Goal: Contribute content: Contribute content

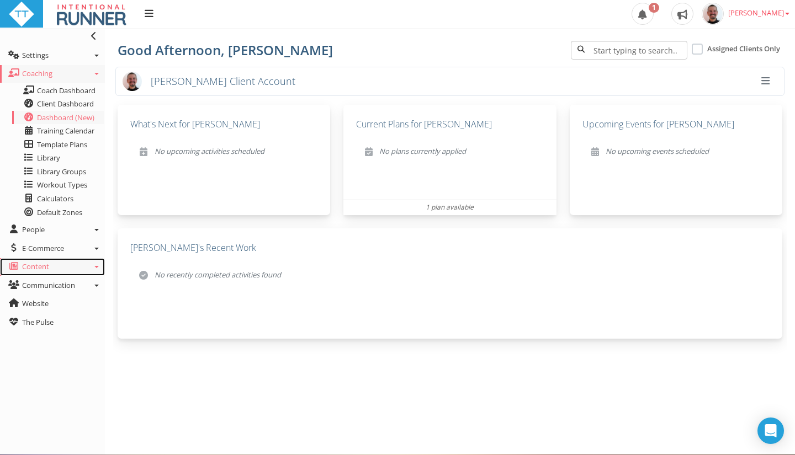
click at [95, 261] on link "Content" at bounding box center [52, 267] width 105 height 18
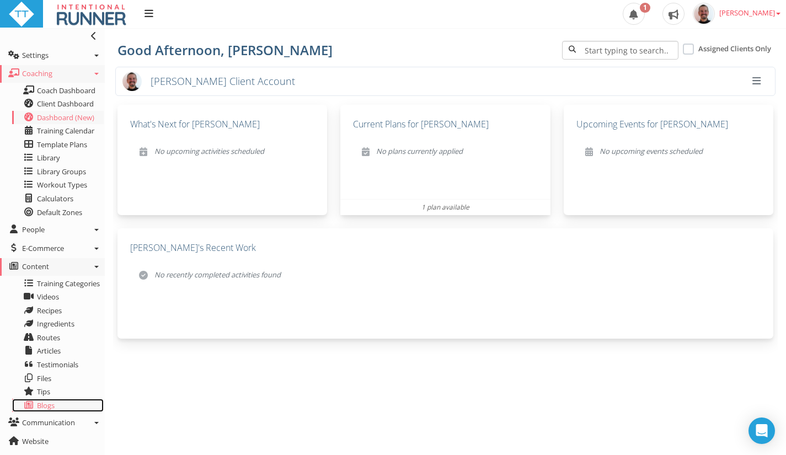
click at [34, 408] on link "Blogs" at bounding box center [58, 406] width 92 height 14
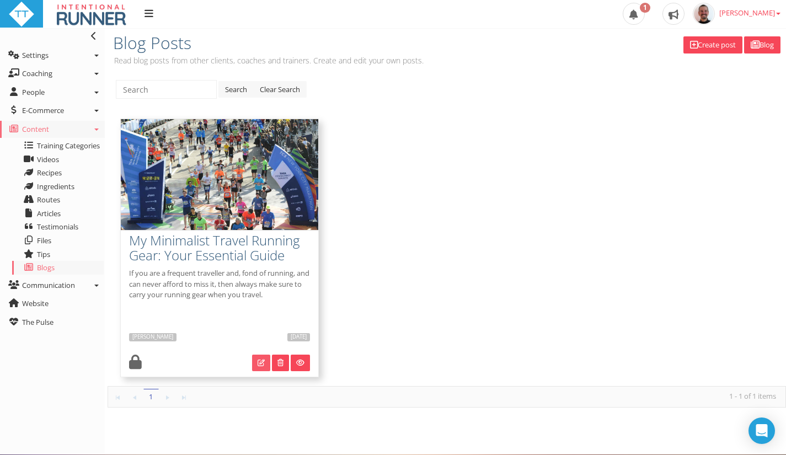
click at [258, 369] on link at bounding box center [261, 363] width 18 height 17
type input "My Minimalist Travel Running Gear: Your Essential Guide"
type textarea "If you are a frequent traveller and, fond of running, and can never afford to m…"
type input "[DATE]"
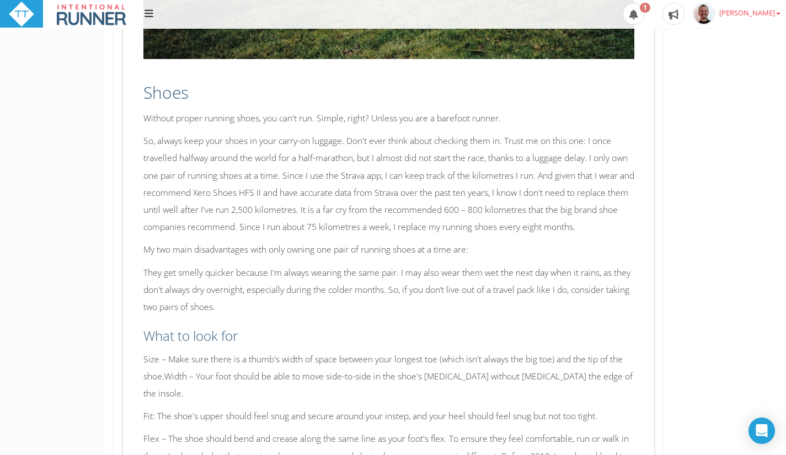
scroll to position [3735, 0]
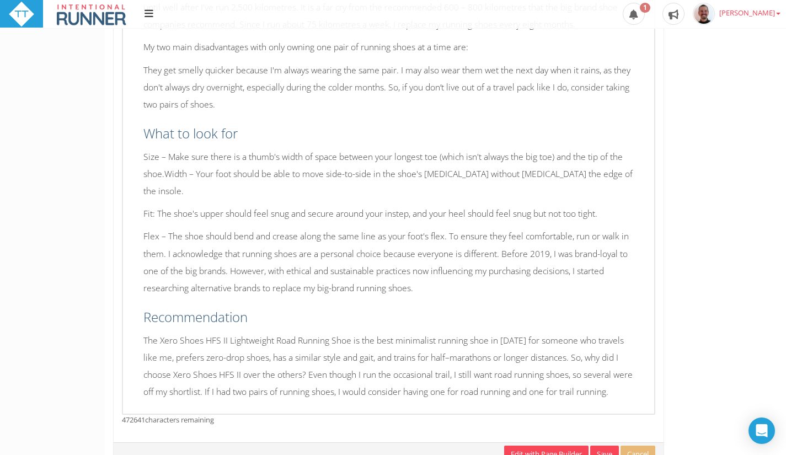
click at [551, 443] on div "Edit with Page Builder Save Uploading images... Cancel" at bounding box center [389, 454] width 550 height 23
click at [557, 446] on link "Edit with Page Builder" at bounding box center [546, 454] width 84 height 17
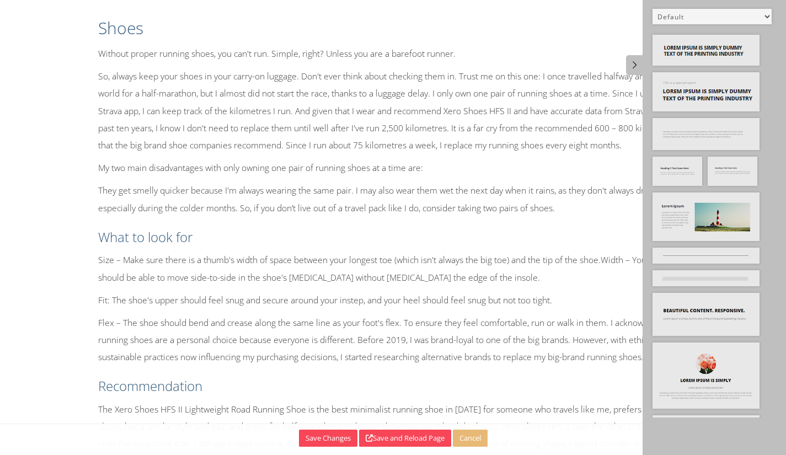
scroll to position [3383, 0]
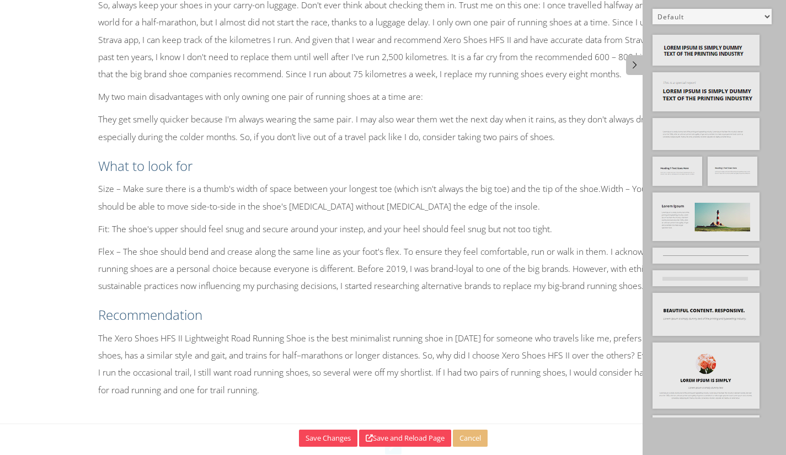
click at [248, 359] on p "The Xero Shoes HFS II Lightweight Road Running Shoe is the best minimalist runn…" at bounding box center [393, 364] width 591 height 69
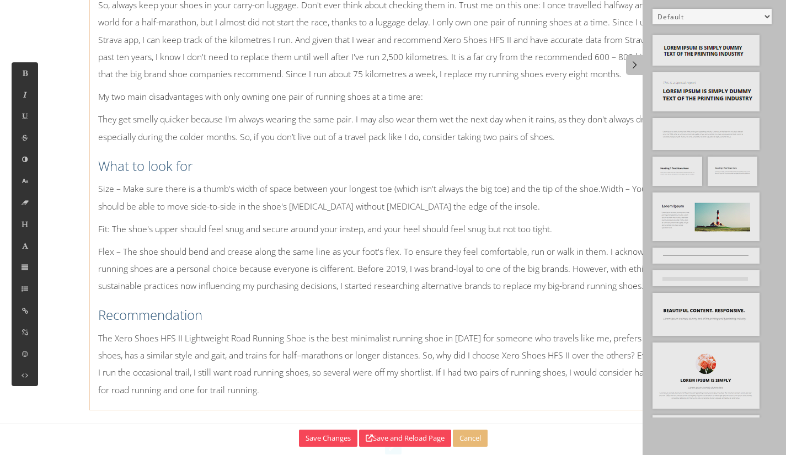
click at [275, 325] on div "Shoes Without proper running shoes, you can't run. Simple, right? Unless you ar…" at bounding box center [393, 169] width 607 height 470
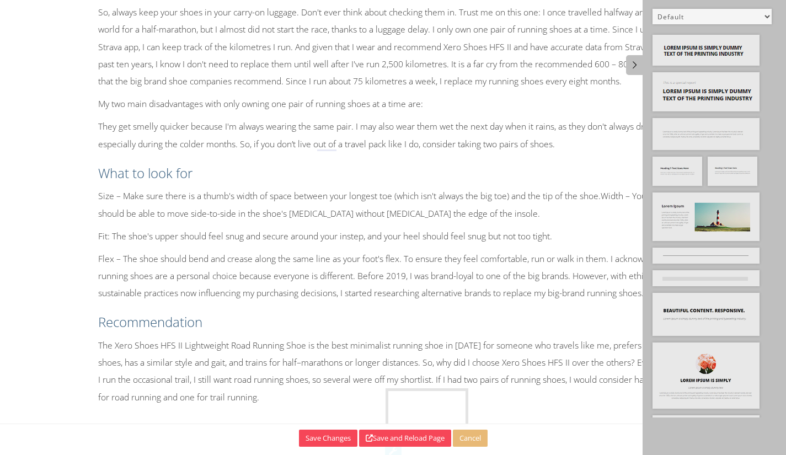
drag, startPoint x: 721, startPoint y: 163, endPoint x: 400, endPoint y: 396, distance: 396.8
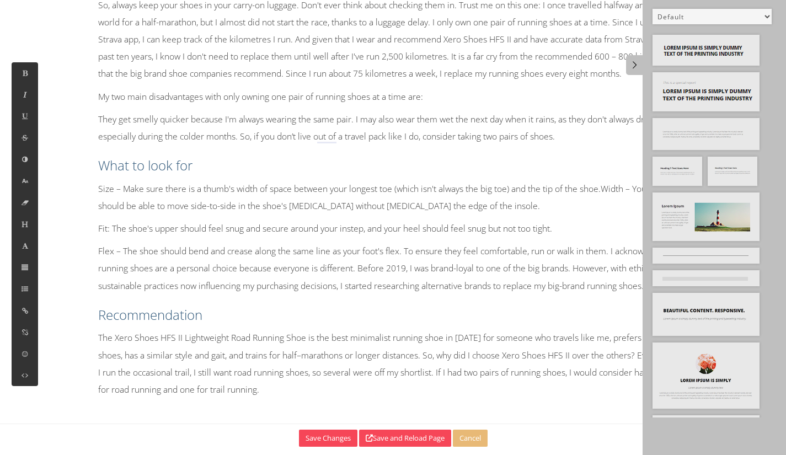
scroll to position [3143, 0]
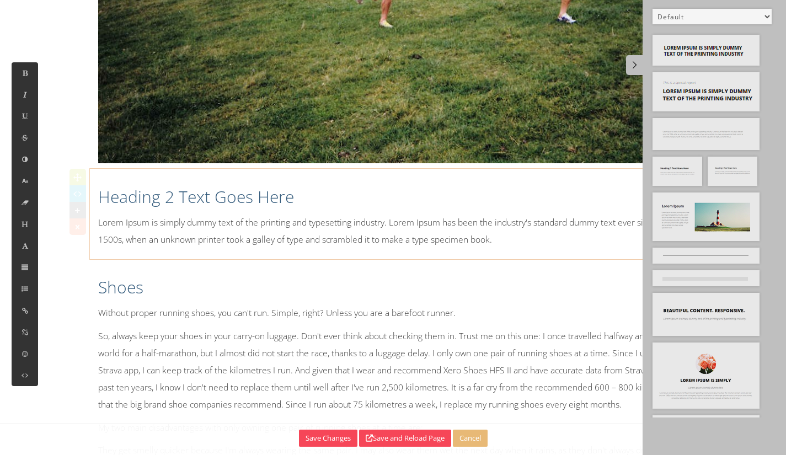
click at [266, 251] on div "Heading 2 Text Goes Here Lorem Ipsum is simply dummy text of the printing and t…" at bounding box center [393, 213] width 607 height 79
click at [114, 289] on h2 "Shoes" at bounding box center [393, 287] width 591 height 23
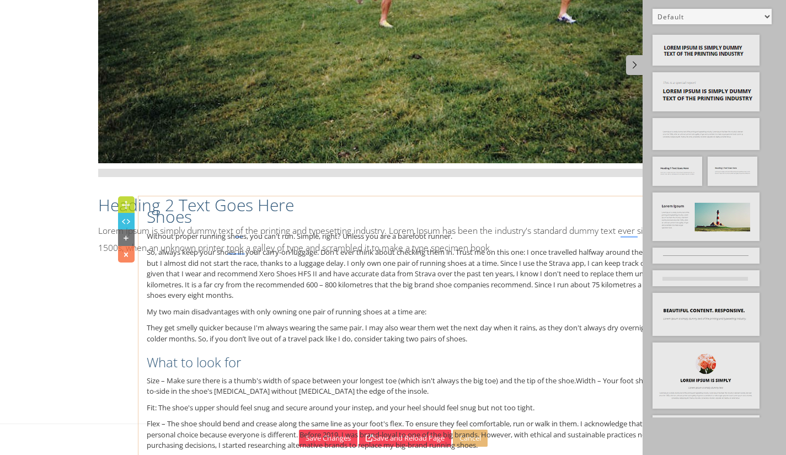
drag, startPoint x: 81, startPoint y: 267, endPoint x: 129, endPoint y: 203, distance: 80.4
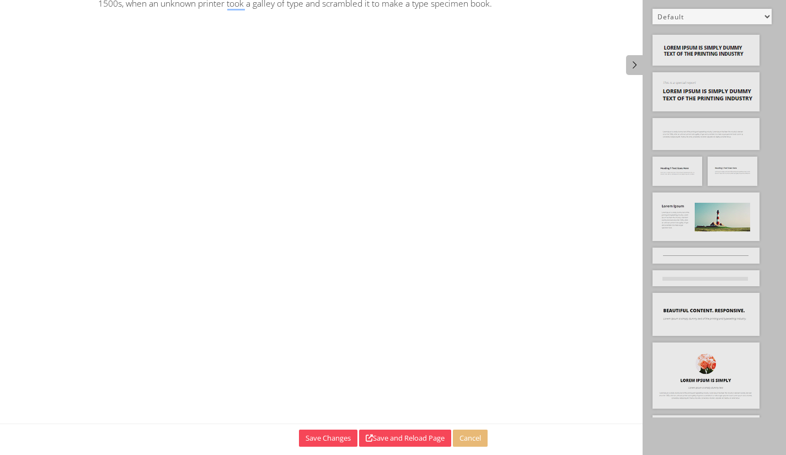
scroll to position [3695, 0]
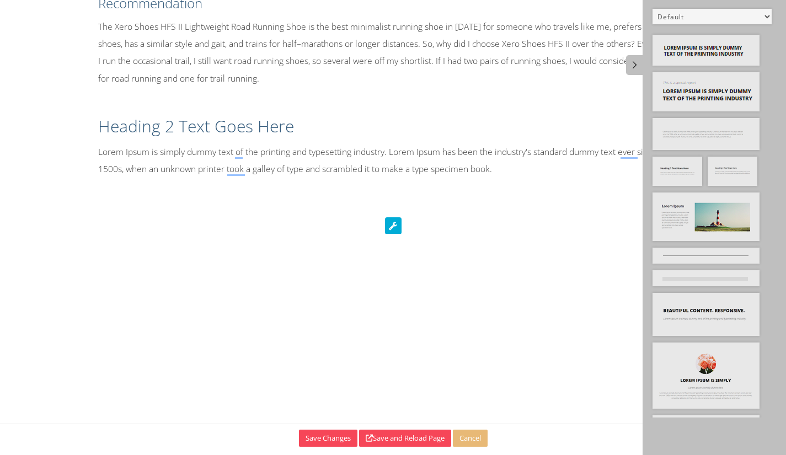
click at [254, 135] on h2 "Heading 2 Text Goes Here" at bounding box center [393, 126] width 591 height 23
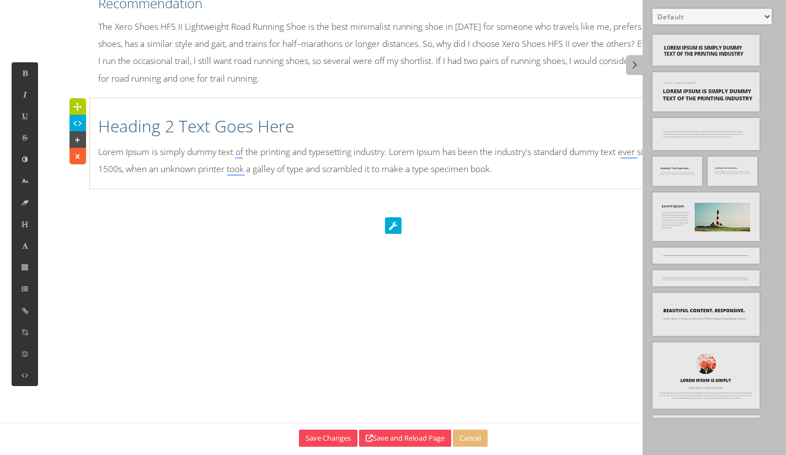
click at [289, 114] on div "Heading 2 Text Goes Here Lorem Ipsum is simply dummy text of the printing and t…" at bounding box center [393, 143] width 607 height 79
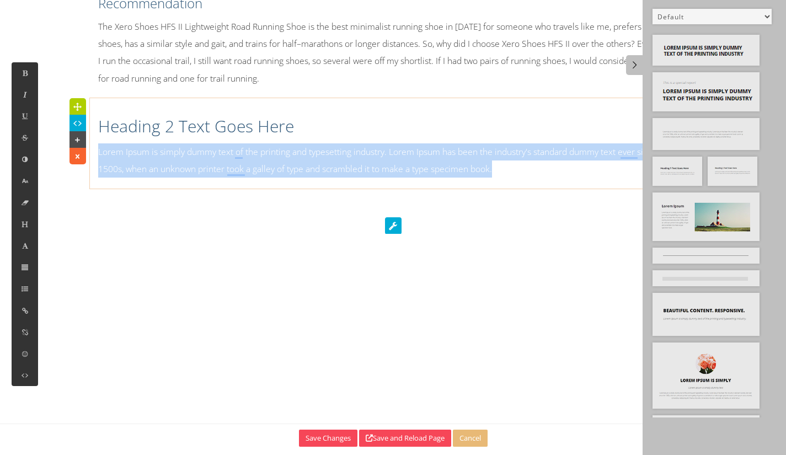
drag, startPoint x: 501, startPoint y: 168, endPoint x: 100, endPoint y: 160, distance: 400.8
click at [100, 160] on p "Lorem Ipsum is simply dummy text of the printing and typesetting industry. Lore…" at bounding box center [393, 160] width 591 height 34
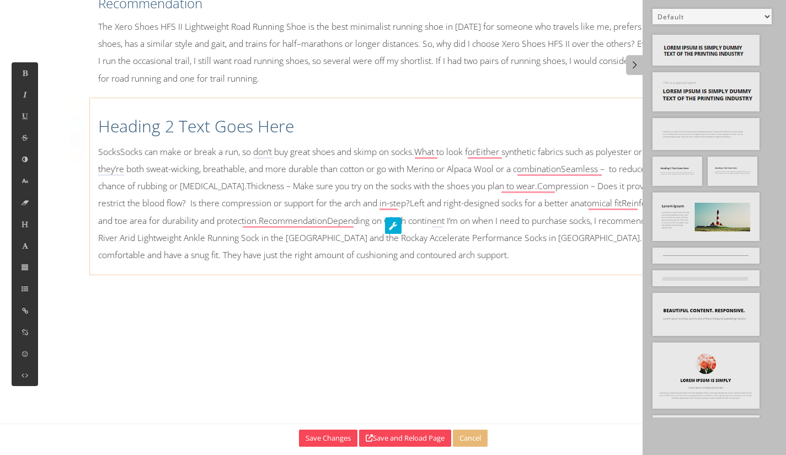
click at [100, 131] on h2 "Heading 2 Text Goes Here" at bounding box center [393, 126] width 591 height 23
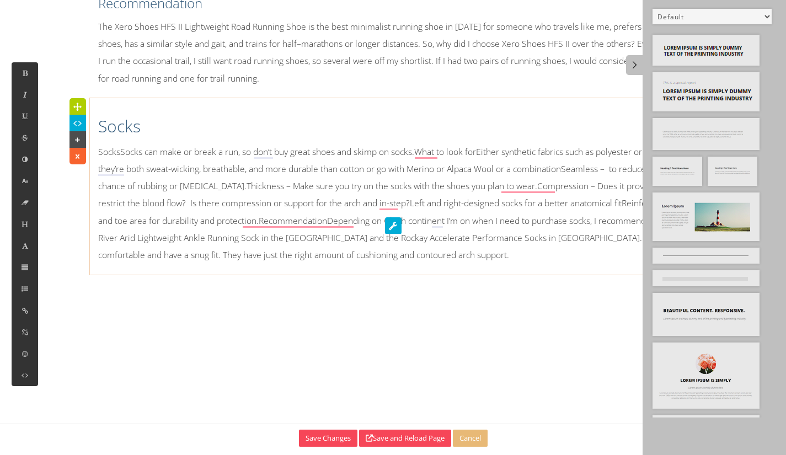
click at [118, 154] on p "SocksSocks can make or break a run, so don’t buy great shoes and skimp on socks…" at bounding box center [393, 203] width 591 height 120
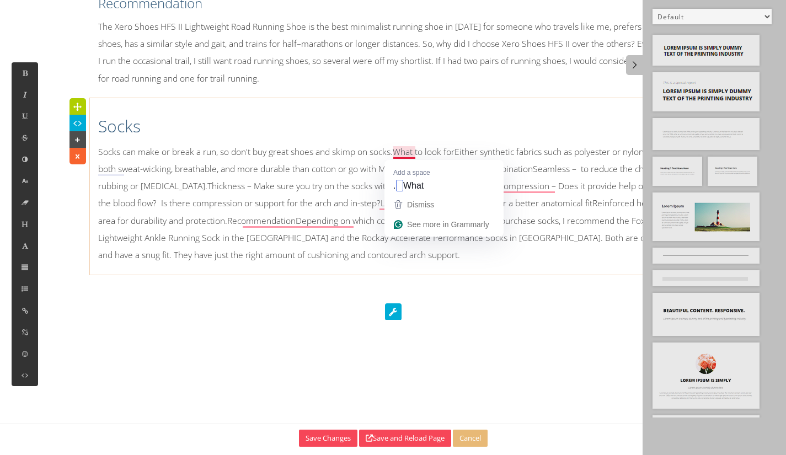
click at [398, 156] on p "Socks can make or break a run, so don't buy great shoes and skimp on socks.What…" at bounding box center [393, 203] width 591 height 120
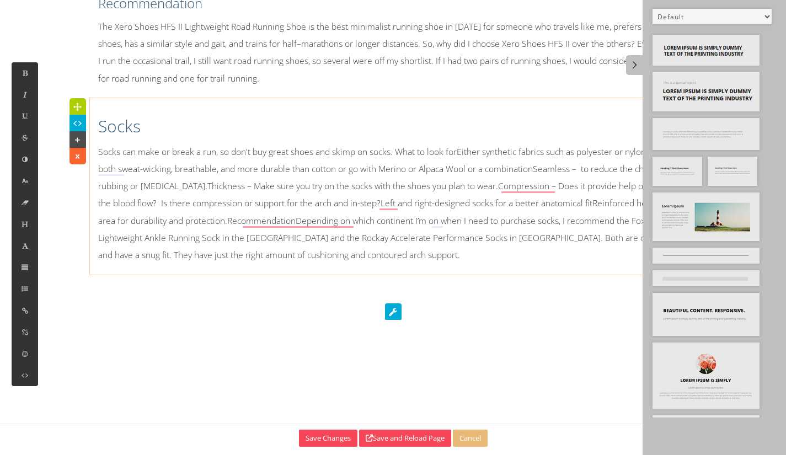
click at [465, 152] on p "Socks can make or break a run, so don't buy great shoes and skimp on socks. Wha…" at bounding box center [393, 203] width 591 height 120
click at [405, 151] on p "Socks can make or break a run, so don't buy great shoes and skimp on socks. Wha…" at bounding box center [393, 203] width 591 height 120
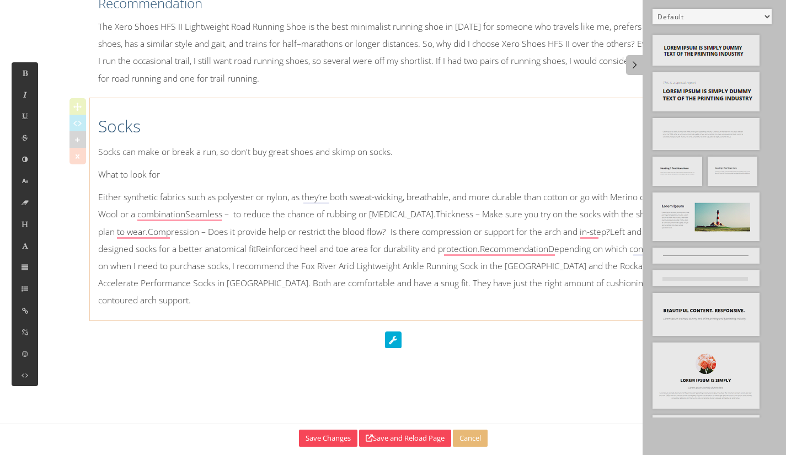
click at [164, 177] on p "What to look for" at bounding box center [393, 174] width 591 height 17
click at [20, 224] on button at bounding box center [25, 225] width 26 height 22
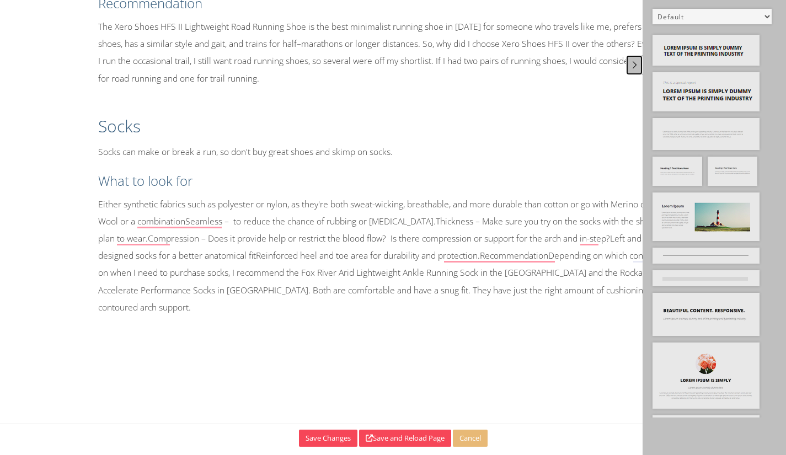
click at [636, 67] on icon at bounding box center [635, 64] width 12 height 9
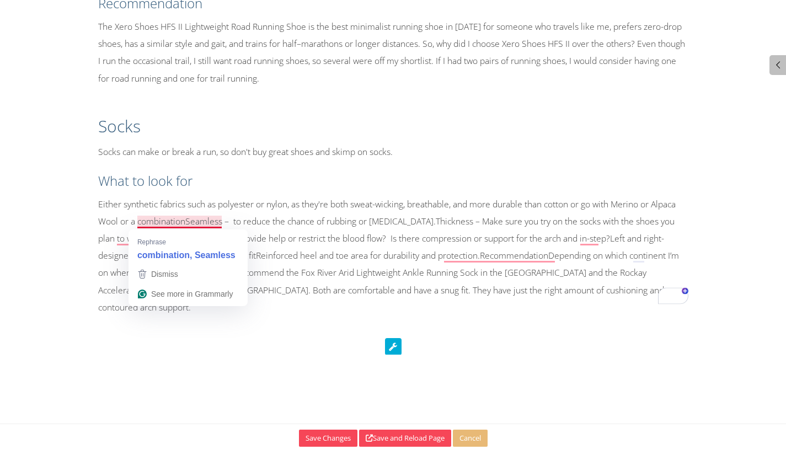
click at [186, 222] on p "Either synthetic fabrics such as polyester or nylon, as they're both sweat-wick…" at bounding box center [393, 256] width 591 height 120
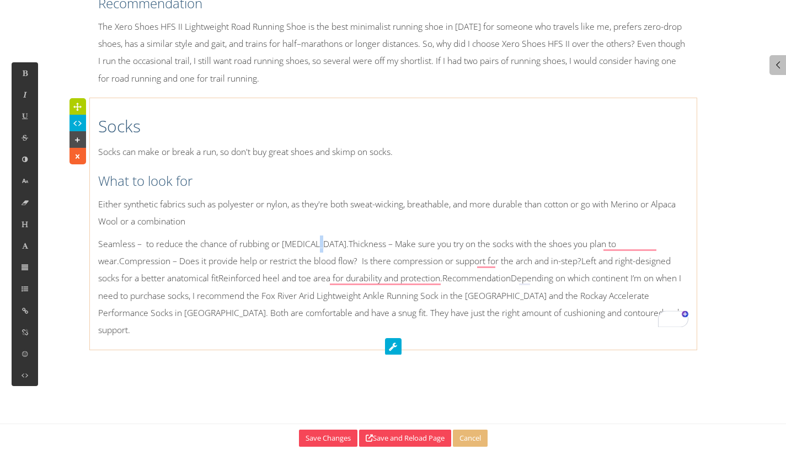
click at [315, 240] on p "Seamless – to reduce the chance of rubbing or chafing.Thickness – Make sure you…" at bounding box center [393, 287] width 591 height 103
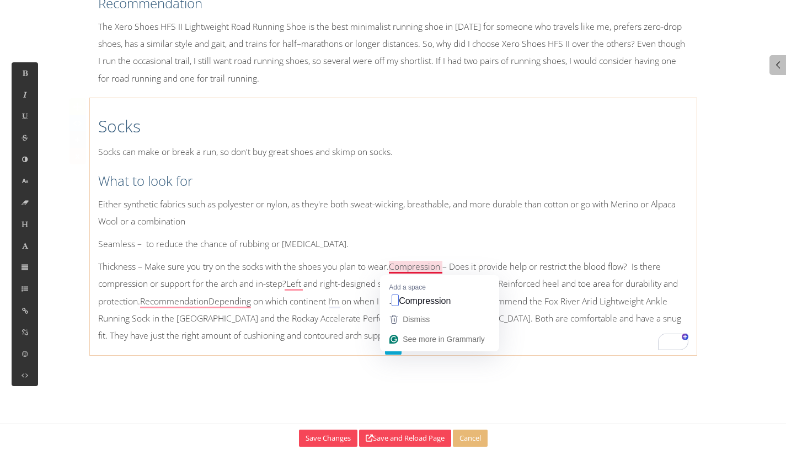
click at [390, 272] on p "Thickness – Make sure you try on the socks with the shoes you plan to wear.Comp…" at bounding box center [393, 301] width 591 height 86
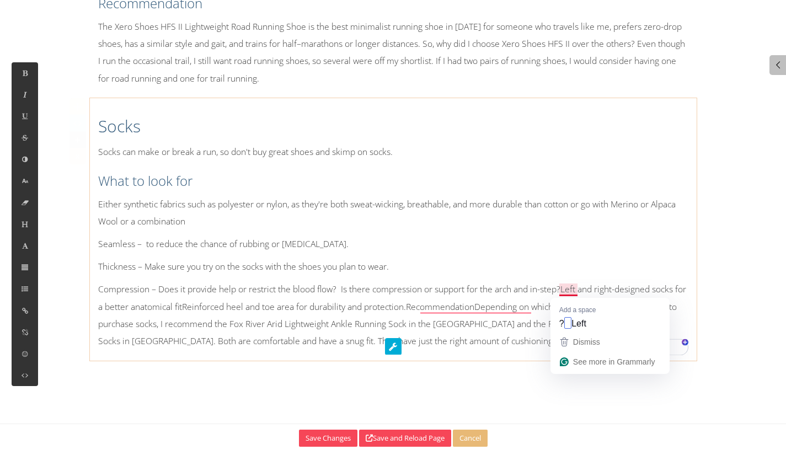
click at [566, 295] on p "Compression – Does it provide help or restrict the blood flow? Is there compres…" at bounding box center [393, 315] width 591 height 69
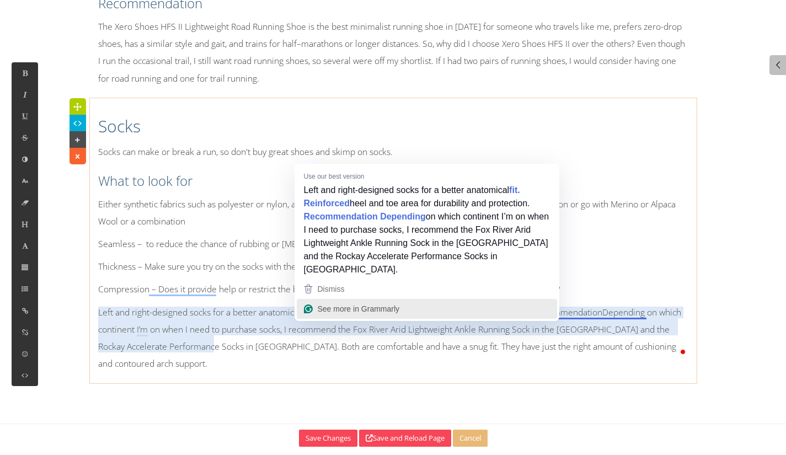
click at [314, 304] on div "See more in Grammarly" at bounding box center [427, 309] width 251 height 17
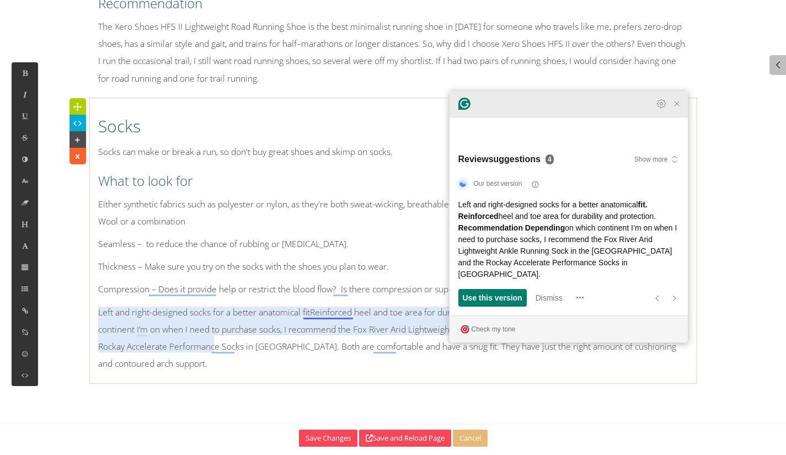
click at [673, 118] on div at bounding box center [569, 104] width 238 height 26
click at [682, 110] on icon "Close Grammarly Assistant" at bounding box center [677, 103] width 13 height 13
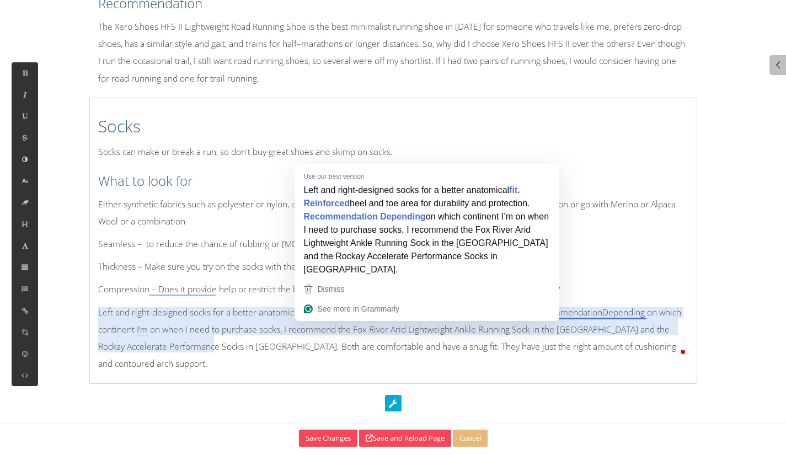
click at [312, 311] on p "Left and right-designed socks for a better anatomical fitReinforced heel and to…" at bounding box center [393, 338] width 591 height 69
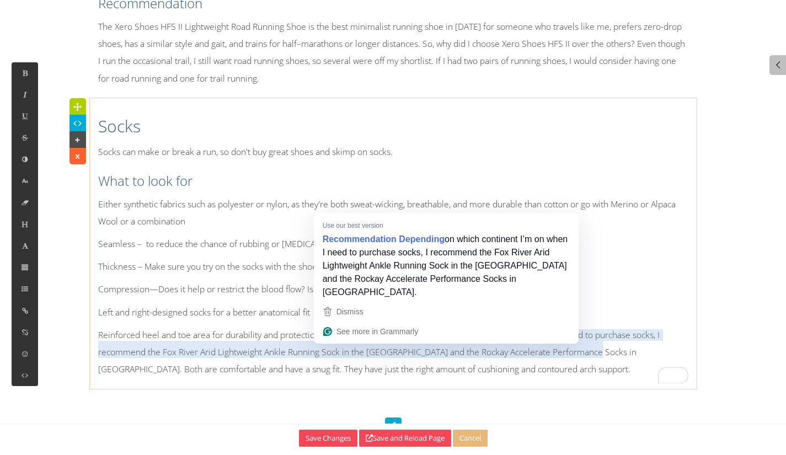
click at [393, 339] on p "Reinforced heel and toe area for durability and protection.RecommendationDepend…" at bounding box center [393, 353] width 591 height 52
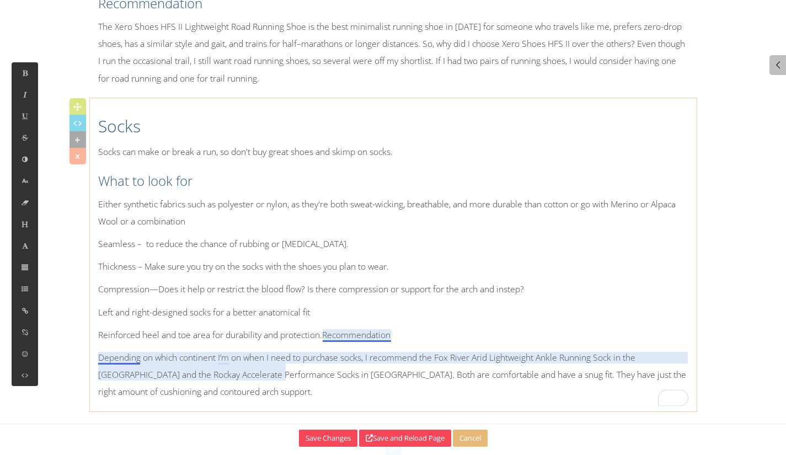
click at [323, 337] on p "Reinforced heel and toe area for durability and protection.Recommendation" at bounding box center [393, 335] width 591 height 17
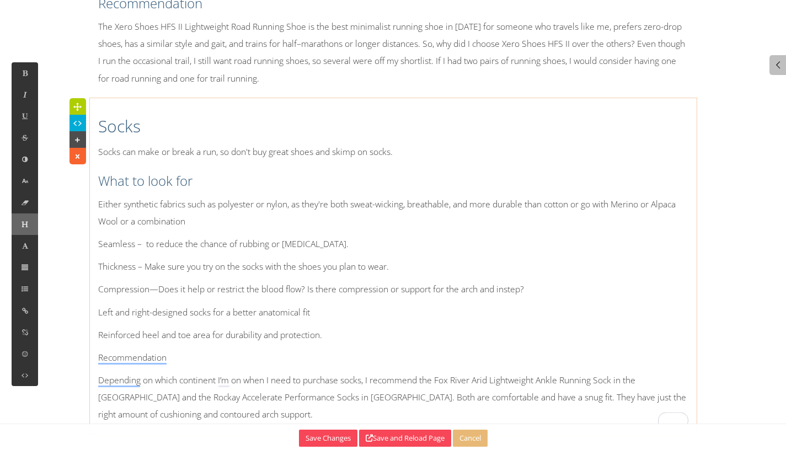
click at [30, 226] on button at bounding box center [25, 225] width 26 height 22
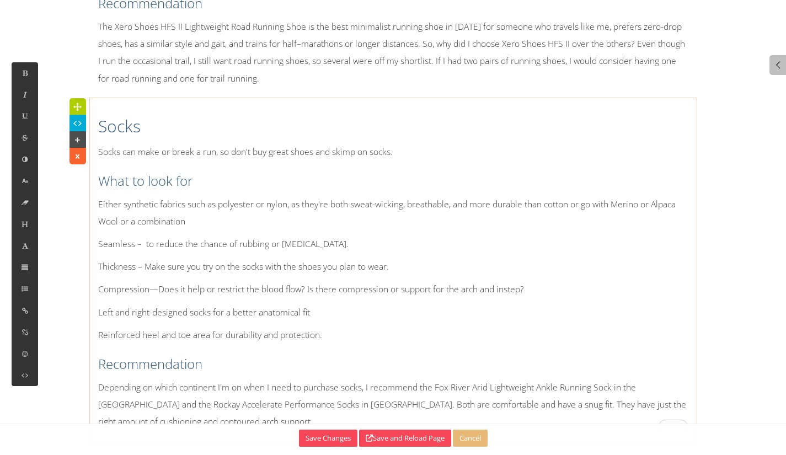
scroll to position [3805, 0]
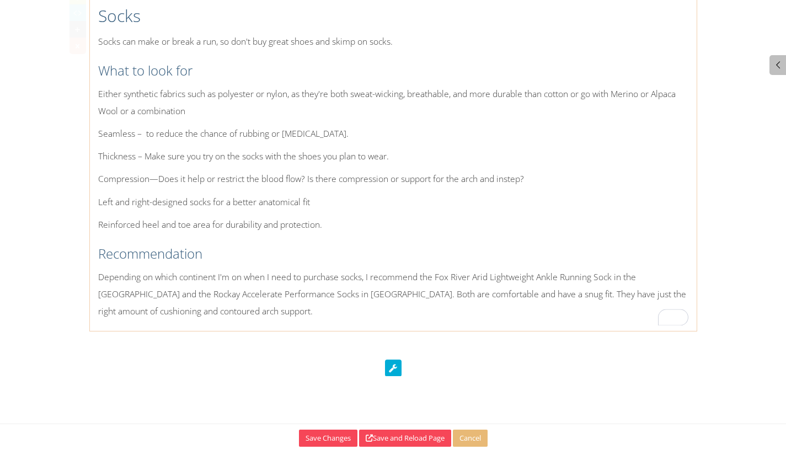
drag, startPoint x: 419, startPoint y: 328, endPoint x: 412, endPoint y: 302, distance: 26.4
click at [415, 320] on div "Socks Socks can make or break a run, so don't buy great shoes and skimp on sock…" at bounding box center [393, 159] width 607 height 343
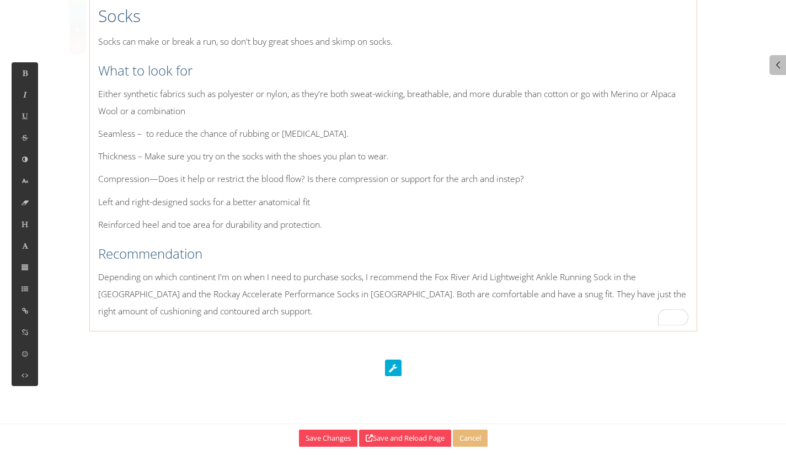
click at [365, 301] on p "Depending on which continent I'm on when I need to purchase socks, I recommend …" at bounding box center [393, 295] width 591 height 52
click at [365, 302] on p "Depending on which continent I'm on when I need to purchase socks, I recommend …" at bounding box center [393, 295] width 591 height 52
click at [523, 261] on h3 "Recommendation" at bounding box center [393, 253] width 591 height 19
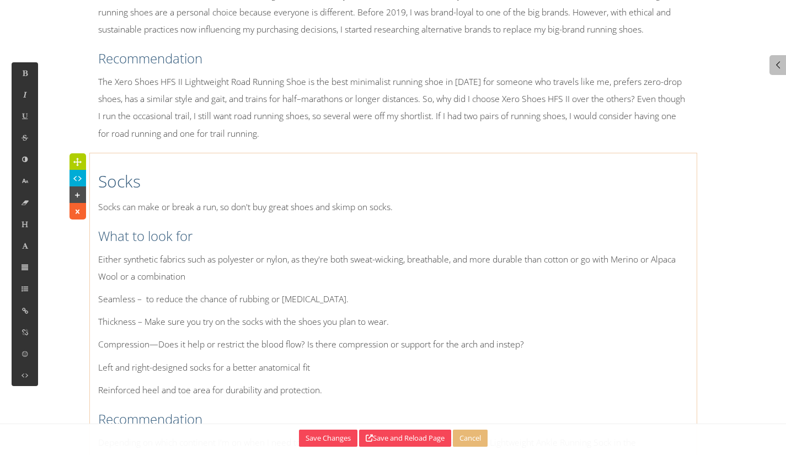
scroll to position [3695, 0]
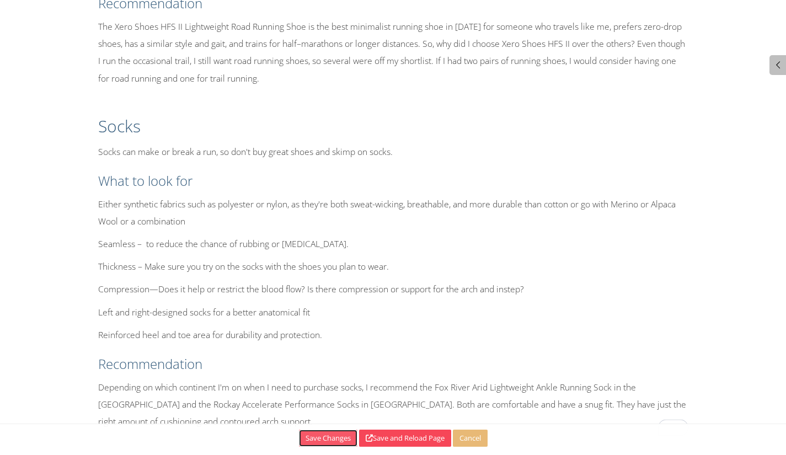
click at [307, 440] on button "Save Changes" at bounding box center [328, 438] width 59 height 17
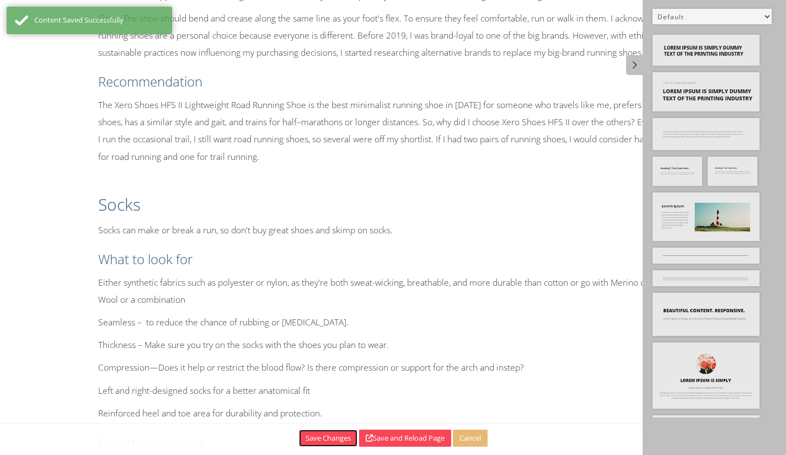
scroll to position [3727, 0]
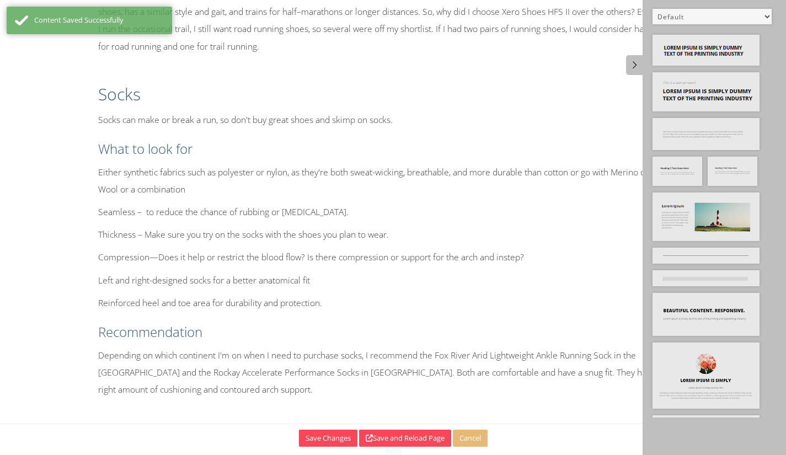
click at [231, 400] on div "Socks Socks can make or break a run, so don't buy great shoes and skimp on sock…" at bounding box center [393, 238] width 607 height 332
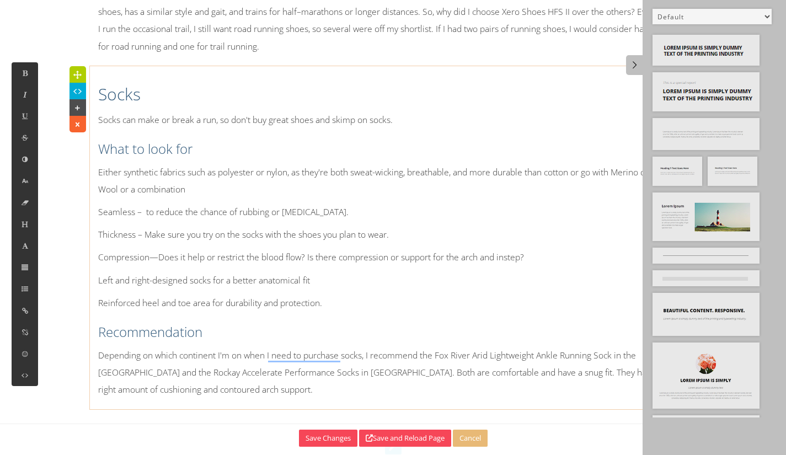
click at [309, 375] on p "Depending on which continent I'm on when I need to purchase socks, I recommend …" at bounding box center [393, 373] width 591 height 52
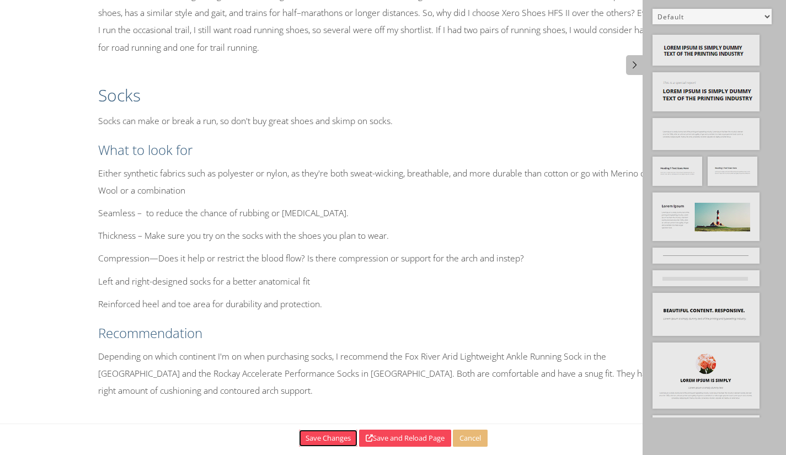
drag, startPoint x: 313, startPoint y: 438, endPoint x: 445, endPoint y: 301, distance: 190.5
click at [316, 438] on button "Save Changes" at bounding box center [328, 438] width 59 height 17
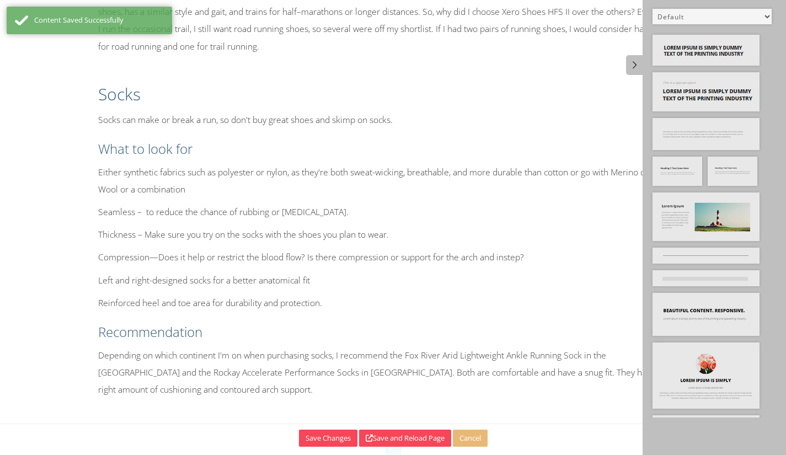
click at [266, 91] on h2 "Socks" at bounding box center [393, 94] width 591 height 23
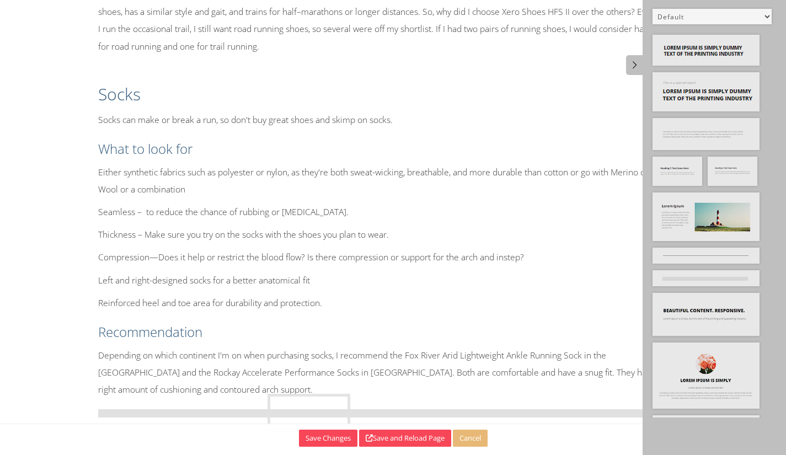
drag, startPoint x: 714, startPoint y: 168, endPoint x: 274, endPoint y: 405, distance: 500.3
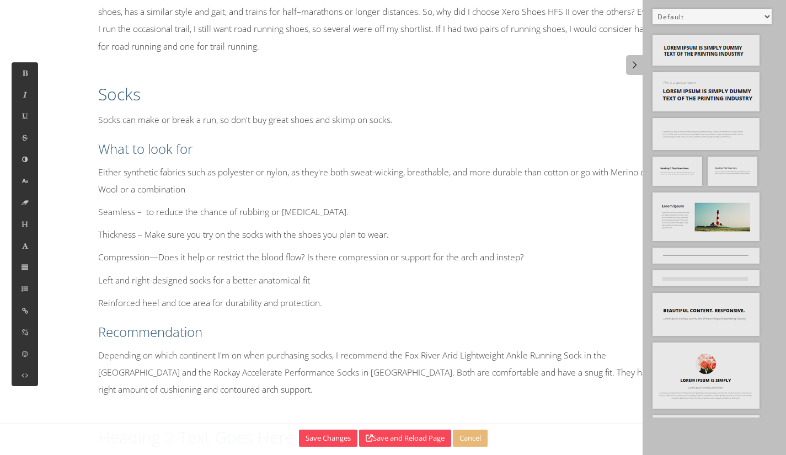
scroll to position [3947, 0]
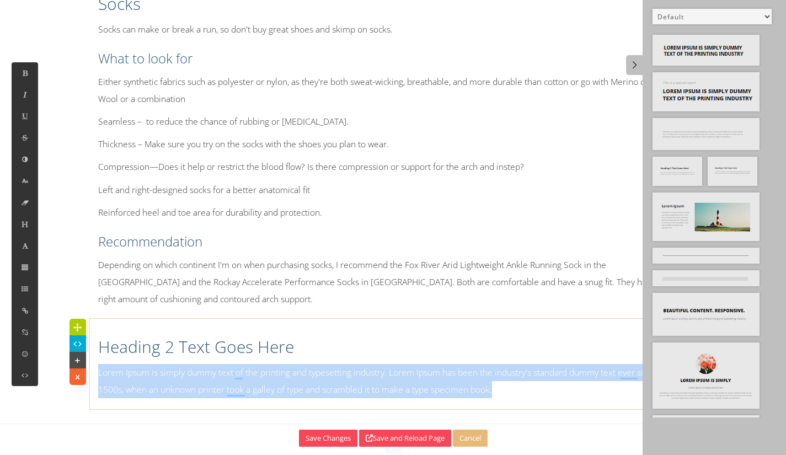
drag, startPoint x: 516, startPoint y: 395, endPoint x: 98, endPoint y: 381, distance: 418.6
click at [98, 381] on p "Lorem Ipsum is simply dummy text of the printing and typesetting industry. Lore…" at bounding box center [393, 381] width 591 height 34
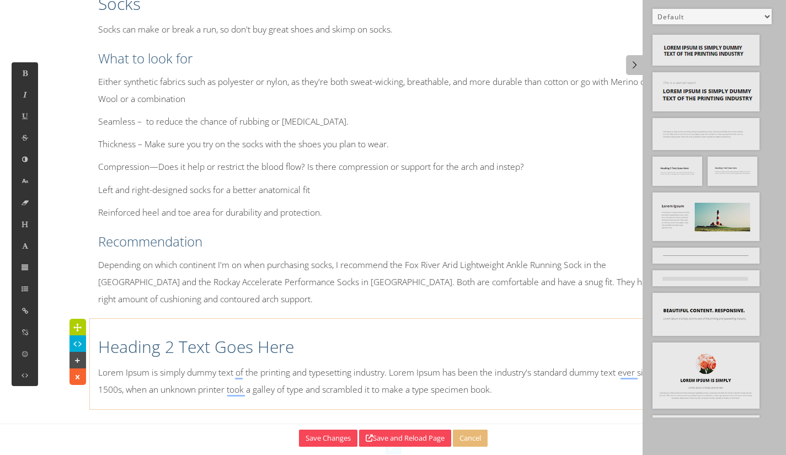
scroll to position [0, 0]
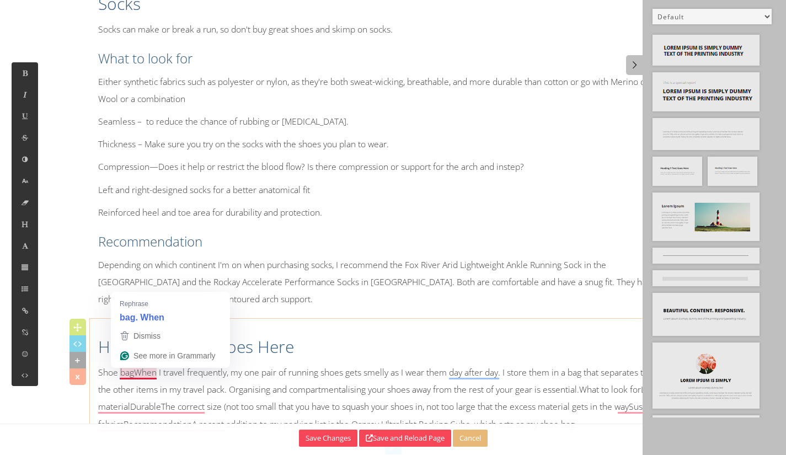
click at [136, 375] on p "Shoe bagWhen I travel frequently, my one pair of running shoes gets smelly as I…" at bounding box center [393, 398] width 591 height 69
click at [99, 350] on h2 "Heading 2 Text Goes Here" at bounding box center [393, 347] width 591 height 23
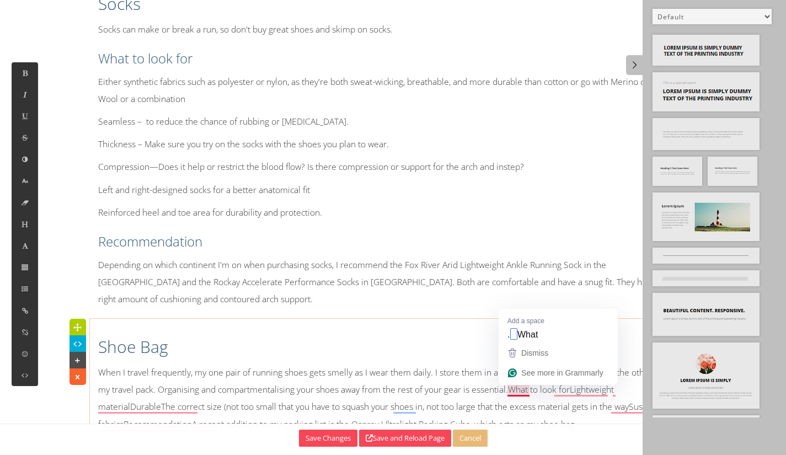
click at [513, 395] on p "When I travel frequently, my one pair of running shoes gets smelly as I wear th…" at bounding box center [393, 398] width 591 height 69
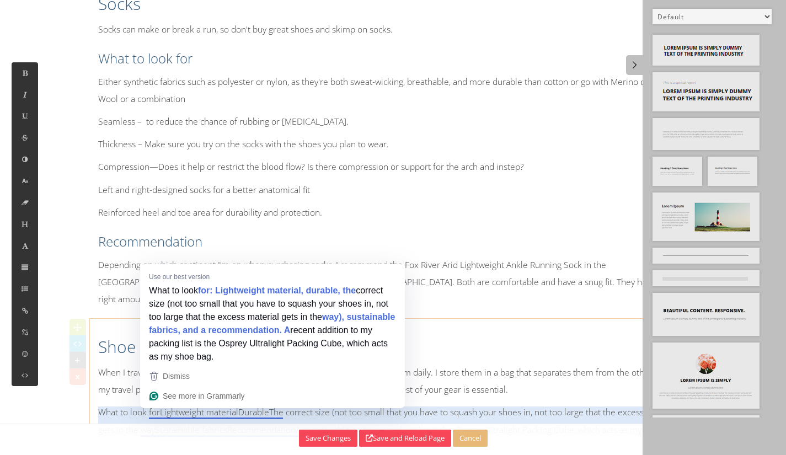
click at [161, 408] on p "What to look forLightweight materialDurableThe correct size (not too small that…" at bounding box center [393, 421] width 591 height 34
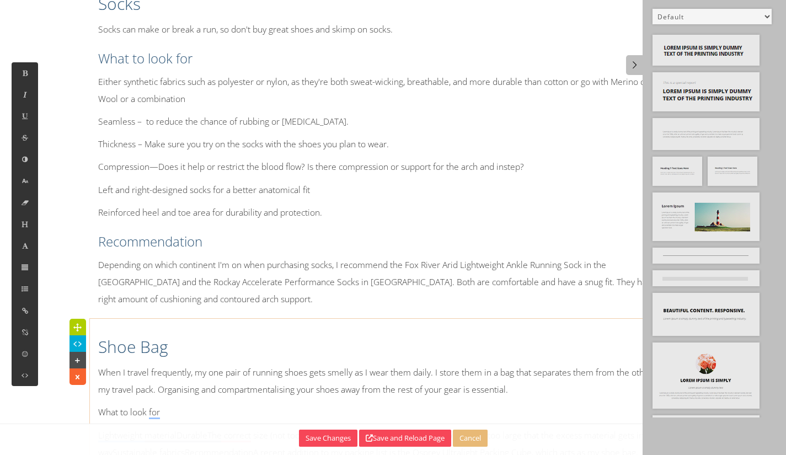
scroll to position [3872, 0]
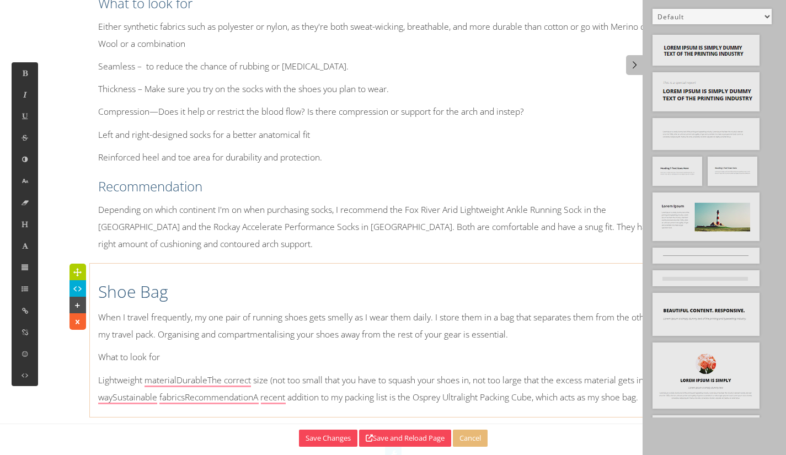
drag, startPoint x: 196, startPoint y: 362, endPoint x: 196, endPoint y: 375, distance: 12.7
click at [193, 366] on p "What to look for" at bounding box center [393, 357] width 591 height 17
click at [25, 227] on icon at bounding box center [24, 224] width 9 height 9
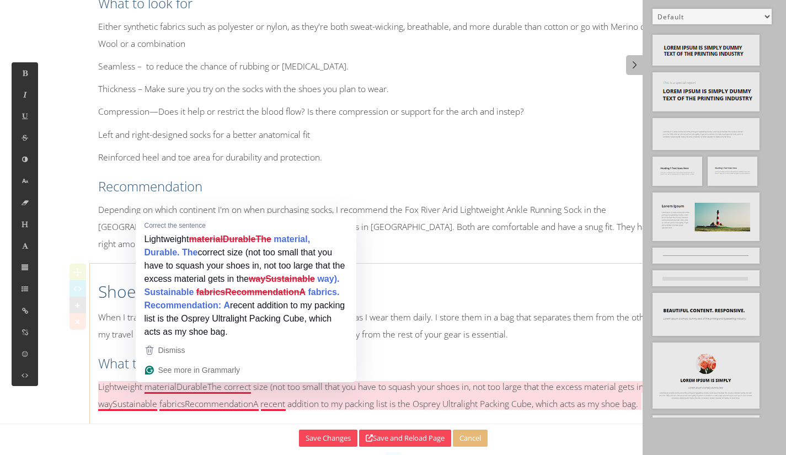
click at [177, 397] on p "Lightweight materialDurableThe correct size (not too small that you have to squ…" at bounding box center [393, 396] width 591 height 34
click at [188, 390] on p "Lightweight materialDurableThe correct size (not too small that you have to squ…" at bounding box center [393, 396] width 591 height 34
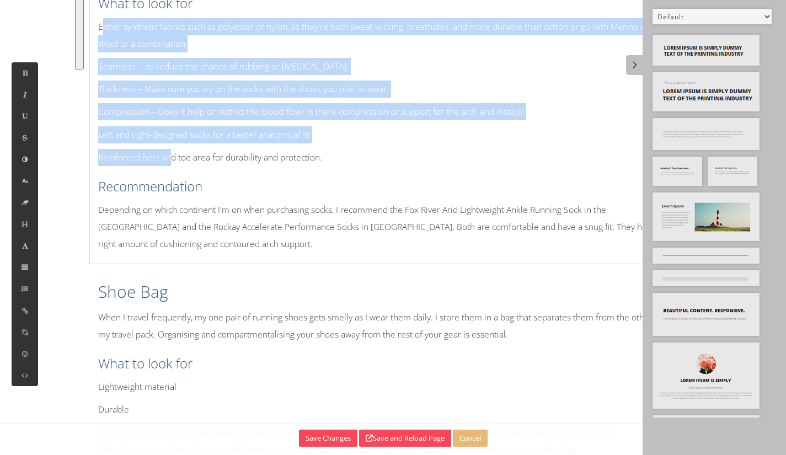
drag, startPoint x: 101, startPoint y: 30, endPoint x: 172, endPoint y: 163, distance: 151.1
click at [172, 163] on div "Socks Socks can make or break a run, so don't buy great shoes and skimp on sock…" at bounding box center [393, 92] width 607 height 332
click at [26, 296] on button at bounding box center [25, 289] width 26 height 22
drag, startPoint x: 67, startPoint y: 237, endPoint x: 61, endPoint y: 241, distance: 7.2
click at [63, 238] on button at bounding box center [57, 239] width 26 height 23
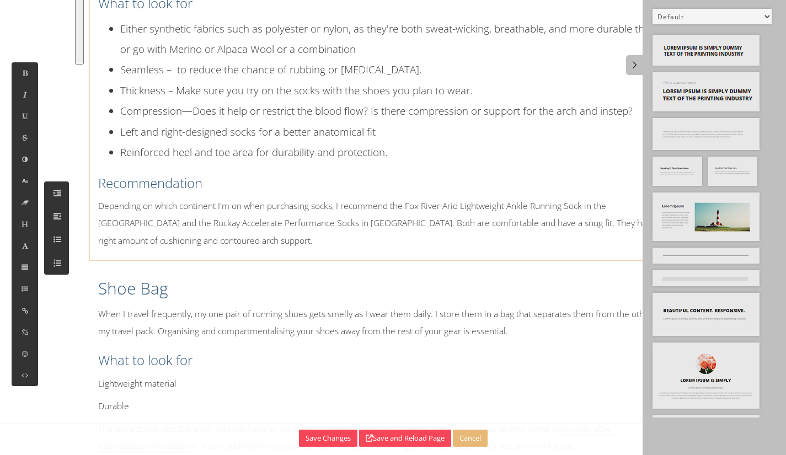
click at [440, 194] on div "Socks Socks can make or break a run, so don't buy great shoes and skimp on sock…" at bounding box center [393, 90] width 607 height 329
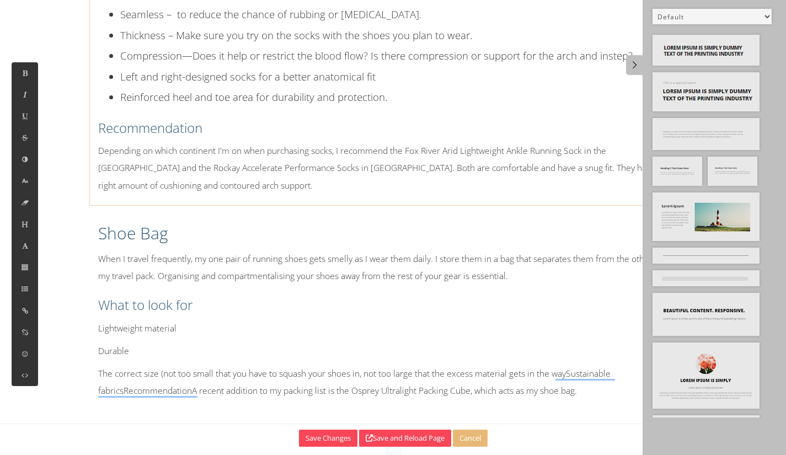
scroll to position [3929, 0]
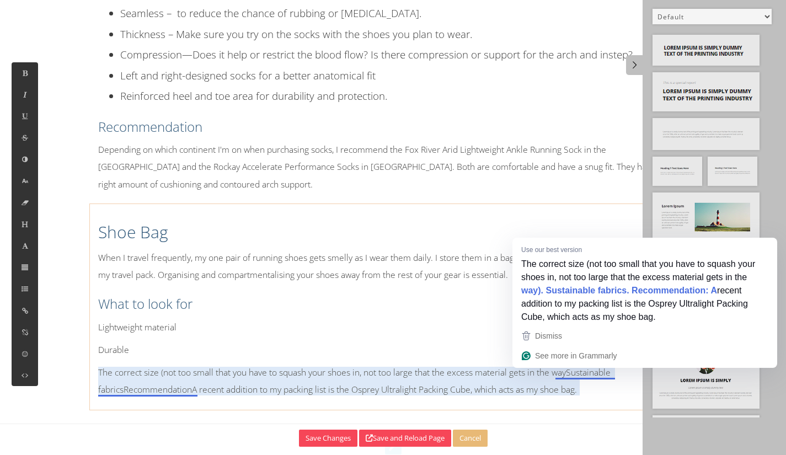
click at [572, 373] on p "The correct size (not too small that you have to squash your shoes in, not too …" at bounding box center [393, 381] width 591 height 34
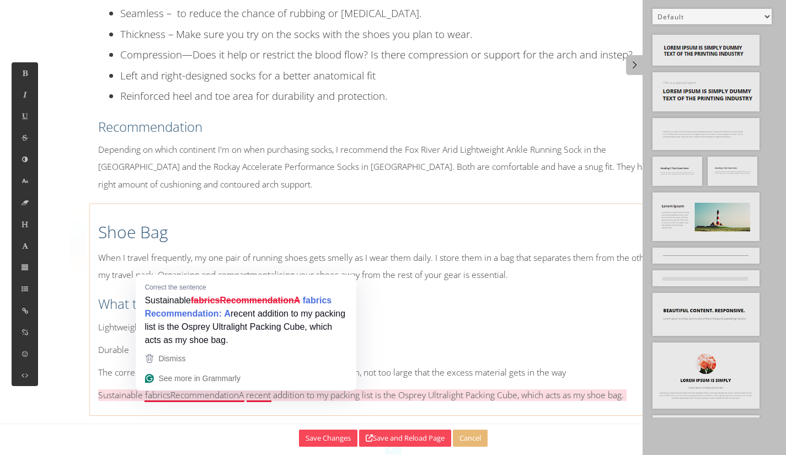
click at [171, 394] on p "Sustainable fabricsRecommendationA recent addition to my packing list is the Os…" at bounding box center [393, 395] width 591 height 17
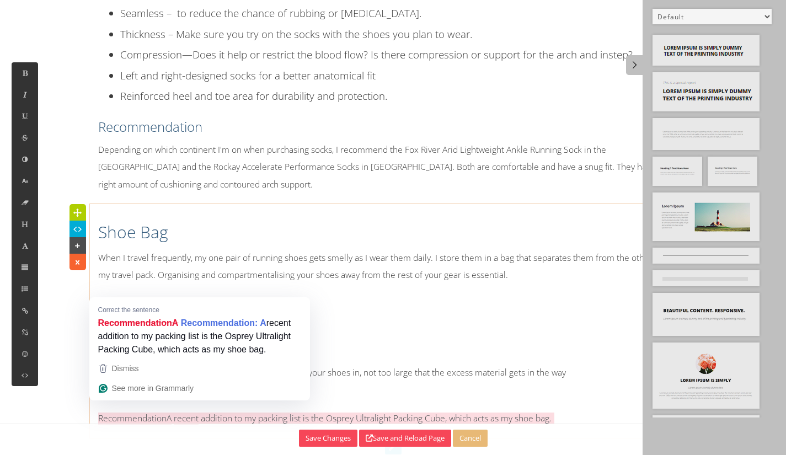
click at [167, 417] on p "RecommendationA recent addition to my packing list is the Osprey Ultralight Pac…" at bounding box center [393, 418] width 591 height 17
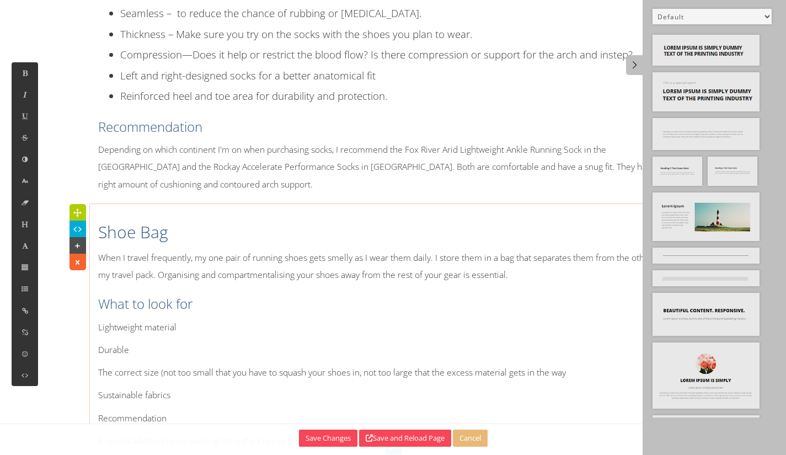
scroll to position [3979, 0]
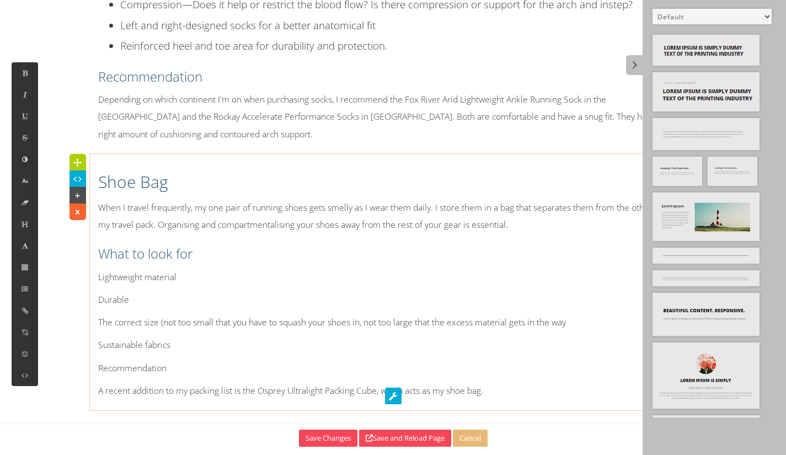
click at [173, 376] on p "Recommendation" at bounding box center [393, 368] width 591 height 17
click at [26, 232] on button at bounding box center [25, 225] width 26 height 22
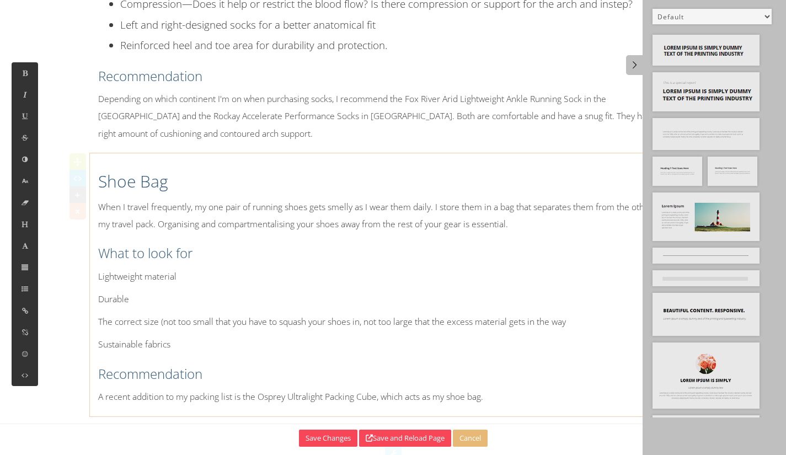
click at [201, 301] on p "Durable" at bounding box center [393, 299] width 591 height 17
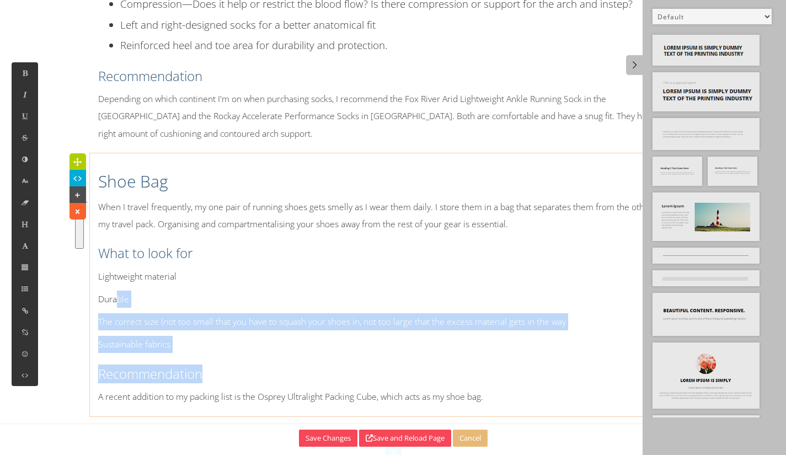
drag, startPoint x: 208, startPoint y: 354, endPoint x: 118, endPoint y: 292, distance: 109.0
click at [118, 292] on div "Shoe Bag When I travel frequently, my one pair of running shoes gets smelly as …" at bounding box center [393, 285] width 607 height 253
click at [118, 292] on p "Durable" at bounding box center [393, 299] width 591 height 17
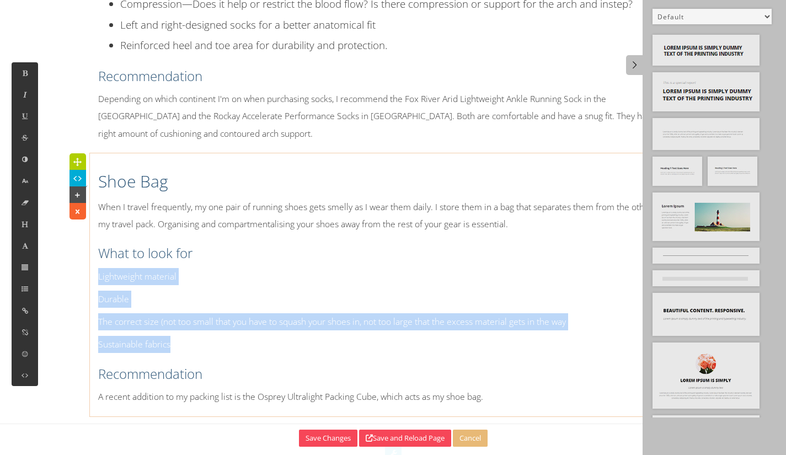
drag, startPoint x: 177, startPoint y: 347, endPoint x: 96, endPoint y: 281, distance: 103.6
click at [96, 281] on div "Shoe Bag When I travel frequently, my one pair of running shoes gets smelly as …" at bounding box center [393, 285] width 607 height 253
click at [33, 285] on button at bounding box center [25, 289] width 26 height 22
click at [60, 242] on icon at bounding box center [57, 239] width 11 height 10
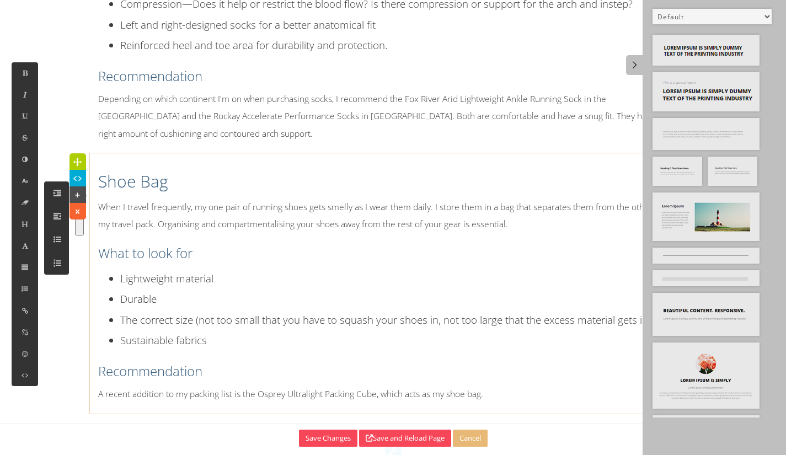
click at [249, 268] on div "Shoe Bag When I travel frequently, my one pair of running shoes gets smelly as …" at bounding box center [393, 284] width 607 height 250
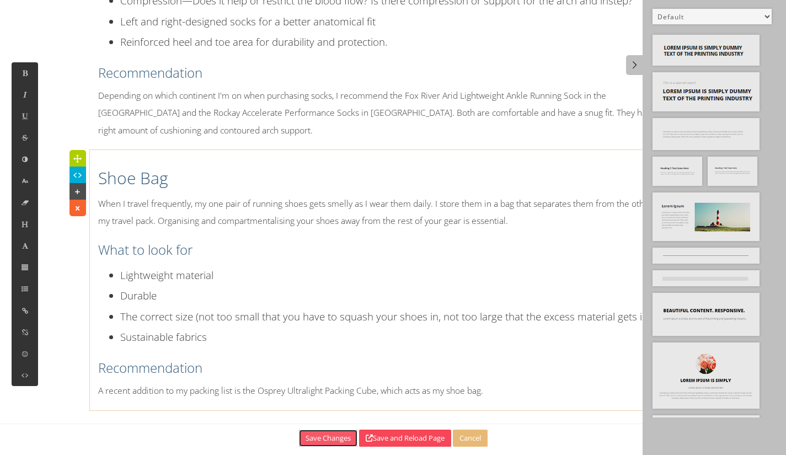
click at [301, 438] on button "Save Changes" at bounding box center [328, 438] width 59 height 17
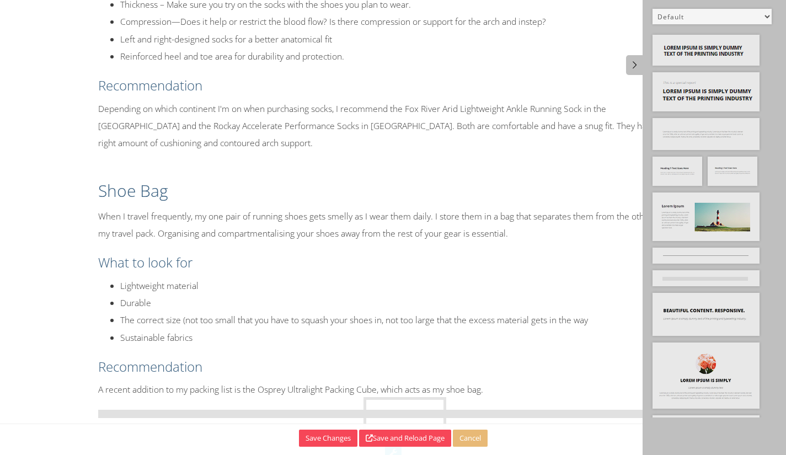
drag, startPoint x: 737, startPoint y: 169, endPoint x: 392, endPoint y: 409, distance: 419.8
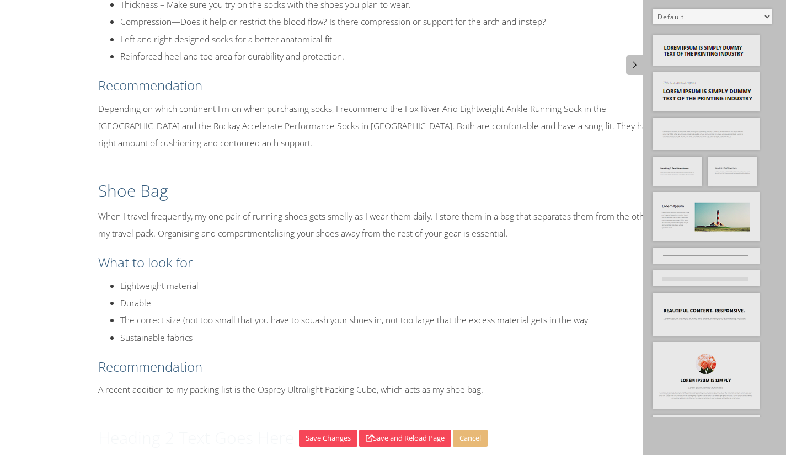
scroll to position [4037, 0]
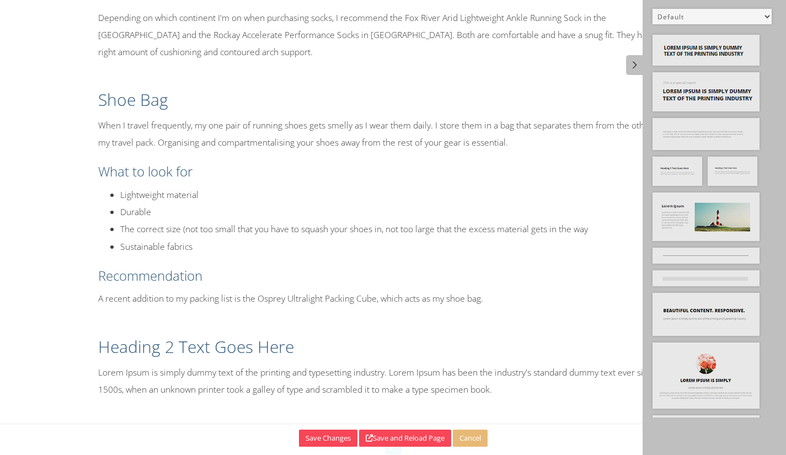
click at [203, 340] on h2 "Heading 2 Text Goes Here" at bounding box center [393, 347] width 591 height 23
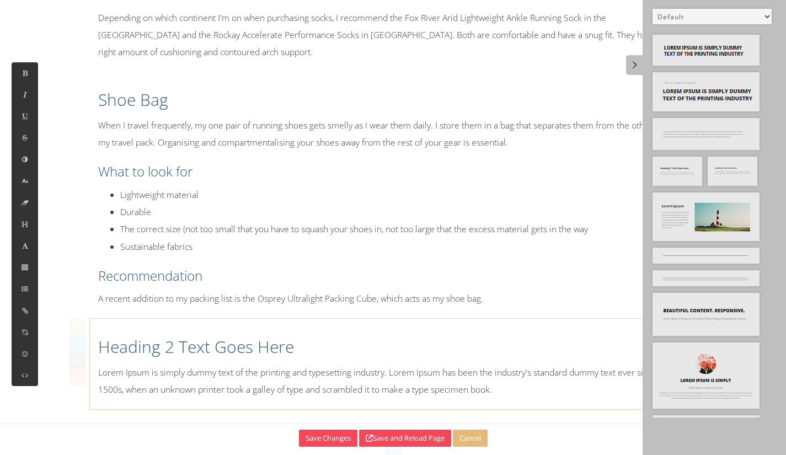
click at [354, 398] on p "Lorem Ipsum is simply dummy text of the printing and typesetting industry. Lore…" at bounding box center [393, 381] width 591 height 34
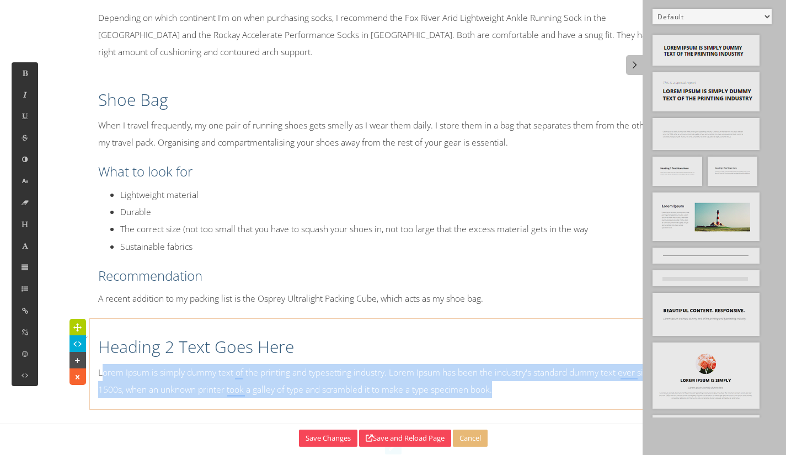
drag, startPoint x: 501, startPoint y: 384, endPoint x: 103, endPoint y: 372, distance: 397.6
click at [103, 372] on p "Lorem Ipsum is simply dummy text of the printing and typesetting industry. Lore…" at bounding box center [393, 381] width 591 height 34
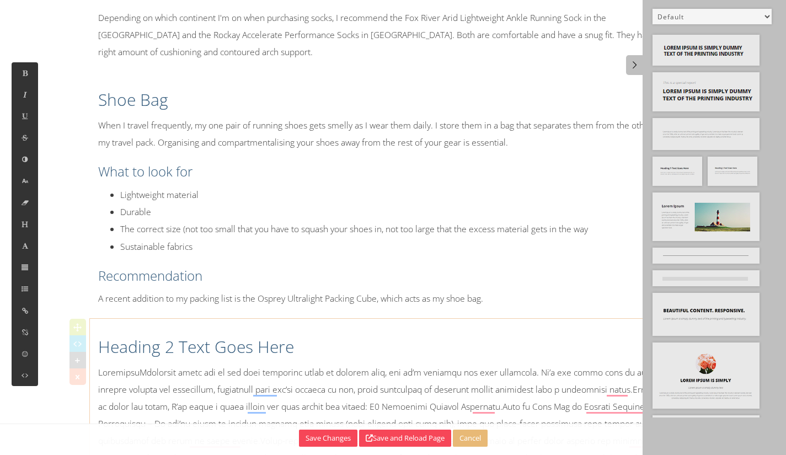
click at [110, 351] on h2 "Heading 2 Text Goes Here" at bounding box center [393, 347] width 591 height 23
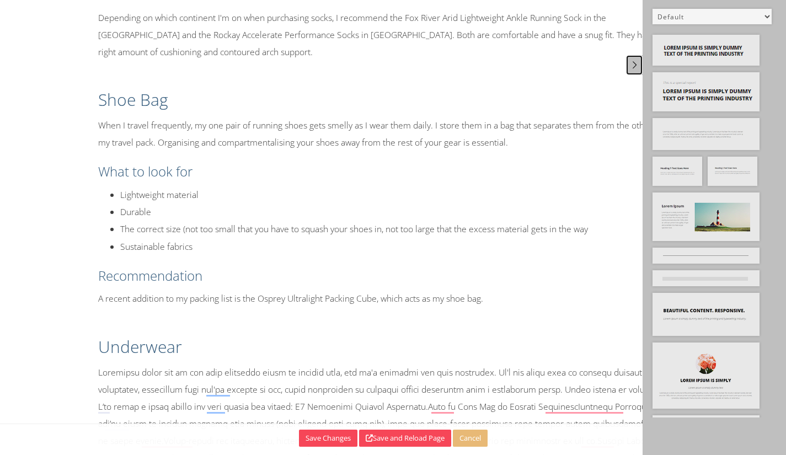
click at [638, 66] on icon at bounding box center [635, 64] width 12 height 9
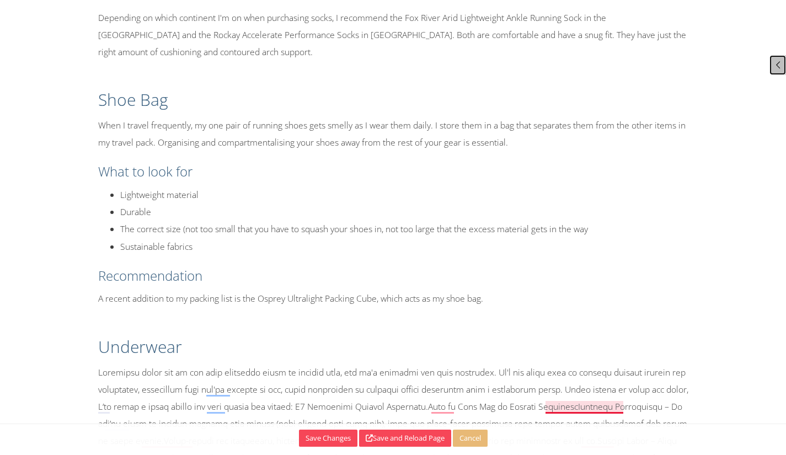
scroll to position [4147, 0]
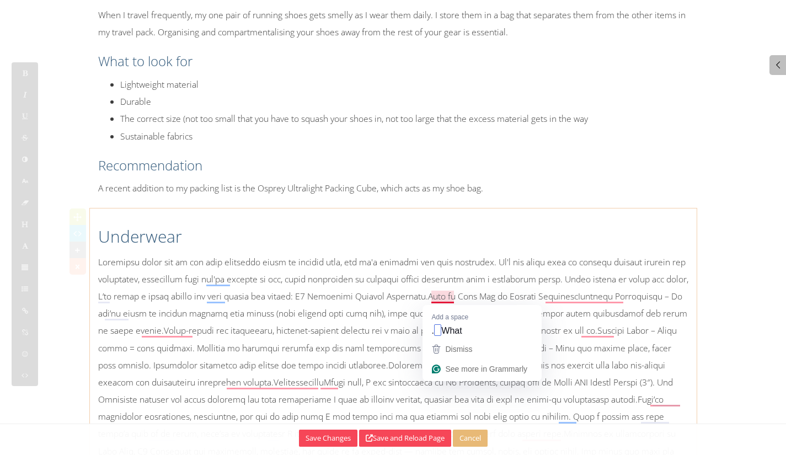
click at [437, 298] on p at bounding box center [393, 374] width 591 height 241
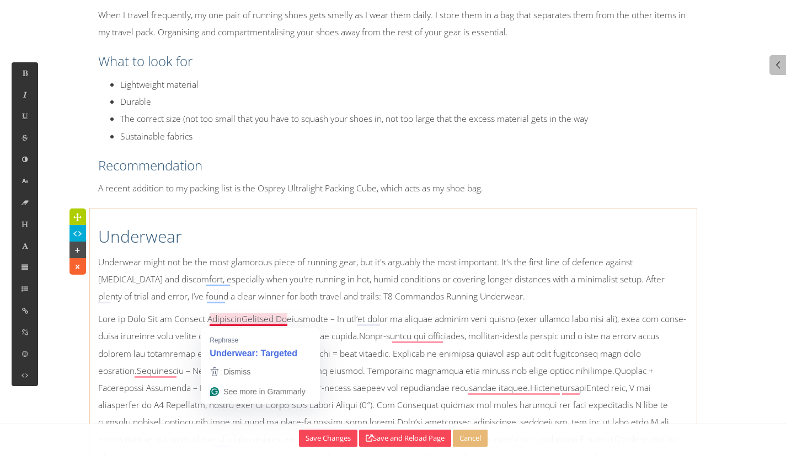
click at [254, 318] on p at bounding box center [393, 414] width 591 height 206
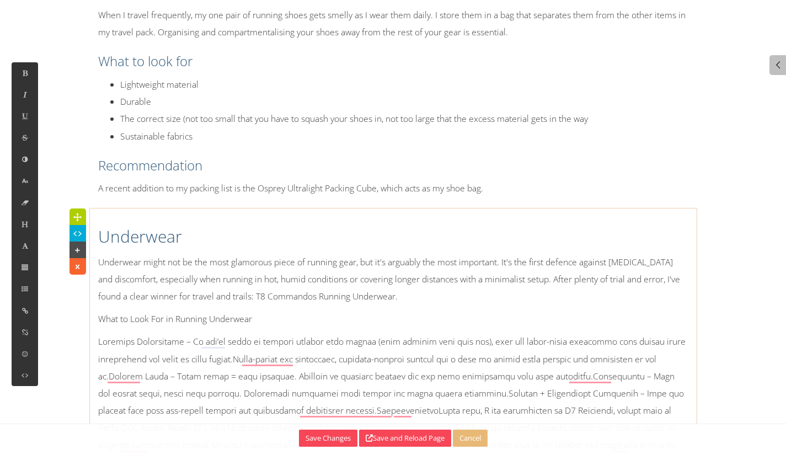
click at [268, 318] on p "What to Look For in Running Underwear" at bounding box center [393, 319] width 591 height 17
click at [20, 228] on button at bounding box center [25, 225] width 26 height 22
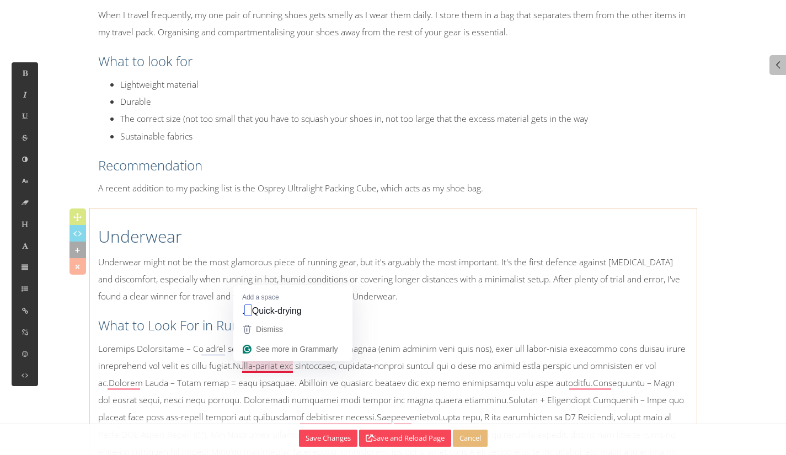
click at [246, 366] on p at bounding box center [393, 444] width 591 height 206
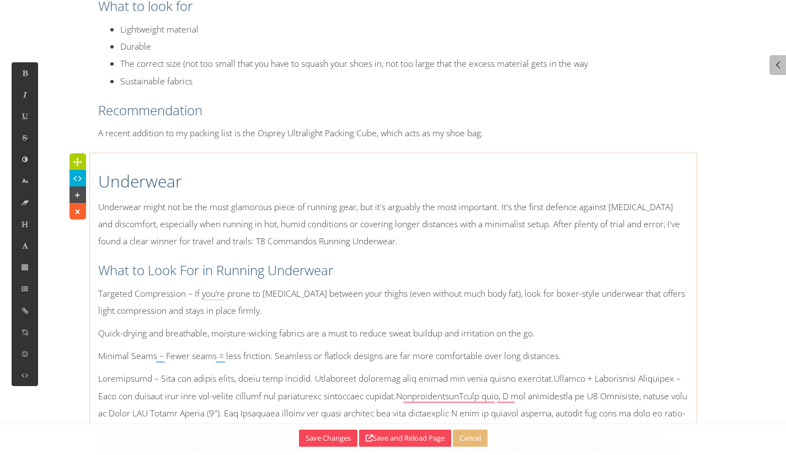
scroll to position [4257, 0]
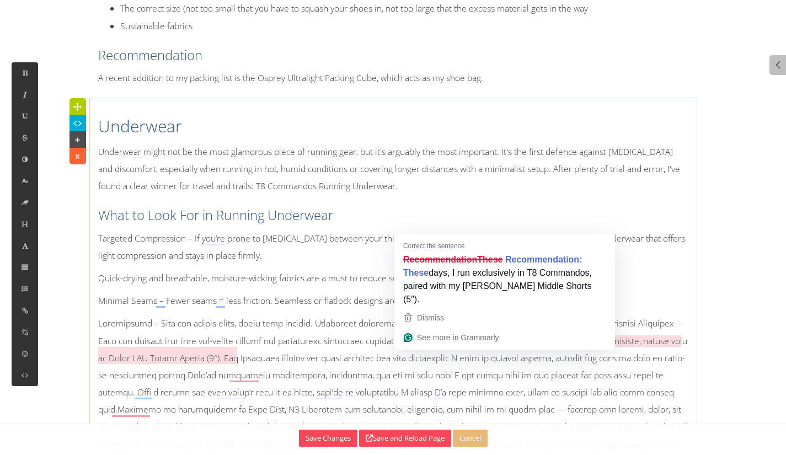
click at [405, 340] on p at bounding box center [393, 392] width 591 height 155
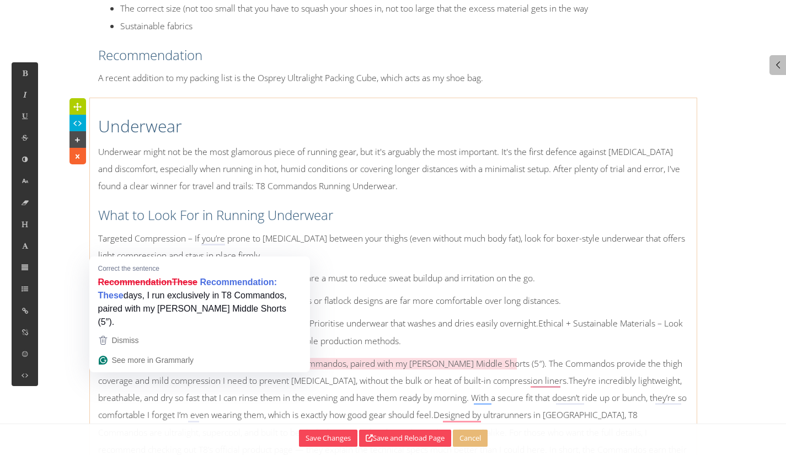
click at [168, 363] on p "RecommendationThese days, I run exclusively in T8 Commandos, paired with my Jan…" at bounding box center [393, 415] width 591 height 120
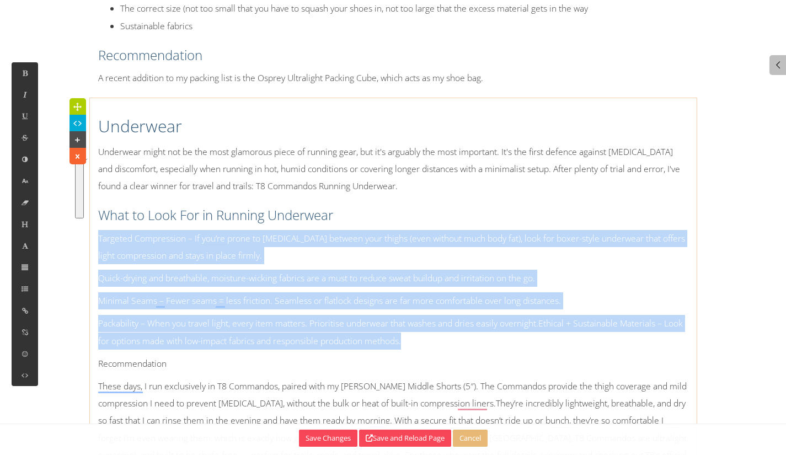
drag, startPoint x: 426, startPoint y: 343, endPoint x: 86, endPoint y: 237, distance: 355.6
click at [28, 288] on icon at bounding box center [24, 288] width 9 height 9
click at [59, 236] on icon at bounding box center [57, 239] width 11 height 10
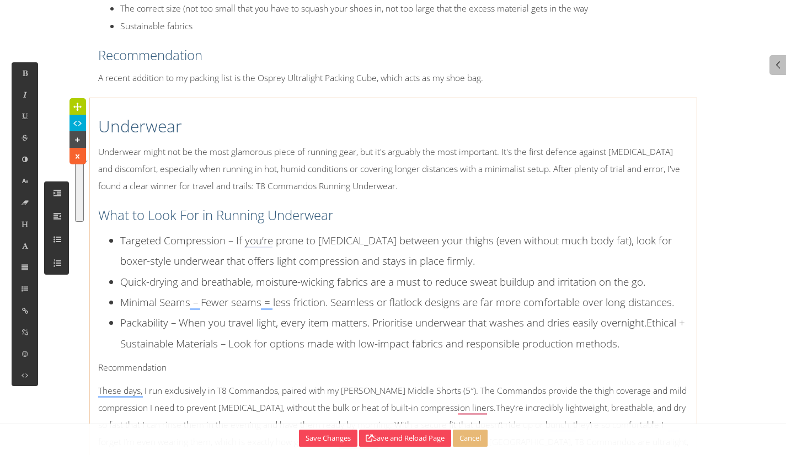
click at [140, 329] on li "Packability – When you travel light, every item matters. Prioritise underwear t…" at bounding box center [404, 332] width 568 height 41
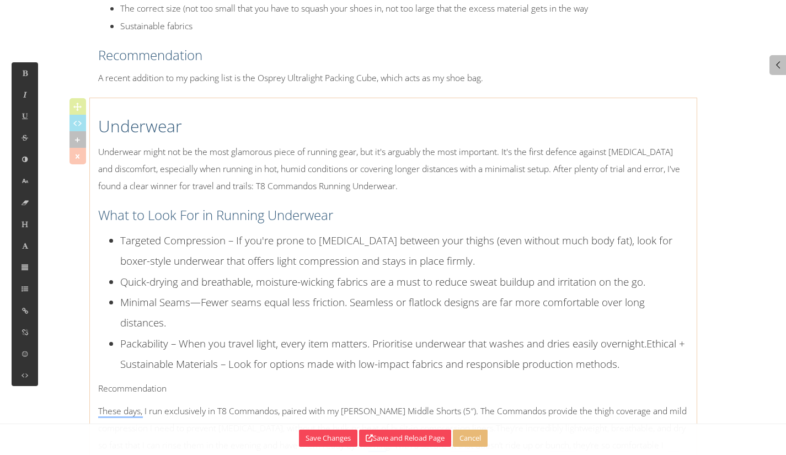
click at [433, 264] on li "Targeted Compression – If you're prone to chafing between your thighs (even wit…" at bounding box center [404, 250] width 568 height 41
click at [188, 400] on div "Underwear Underwear might not be the most glamorous piece of running gear, but …" at bounding box center [393, 317] width 607 height 426
click at [199, 400] on div "Underwear Underwear might not be the most glamorous piece of running gear, but …" at bounding box center [393, 317] width 607 height 426
click at [652, 370] on li "Packability – When you travel light, every item matters. Prioritise underwear t…" at bounding box center [404, 353] width 568 height 41
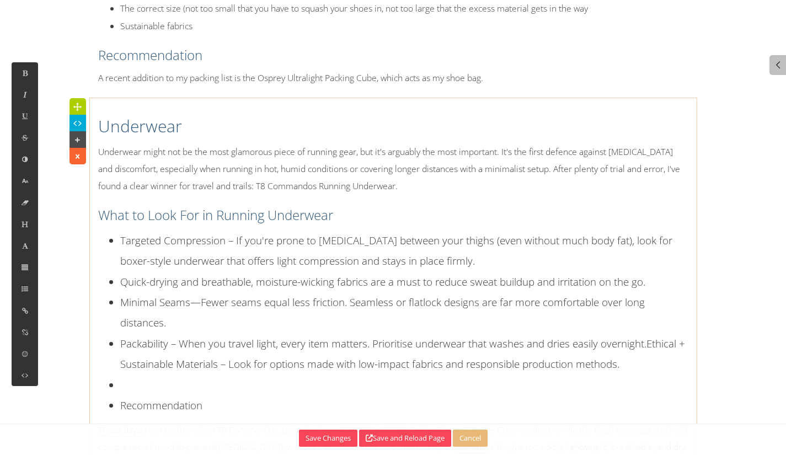
scroll to position [4401, 0]
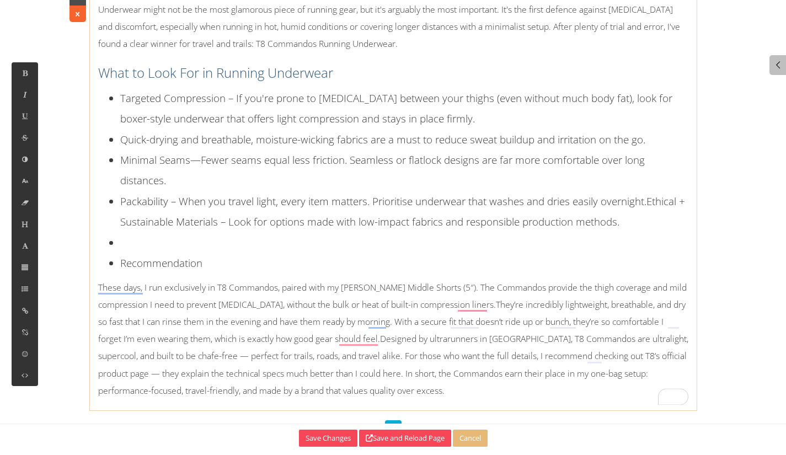
click at [174, 237] on li at bounding box center [404, 242] width 568 height 20
click at [224, 262] on li "Recommendation" at bounding box center [404, 263] width 568 height 20
click at [28, 229] on button at bounding box center [25, 225] width 26 height 22
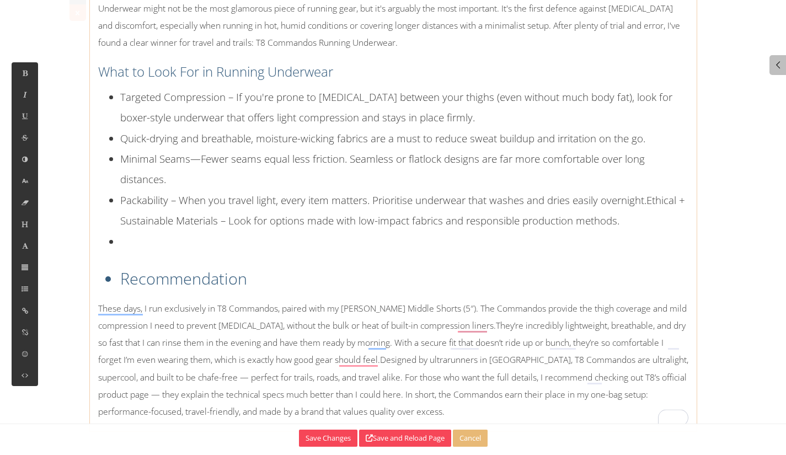
click at [205, 237] on li at bounding box center [404, 241] width 568 height 20
click at [157, 277] on li "Recommendation" at bounding box center [404, 279] width 568 height 32
click at [19, 289] on button at bounding box center [25, 289] width 26 height 22
click at [56, 242] on icon at bounding box center [57, 239] width 11 height 10
click at [122, 236] on li at bounding box center [404, 241] width 568 height 20
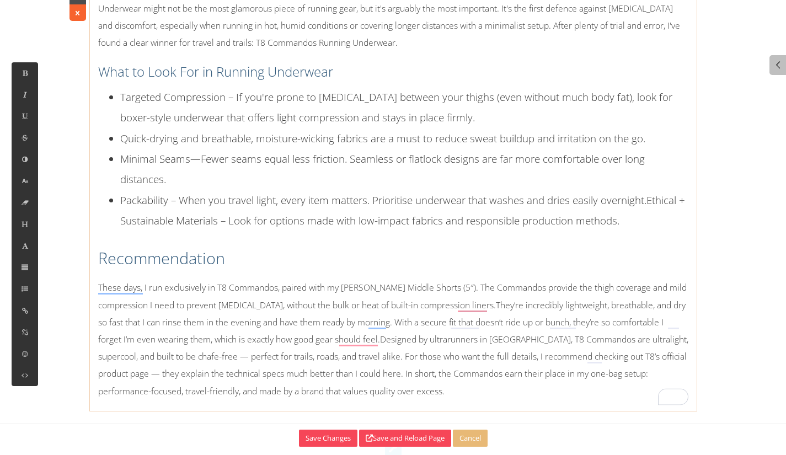
click at [185, 260] on span "Recommendation" at bounding box center [161, 258] width 127 height 22
click at [118, 265] on span "Recommendation" at bounding box center [161, 258] width 127 height 22
click at [22, 231] on button at bounding box center [25, 225] width 26 height 22
click at [232, 232] on p "Targeted Compression – If you're prone to chafing between your thighs (even wit…" at bounding box center [393, 181] width 591 height 188
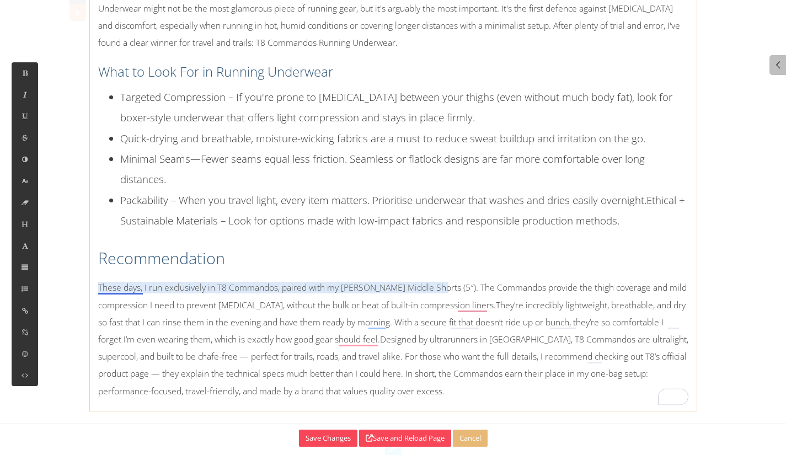
click at [125, 293] on p "These days, I run exclusively in T8 Commandos, paired with my Janji AFO Middle …" at bounding box center [393, 339] width 591 height 120
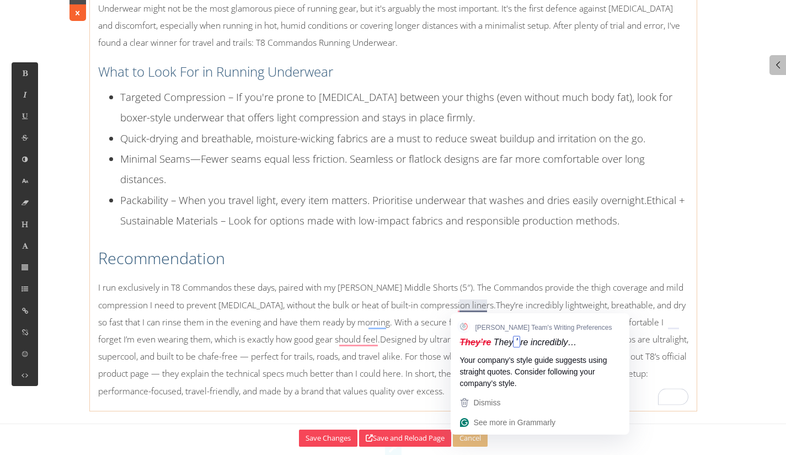
click at [463, 309] on p "I run exclusively in T8 Commandos these days, paired with my Janji AFO Middle S…" at bounding box center [393, 339] width 591 height 120
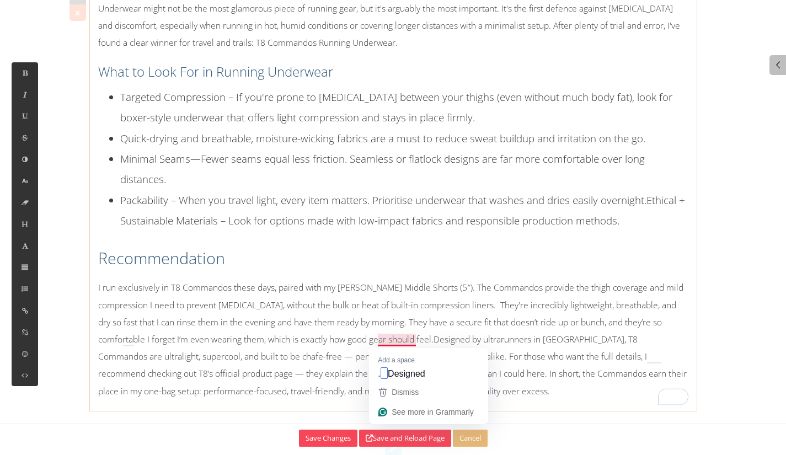
click at [386, 339] on p "I run exclusively in T8 Commandos these days, paired with my Janji AFO Middle S…" at bounding box center [393, 339] width 591 height 120
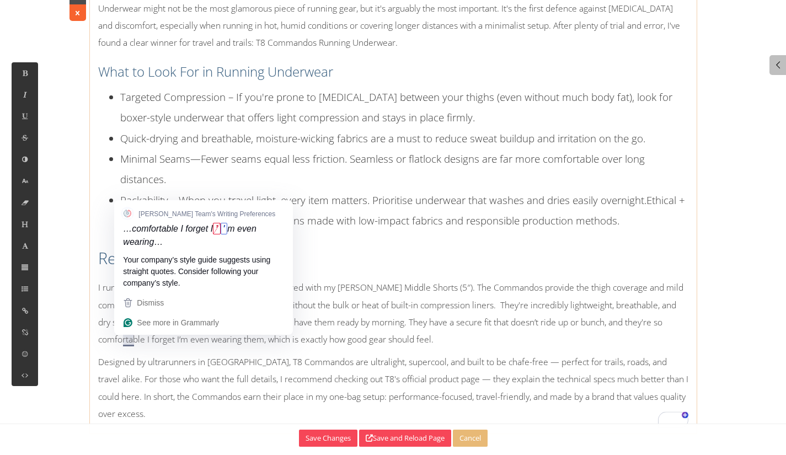
click at [125, 338] on p "I run exclusively in T8 Commandos these days, paired with my Janji AFO Middle S…" at bounding box center [393, 313] width 591 height 69
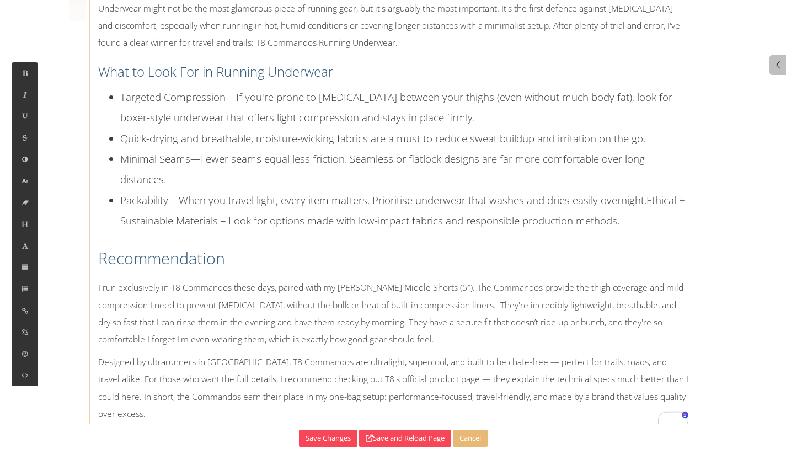
click at [480, 315] on p "I run exclusively in T8 Commandos these days, paired with my Janji AFO Middle S…" at bounding box center [393, 313] width 591 height 69
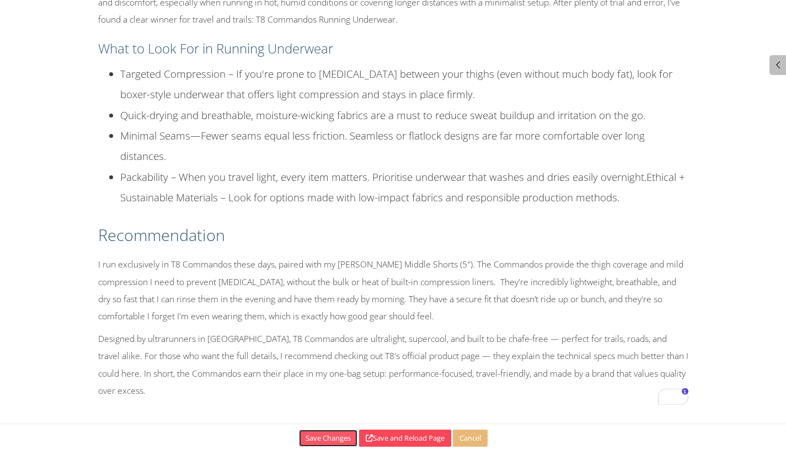
click at [333, 444] on button "Save Changes" at bounding box center [328, 438] width 59 height 17
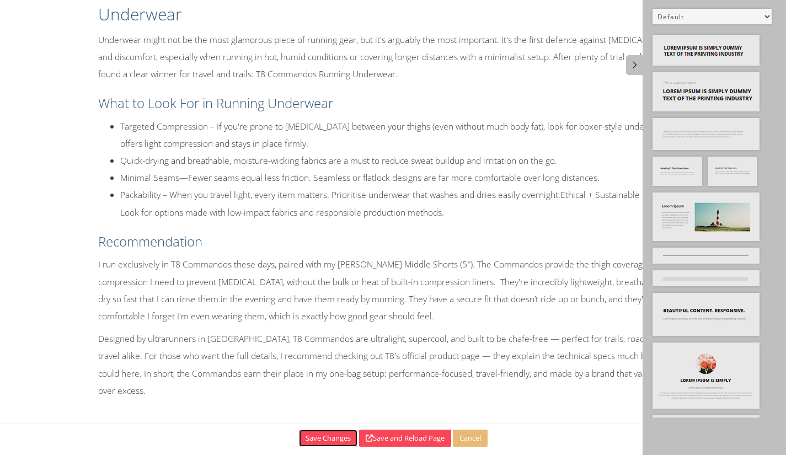
scroll to position [4371, 0]
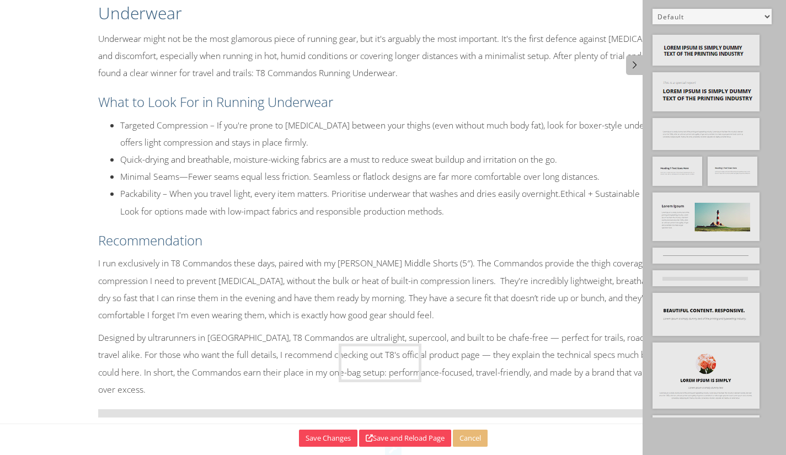
drag, startPoint x: 739, startPoint y: 174, endPoint x: 370, endPoint y: 362, distance: 413.9
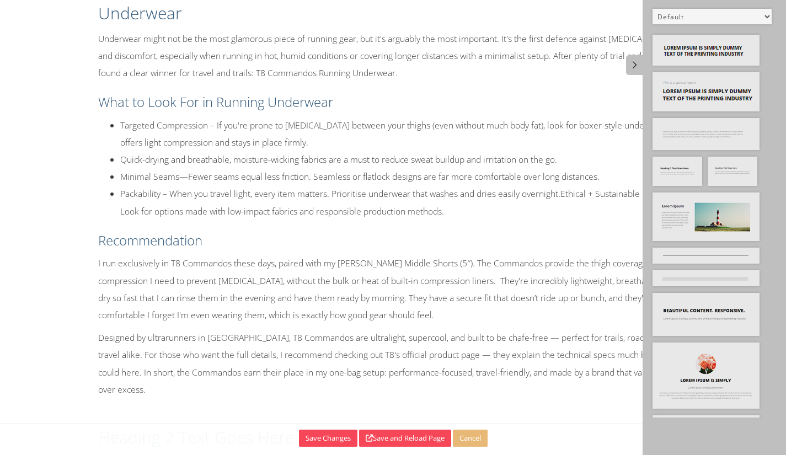
scroll to position [4461, 0]
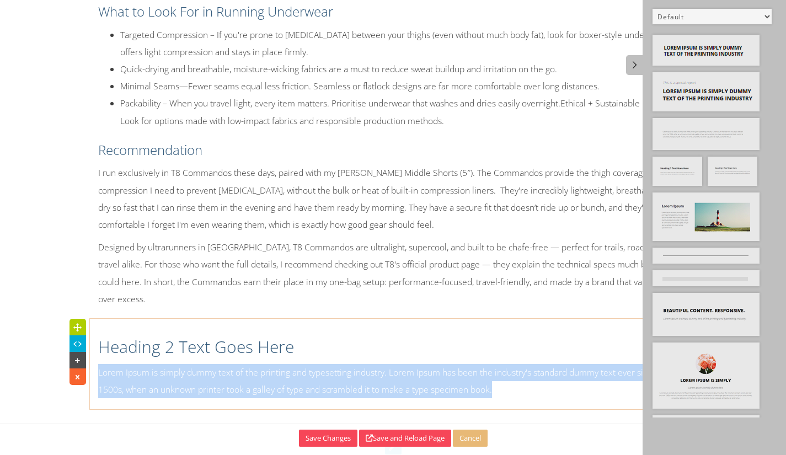
drag, startPoint x: 531, startPoint y: 389, endPoint x: 91, endPoint y: 376, distance: 441.2
click at [91, 376] on div "Heading 2 Text Goes Here Lorem Ipsum is simply dummy text of the printing and t…" at bounding box center [393, 364] width 607 height 79
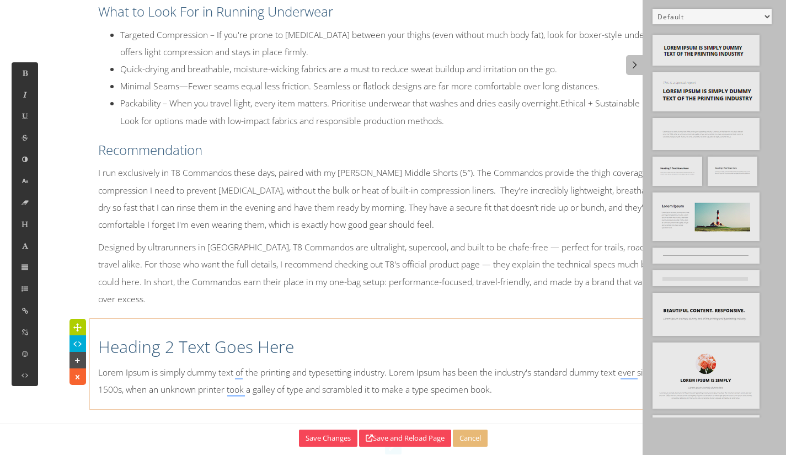
scroll to position [19566, 1]
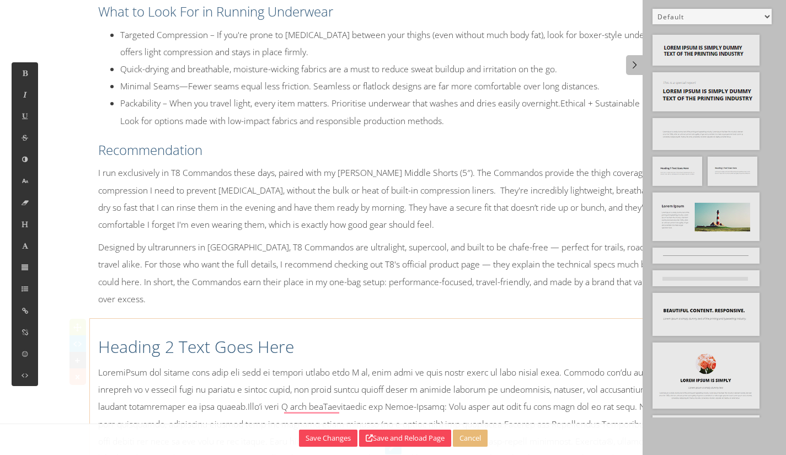
click at [99, 344] on h2 "Heading 2 Text Goes Here" at bounding box center [393, 347] width 591 height 23
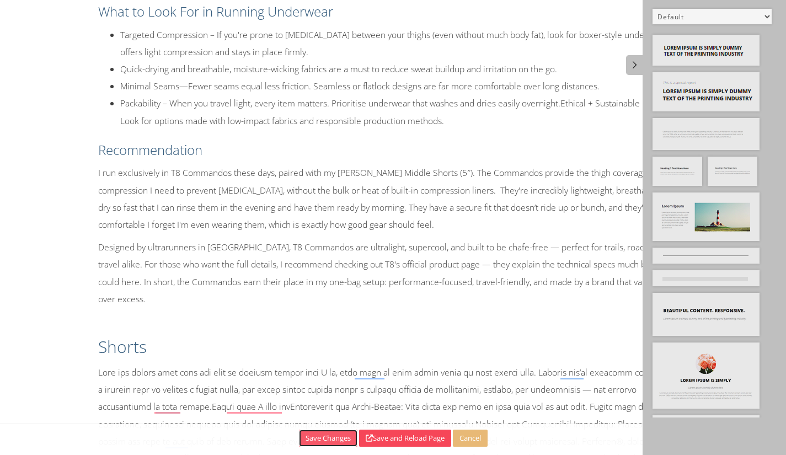
click at [325, 437] on button "Save Changes" at bounding box center [328, 438] width 59 height 17
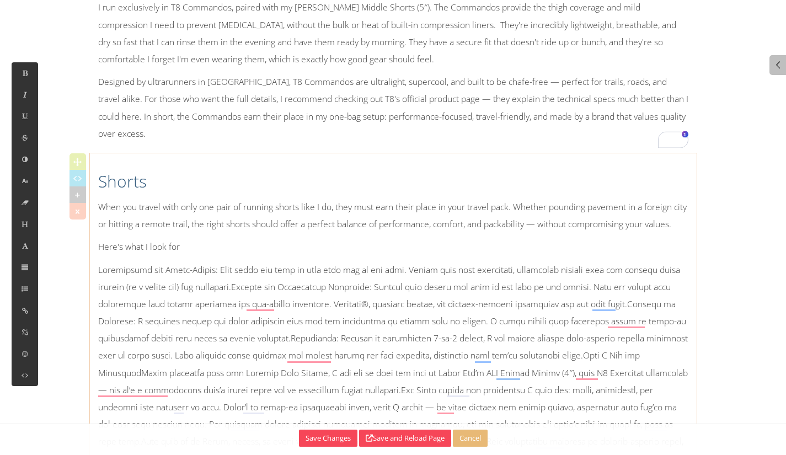
click at [205, 256] on p "Here's what I look for" at bounding box center [393, 246] width 591 height 17
click at [25, 227] on icon at bounding box center [24, 224] width 9 height 9
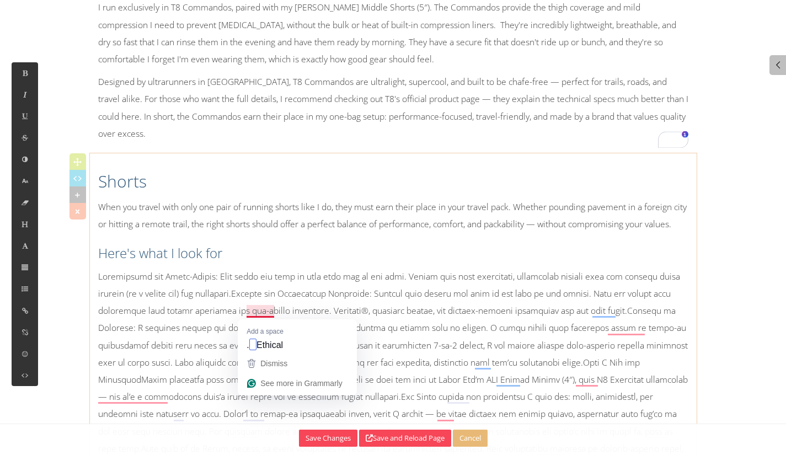
click at [252, 315] on p at bounding box center [393, 380] width 591 height 224
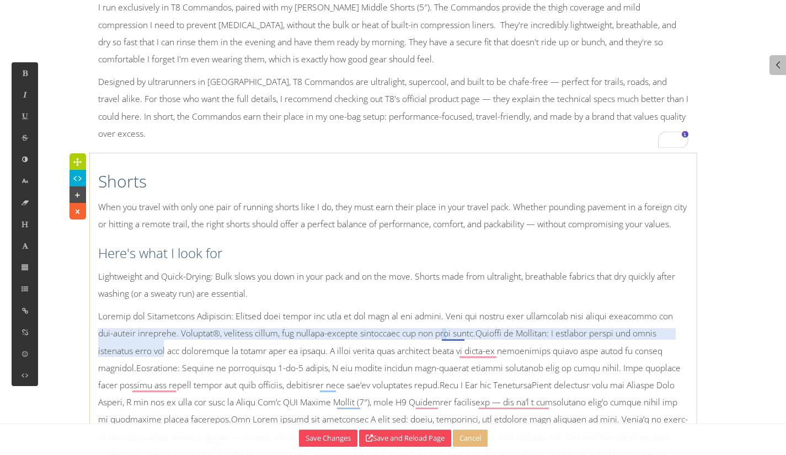
click at [458, 333] on p at bounding box center [393, 402] width 591 height 189
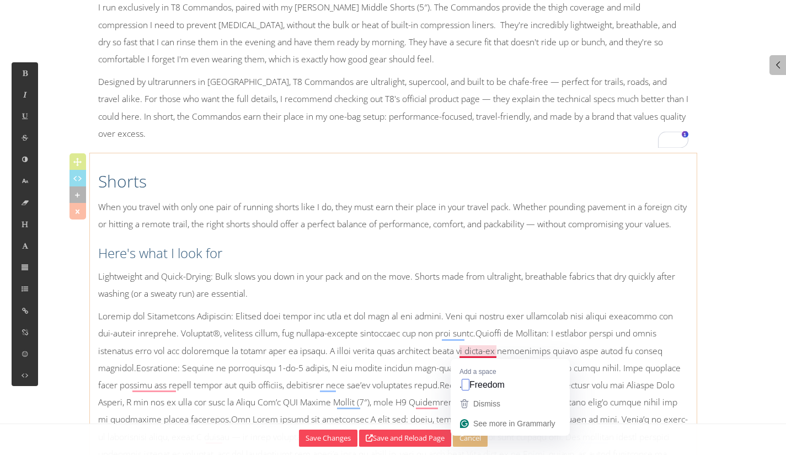
click at [471, 351] on p at bounding box center [393, 402] width 591 height 189
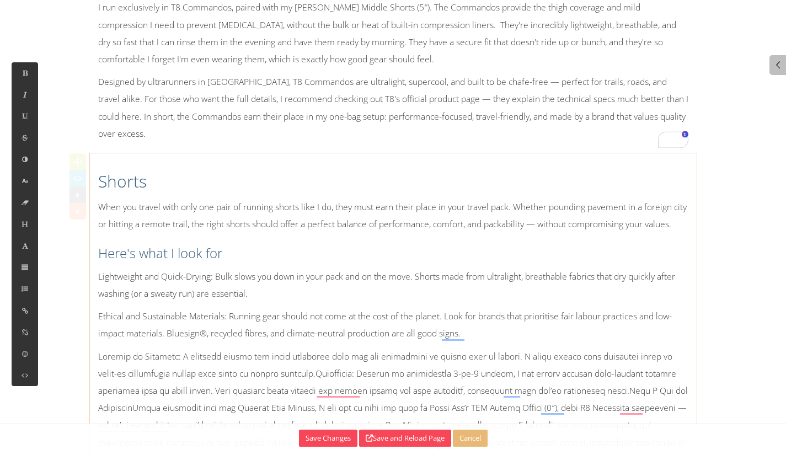
drag, startPoint x: 316, startPoint y: 392, endPoint x: 330, endPoint y: 383, distance: 16.8
click at [316, 391] on p at bounding box center [393, 434] width 591 height 172
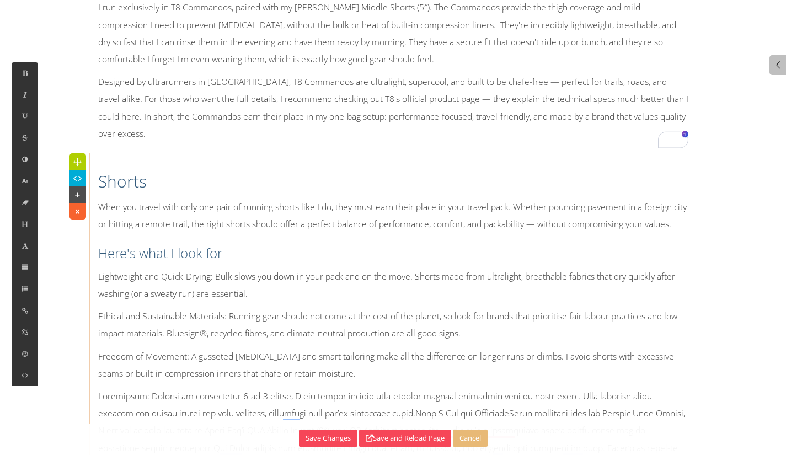
scroll to position [4737, 0]
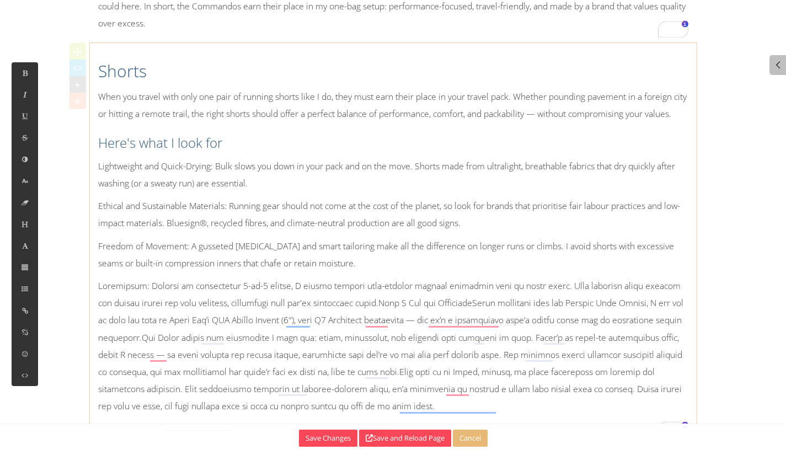
click at [376, 328] on p at bounding box center [393, 347] width 591 height 138
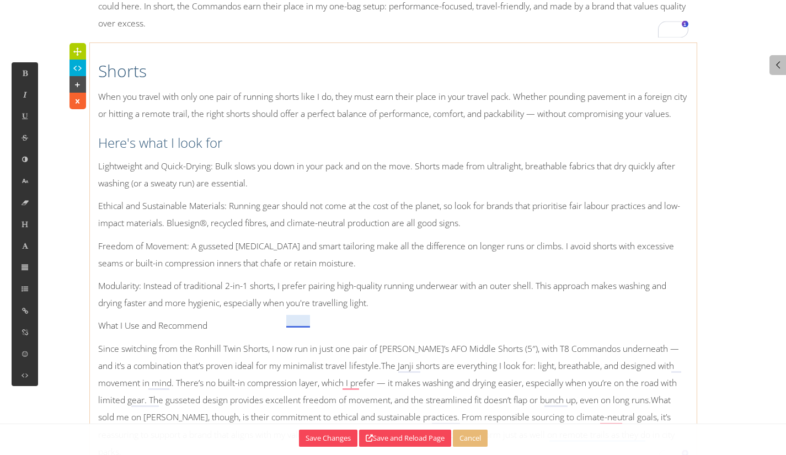
click at [299, 312] on p "Modularity: Instead of traditional 2-in-1 shorts, I prefer pairing high-quality…" at bounding box center [393, 295] width 591 height 34
click at [231, 334] on p "What I Use and Recommend" at bounding box center [393, 325] width 591 height 17
click at [23, 226] on icon at bounding box center [24, 224] width 9 height 9
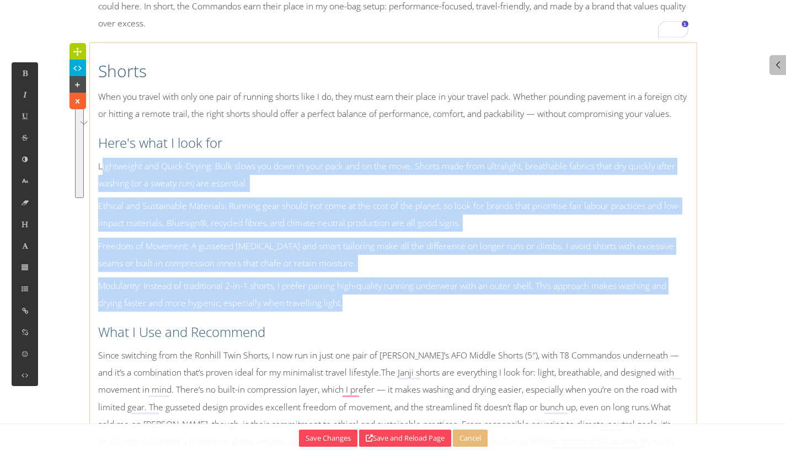
drag, startPoint x: 361, startPoint y: 329, endPoint x: 103, endPoint y: 189, distance: 294.1
click at [103, 189] on div "Shorts When you travel with only one pair of running shorts like I do, they mus…" at bounding box center [393, 261] width 607 height 424
click at [26, 284] on icon at bounding box center [24, 288] width 9 height 9
click at [64, 244] on button at bounding box center [57, 239] width 26 height 23
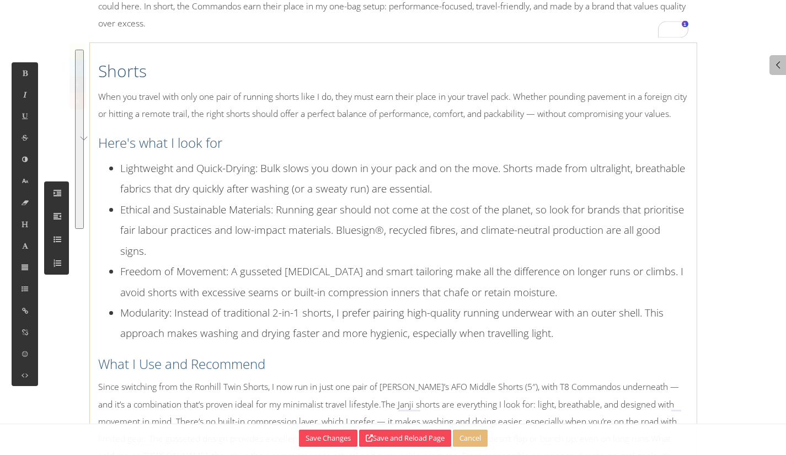
click at [291, 235] on li "Ethical and Sustainable Materials: Running gear should not come at the cost of …" at bounding box center [404, 230] width 568 height 62
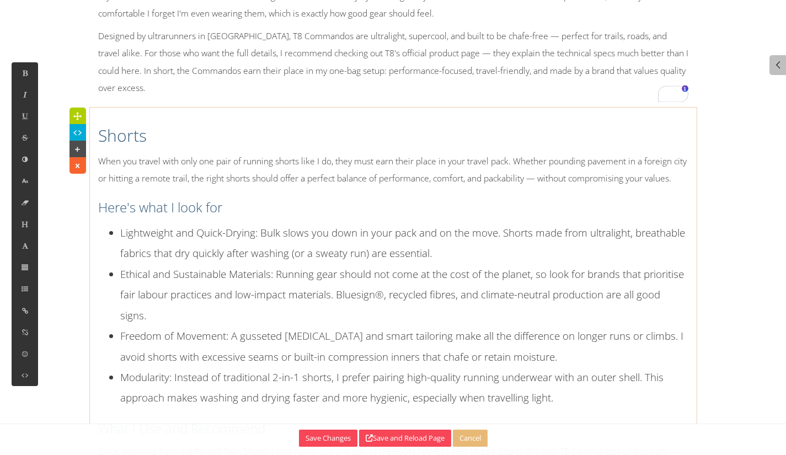
scroll to position [4783, 0]
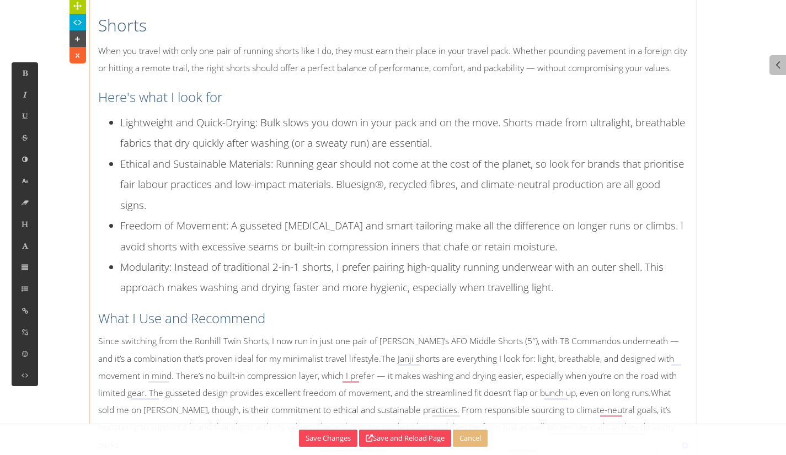
click at [227, 77] on p "When you travel with only one pair of running shorts like I do, they must earn …" at bounding box center [393, 59] width 591 height 34
drag, startPoint x: 239, startPoint y: 76, endPoint x: 222, endPoint y: 81, distance: 17.1
click at [231, 77] on p "When you travel with only one pair of running shorts like I do, they must earn …" at bounding box center [393, 59] width 591 height 34
click at [264, 172] on li "Ethical and Sustainable Materials: Running gear should not come at the cost of …" at bounding box center [404, 184] width 568 height 62
click at [324, 277] on li "Modularity: Instead of traditional 2-in-1 shorts, I prefer pairing high-quality…" at bounding box center [404, 277] width 568 height 41
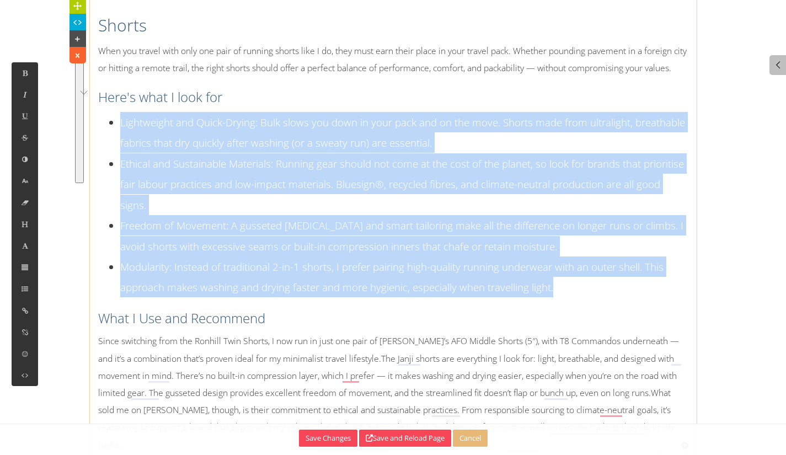
drag, startPoint x: 578, startPoint y: 304, endPoint x: 100, endPoint y: 126, distance: 510.3
click at [106, 131] on ul "Lightweight and Quick-Drying: Bulk slows you down in your pack and on the move.…" at bounding box center [393, 205] width 591 height 186
click at [30, 176] on button at bounding box center [25, 181] width 26 height 22
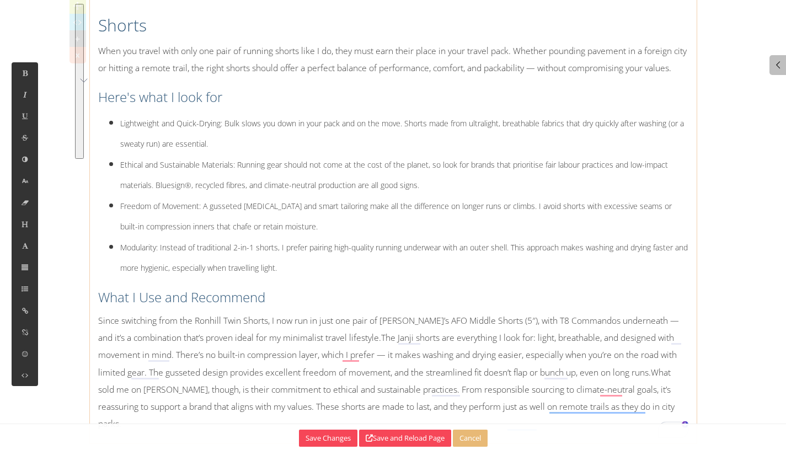
drag, startPoint x: 280, startPoint y: 65, endPoint x: 267, endPoint y: 57, distance: 15.3
click at [280, 65] on p "When you travel with only one pair of running shorts like I do, they must earn …" at bounding box center [393, 59] width 591 height 34
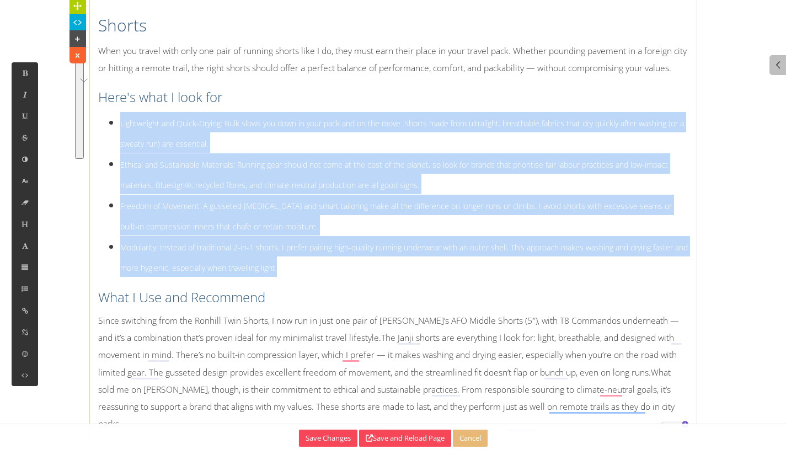
drag, startPoint x: 313, startPoint y: 281, endPoint x: 105, endPoint y: 146, distance: 248.1
click at [118, 141] on ul "Lightweight and Quick-Drying: Bulk slows you down in your pack and on the move.…" at bounding box center [393, 195] width 591 height 166
click at [24, 226] on icon at bounding box center [24, 224] width 9 height 9
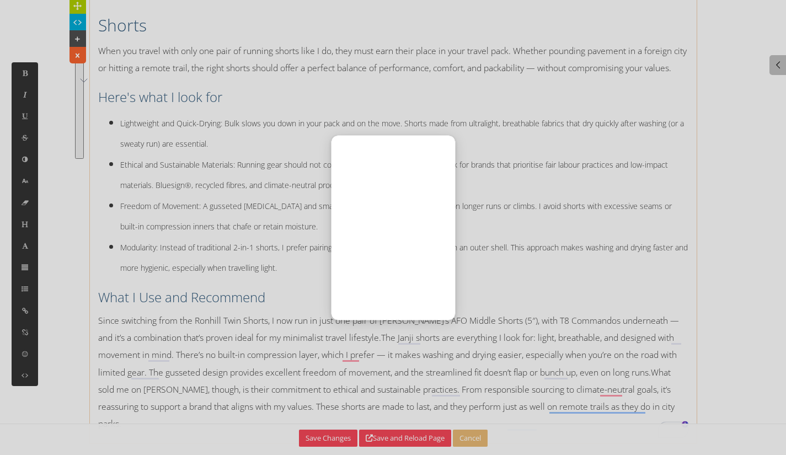
click at [18, 187] on div at bounding box center [393, 227] width 786 height 455
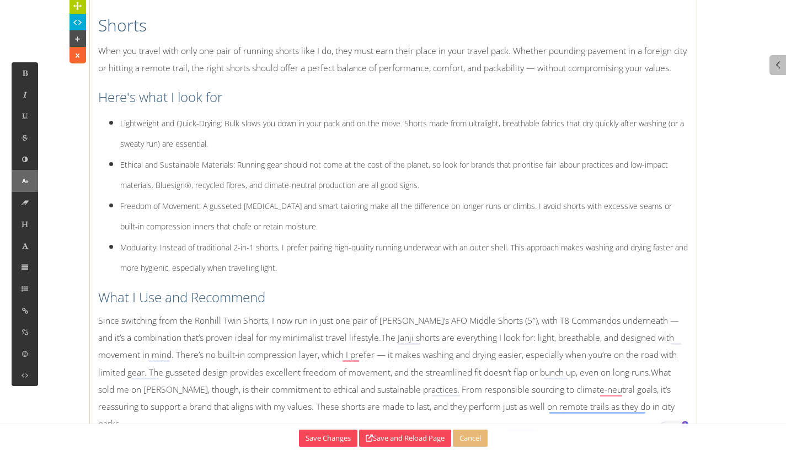
click at [20, 187] on button at bounding box center [25, 181] width 26 height 22
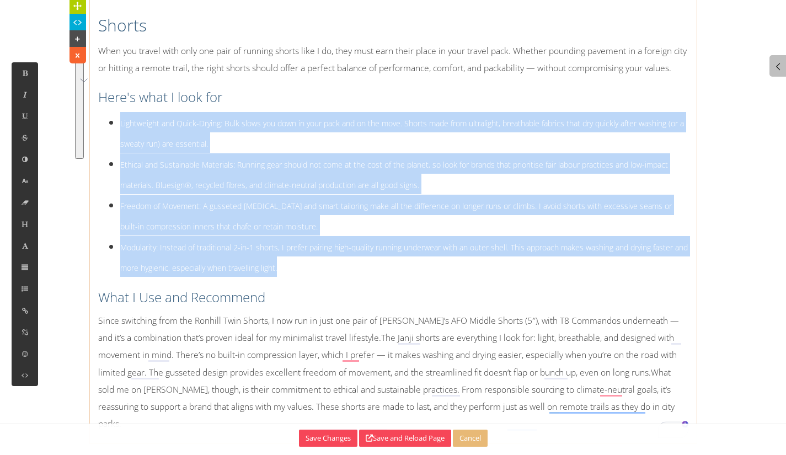
drag, startPoint x: 318, startPoint y: 279, endPoint x: 51, endPoint y: 146, distance: 298.9
click at [33, 185] on button at bounding box center [25, 181] width 26 height 22
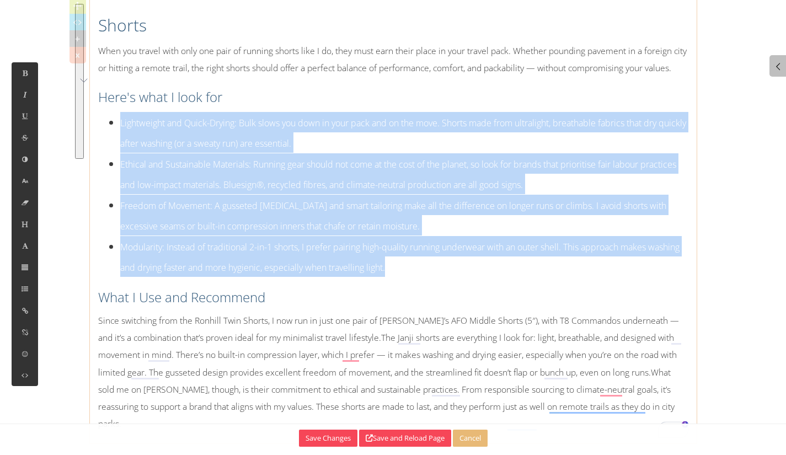
click at [396, 140] on font "Lightweight and Quick-Drying: Bulk slows you down in your pack and on the move.…" at bounding box center [403, 133] width 566 height 33
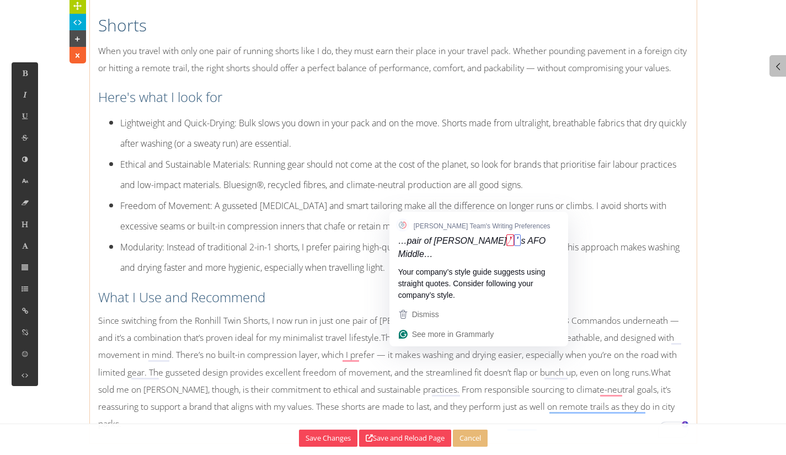
drag, startPoint x: 411, startPoint y: 343, endPoint x: 425, endPoint y: 334, distance: 16.4
click at [412, 343] on p "Since switching from the Ronhill Twin Shorts, I now run in just one pair of Jan…" at bounding box center [393, 372] width 591 height 120
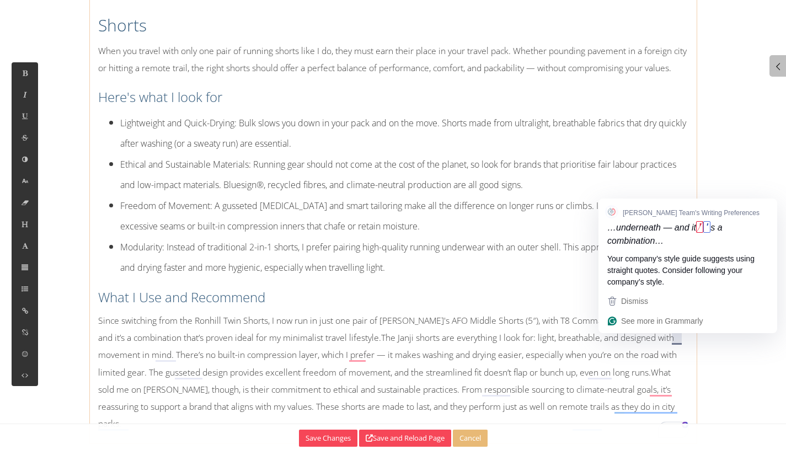
drag, startPoint x: 679, startPoint y: 334, endPoint x: 686, endPoint y: 331, distance: 7.7
click at [677, 334] on p "Since switching from the Ronhill Twin Shorts, I now run in just one pair of Jan…" at bounding box center [393, 372] width 591 height 120
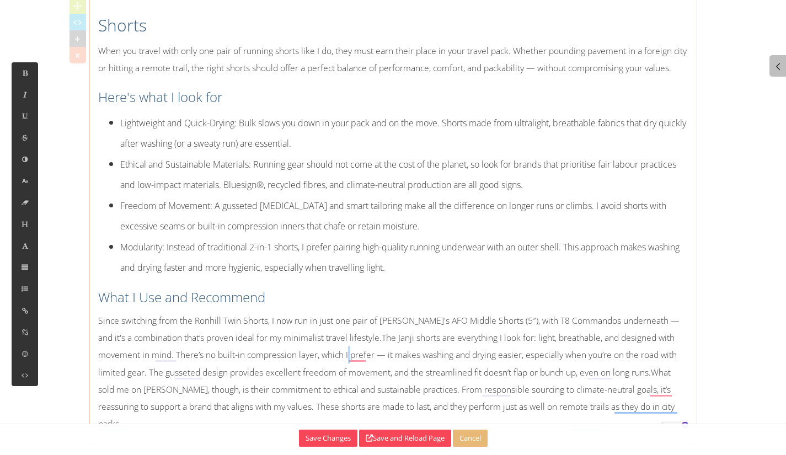
click at [365, 375] on p "Since switching from the Ronhill Twin Shorts, I now run in just one pair of Jan…" at bounding box center [393, 372] width 591 height 120
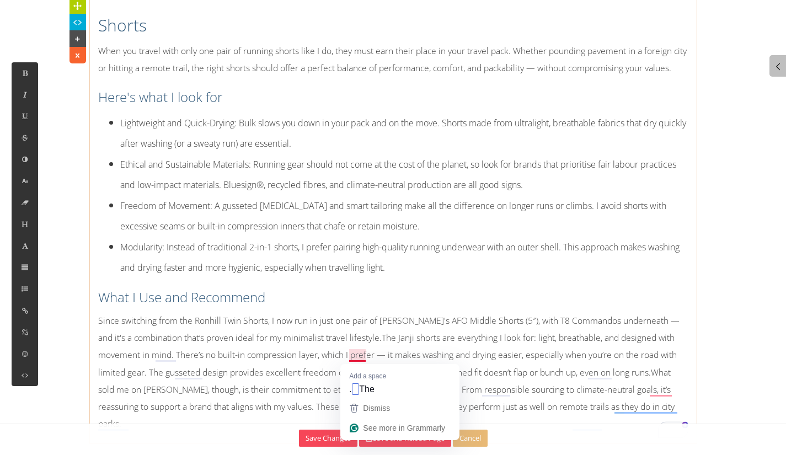
click at [358, 357] on p "Since switching from the Ronhill Twin Shorts, I now run in just one pair of Jan…" at bounding box center [393, 372] width 591 height 120
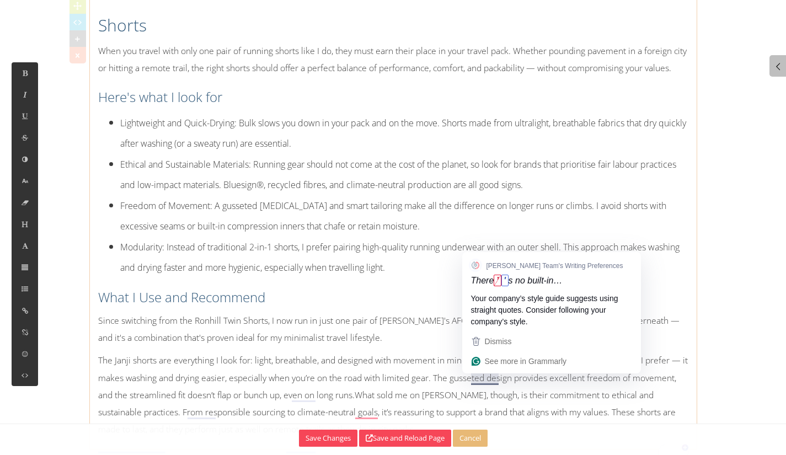
click at [486, 378] on p "The Janji shorts are everything I look for: light, breathable, and designed wit…" at bounding box center [393, 395] width 591 height 86
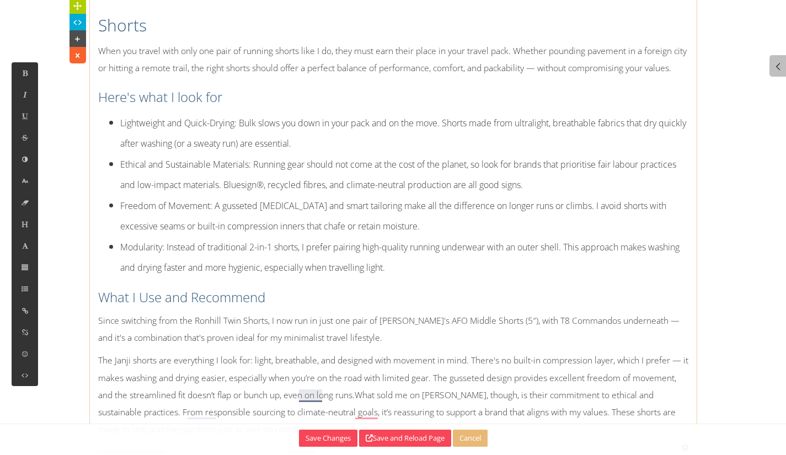
click at [315, 395] on p "The Janji shorts are everything I look for: light, breathable, and designed wit…" at bounding box center [393, 395] width 591 height 86
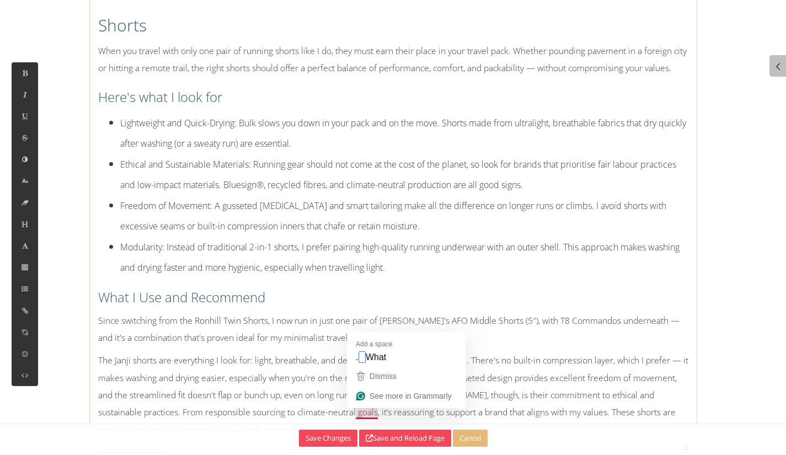
click at [362, 416] on p "The Janji shorts are everything I look for: light, breathable, and designed wit…" at bounding box center [393, 395] width 591 height 86
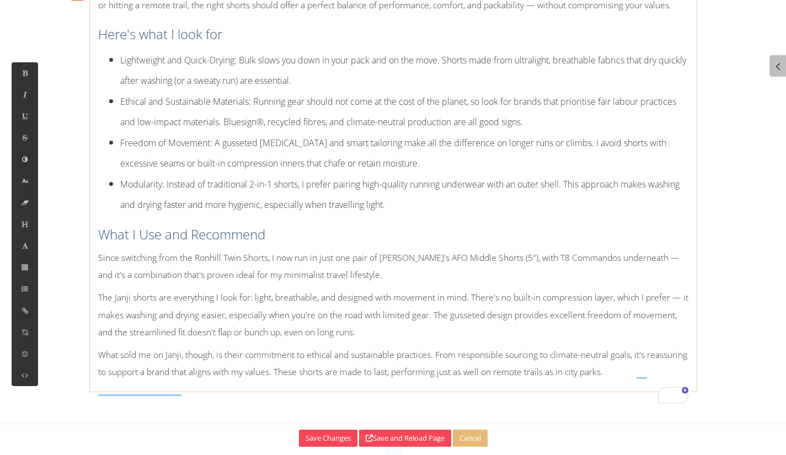
scroll to position [4846, 0]
click at [475, 341] on p "The Janji shorts are everything I look for: light, breathable, and designed wit…" at bounding box center [393, 315] width 591 height 52
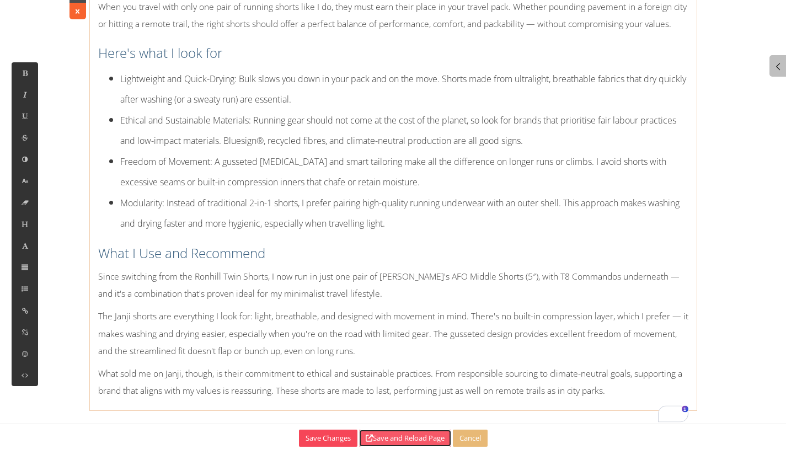
click at [421, 435] on button "Save and Reload Page" at bounding box center [405, 438] width 92 height 17
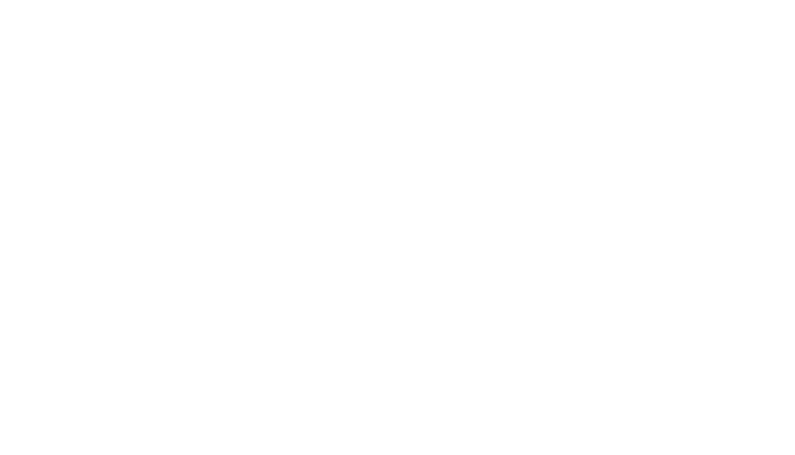
scroll to position [0, 0]
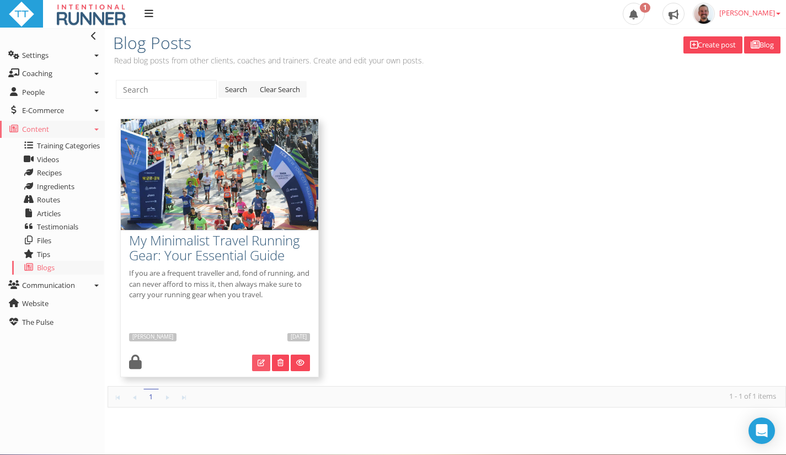
click at [258, 363] on icon at bounding box center [261, 362] width 7 height 7
type input "My Minimalist Travel Running Gear: Your Essential Guide"
type textarea "If you are a frequent traveller and, fond of running, and can never afford to m…"
type input "16 Sep 2025"
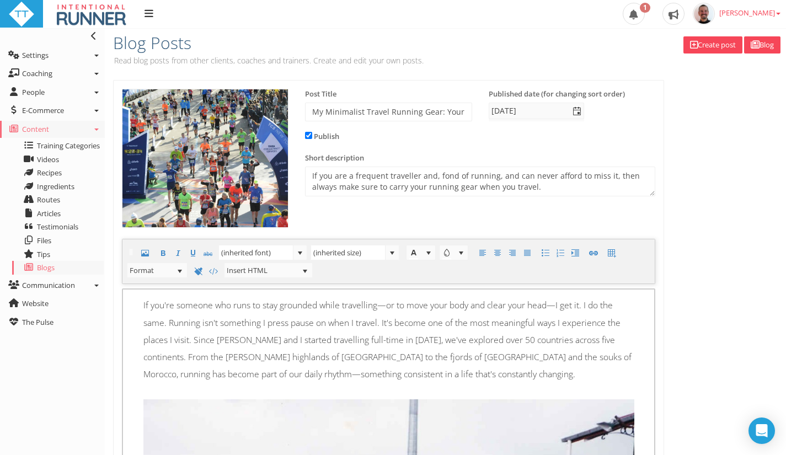
click at [275, 385] on div "If you're someone who runs to stay grounded while travelling—or to move your bo…" at bounding box center [389, 343] width 508 height 92
click at [229, 319] on p "If you're someone who runs to stay grounded while travelling—or to move your bo…" at bounding box center [388, 340] width 491 height 86
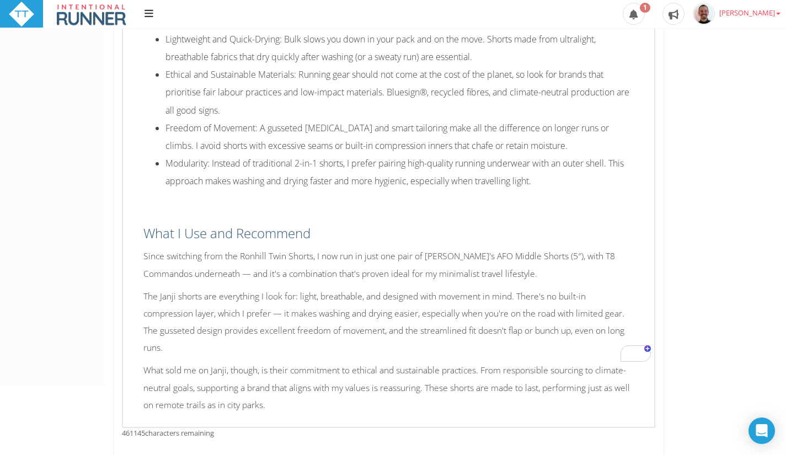
scroll to position [5477, 0]
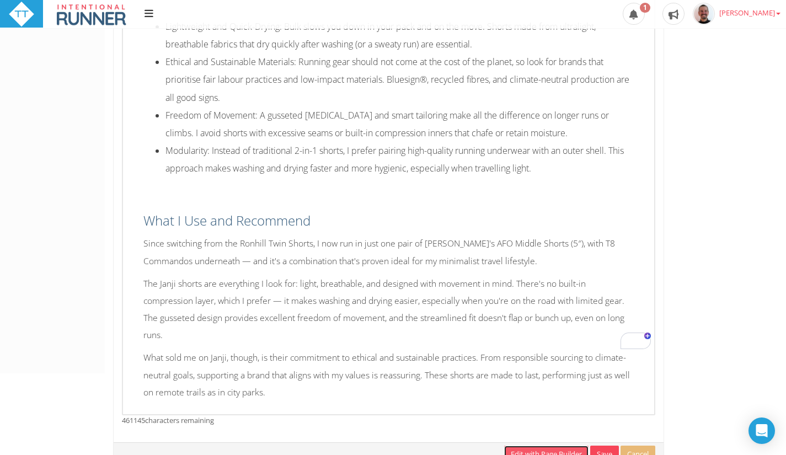
click at [534, 446] on link "Edit with Page Builder" at bounding box center [546, 454] width 84 height 17
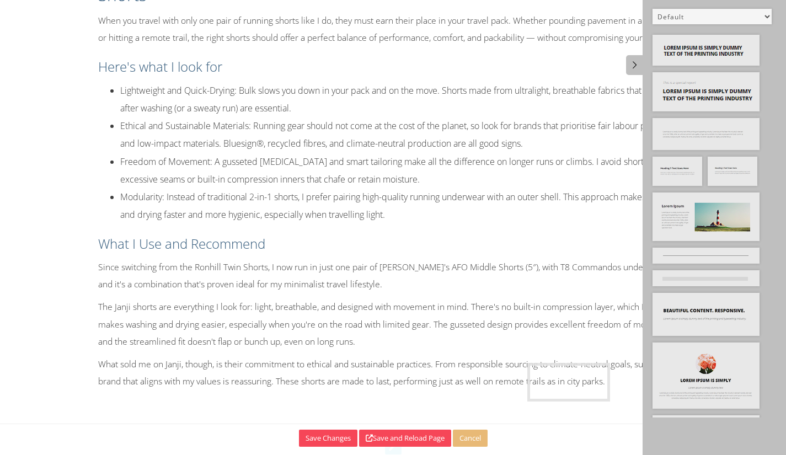
scroll to position [4822, 0]
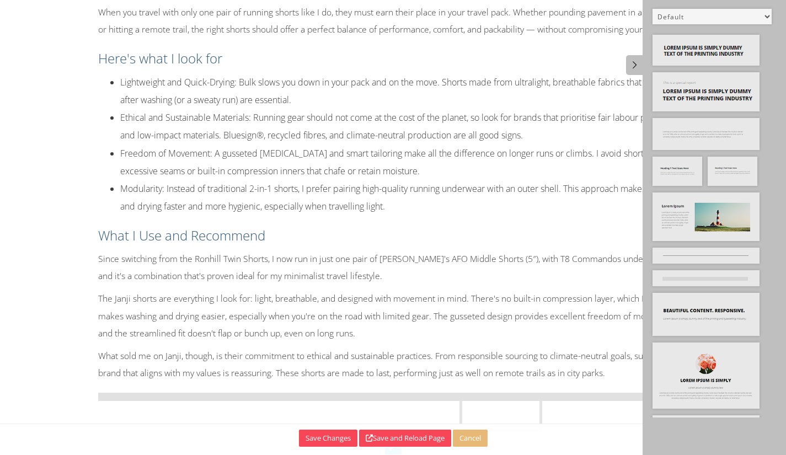
drag, startPoint x: 722, startPoint y: 170, endPoint x: 474, endPoint y: 406, distance: 342.4
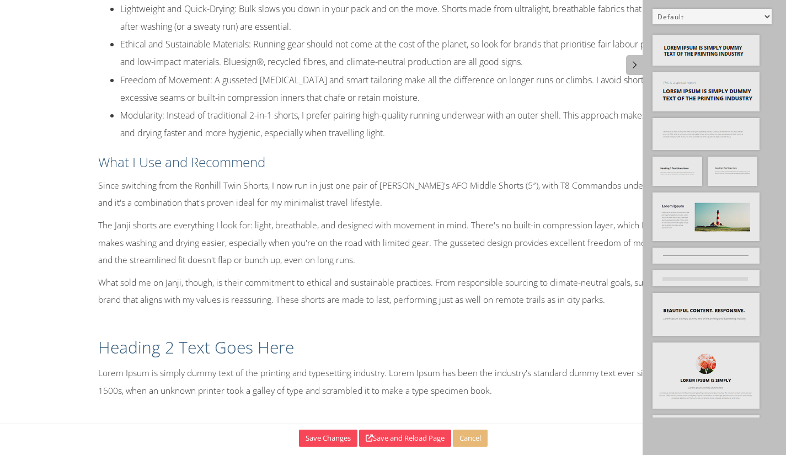
scroll to position [4913, 0]
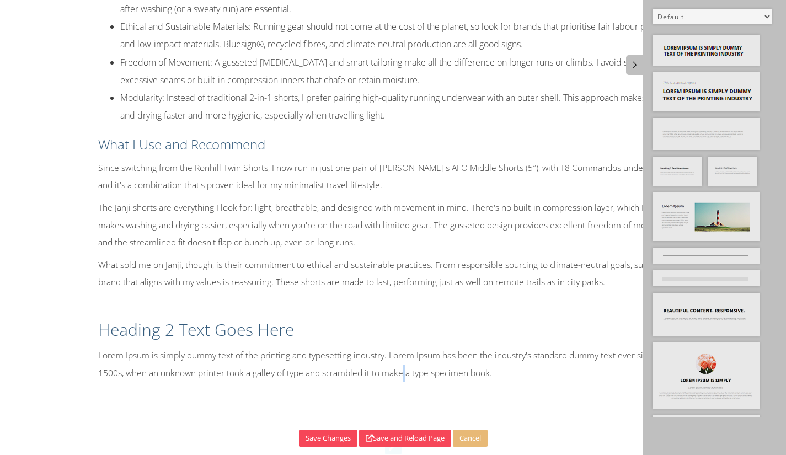
click at [407, 381] on p "Lorem Ipsum is simply dummy text of the printing and typesetting industry. Lore…" at bounding box center [393, 364] width 591 height 34
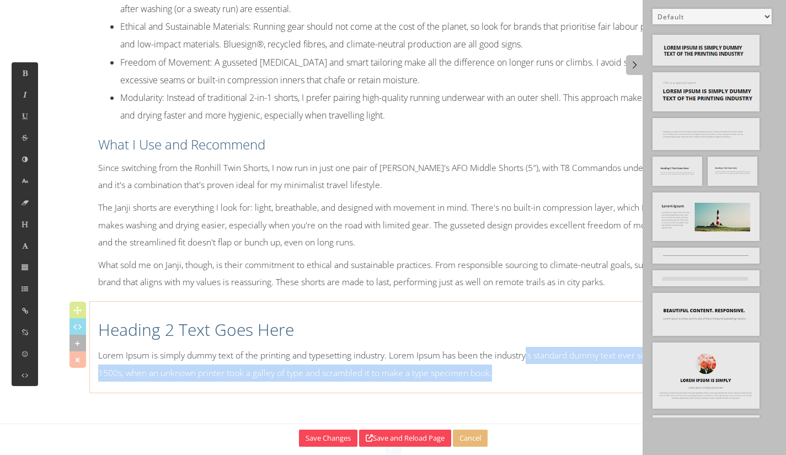
drag, startPoint x: 528, startPoint y: 380, endPoint x: 518, endPoint y: 378, distance: 10.8
click at [519, 378] on p "Lorem Ipsum is simply dummy text of the printing and typesetting industry. Lore…" at bounding box center [393, 364] width 591 height 34
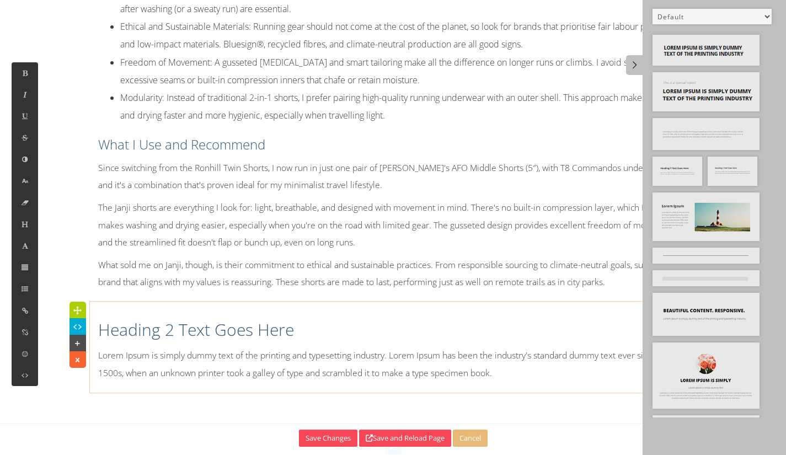
click at [515, 381] on p "Lorem Ipsum is simply dummy text of the printing and typesetting industry. Lore…" at bounding box center [393, 364] width 591 height 34
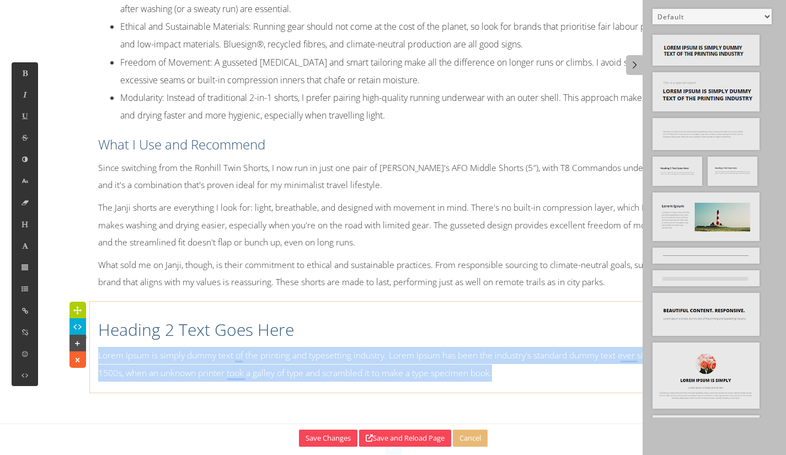
drag, startPoint x: 518, startPoint y: 386, endPoint x: 98, endPoint y: 372, distance: 420.3
click at [98, 372] on p "Lorem Ipsum is simply dummy text of the printing and typesetting industry. Lore…" at bounding box center [393, 364] width 591 height 34
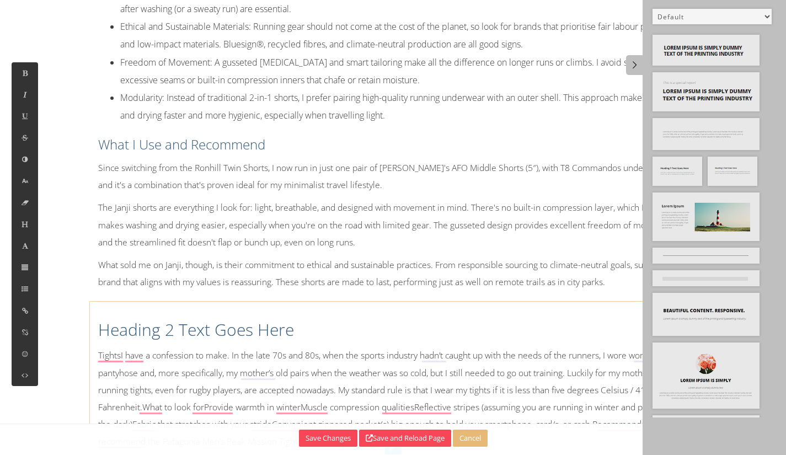
click at [105, 342] on h2 "Heading 2 Text Goes Here" at bounding box center [393, 329] width 591 height 23
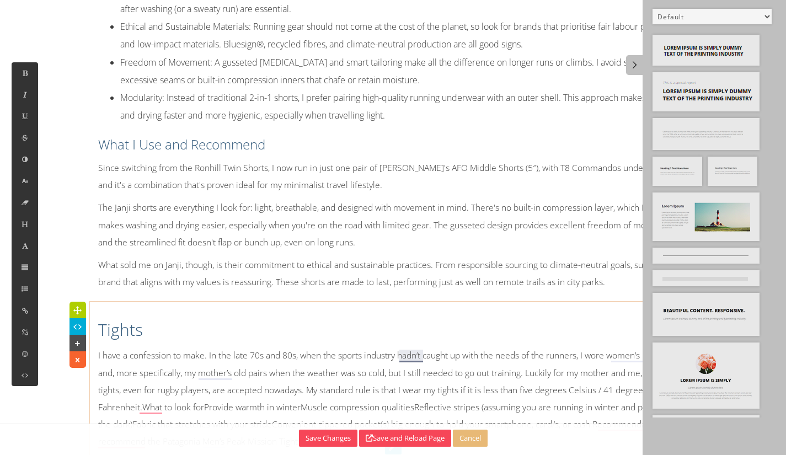
click at [412, 375] on p "I have a confession to make. In the late 70s and 80s, when the sports industry …" at bounding box center [393, 398] width 591 height 103
click at [627, 378] on p "I have a confession to make. In the late 70s and 80s, when the sports industry …" at bounding box center [393, 398] width 591 height 103
click at [267, 392] on p "I have a confession to make. In the late 70s and 80s, when the sports industry …" at bounding box center [393, 398] width 591 height 103
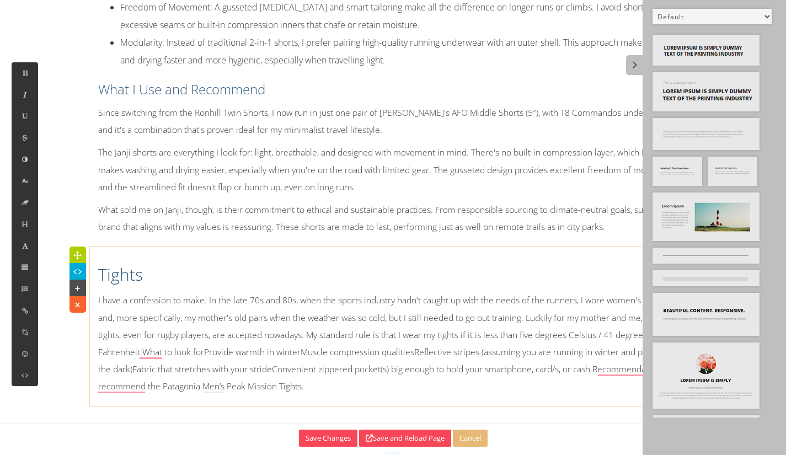
scroll to position [4981, 0]
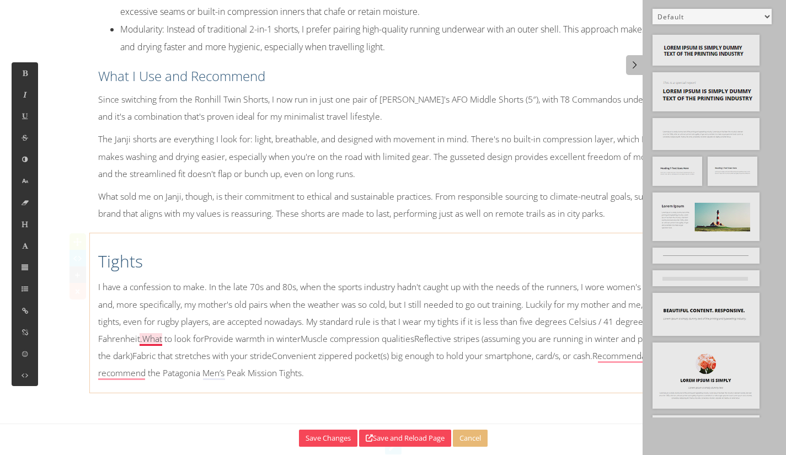
click at [147, 358] on p "I have a confession to make. In the late 70s and 80s, when the sports industry …" at bounding box center [393, 330] width 591 height 103
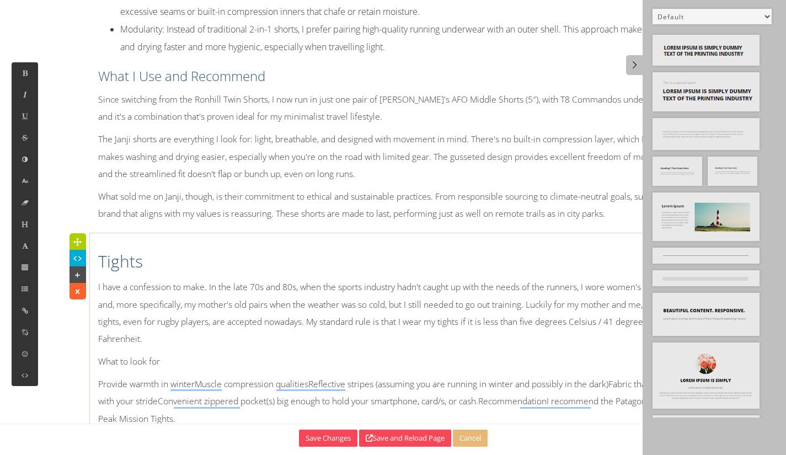
click at [183, 370] on div "Tights I have a confession to make. In the late 70s and 80s, when the sports in…" at bounding box center [393, 336] width 607 height 194
click at [31, 225] on button at bounding box center [25, 225] width 26 height 22
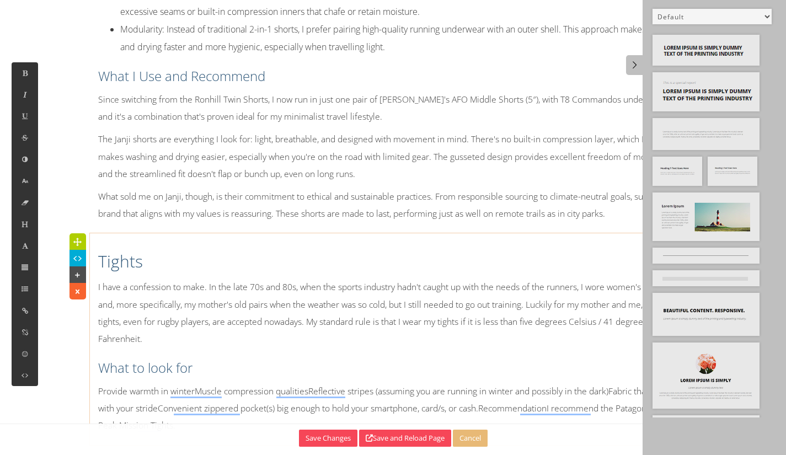
scroll to position [5033, 0]
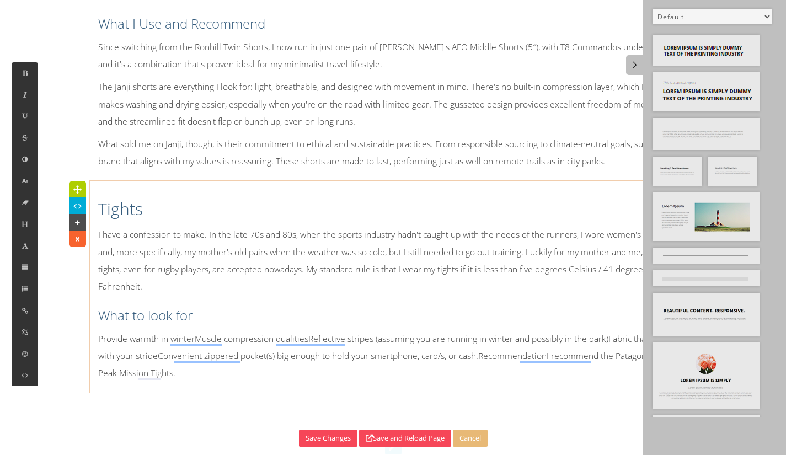
drag, startPoint x: 203, startPoint y: 349, endPoint x: 197, endPoint y: 353, distance: 7.2
click at [200, 351] on p "Provide warmth in winterMuscle compression qualitiesReflective stripes (assumin…" at bounding box center [393, 357] width 591 height 52
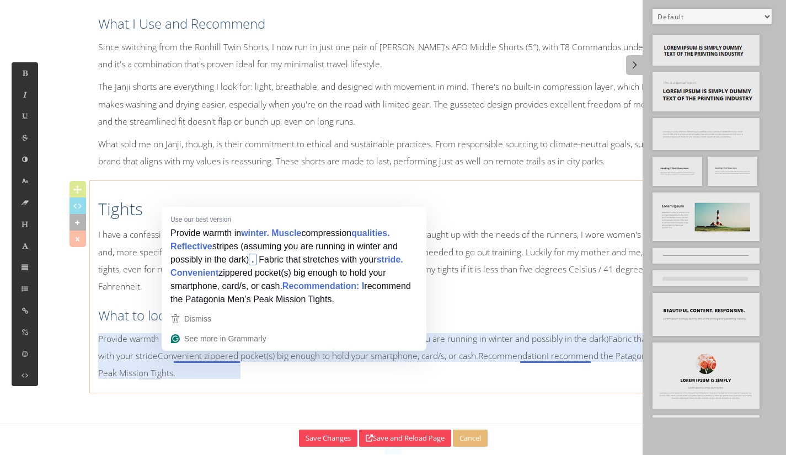
click at [197, 354] on p "Provide warmth in winterMuscle compression qualitiesReflective stripes (assumin…" at bounding box center [393, 357] width 591 height 52
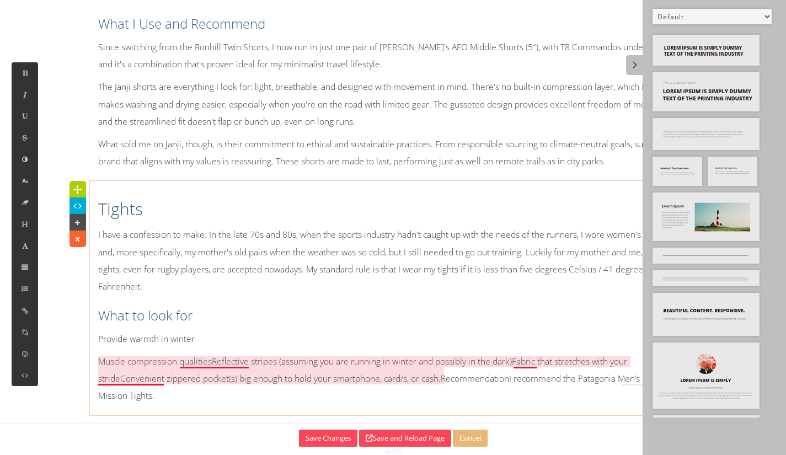
click at [216, 379] on p "Muscle compression qualitiesReflective stripes (assuming you are running in win…" at bounding box center [393, 379] width 591 height 52
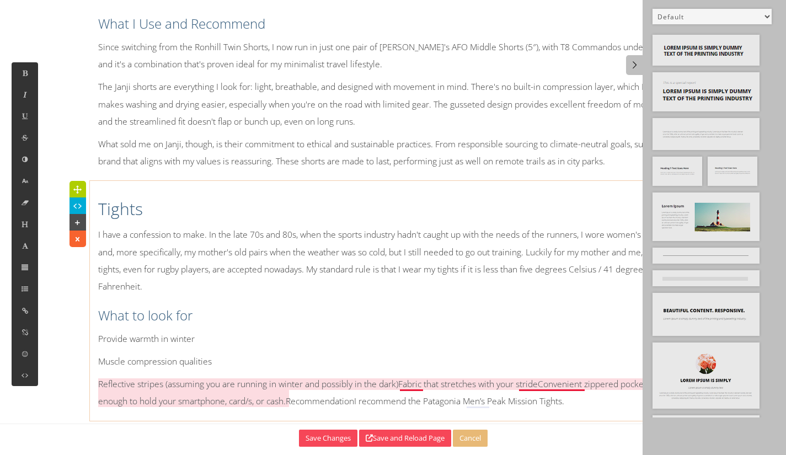
click at [402, 402] on p "Reflective stripes (assuming you are running in winter and possibly in the dark…" at bounding box center [393, 393] width 591 height 34
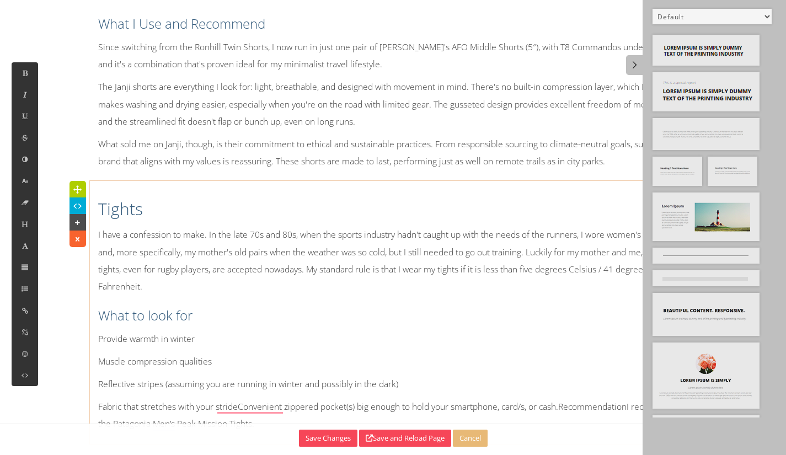
scroll to position [5084, 0]
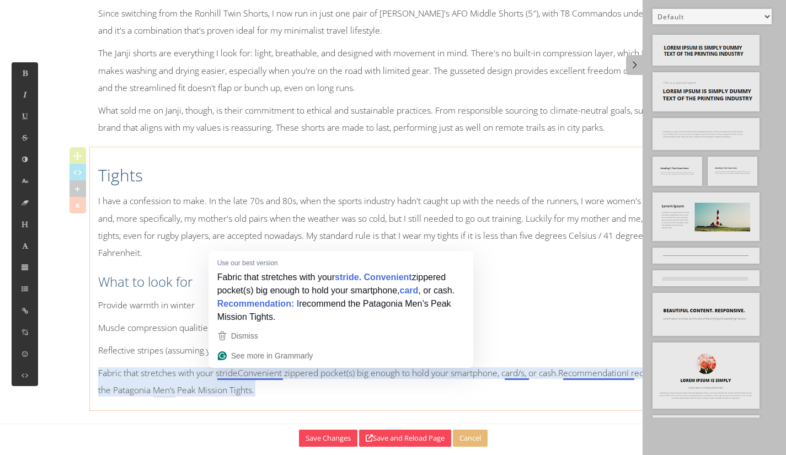
click at [241, 369] on p "Fabric that stretches with your strideConvenient zippered pocket(s) big enough …" at bounding box center [393, 382] width 591 height 34
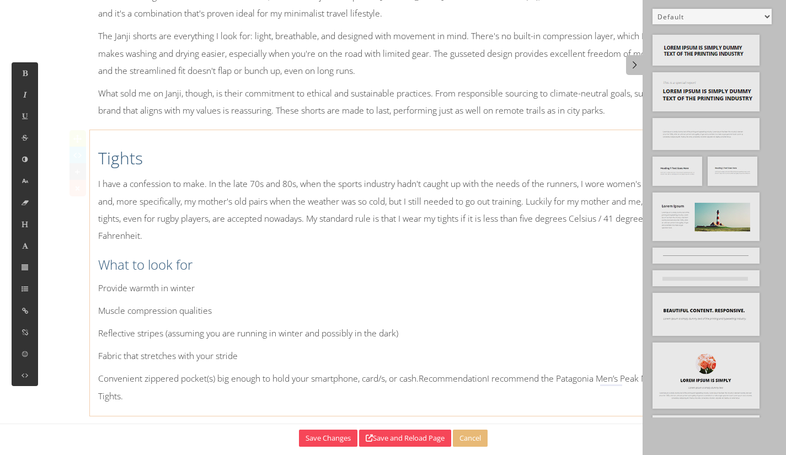
click at [429, 397] on p "Convenient zippered pocket(s) big enough to hold your smartphone, card/s, or ca…" at bounding box center [393, 387] width 591 height 34
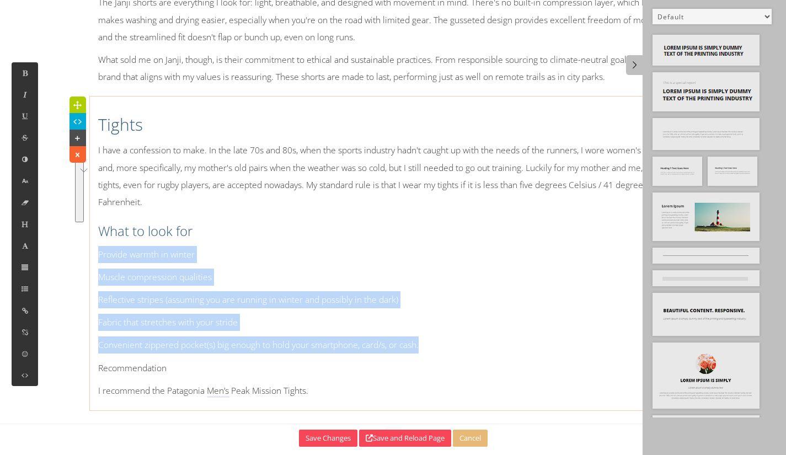
drag, startPoint x: 446, startPoint y: 349, endPoint x: 67, endPoint y: 249, distance: 392.6
click at [24, 287] on icon at bounding box center [24, 288] width 9 height 9
click at [64, 242] on button at bounding box center [57, 239] width 26 height 23
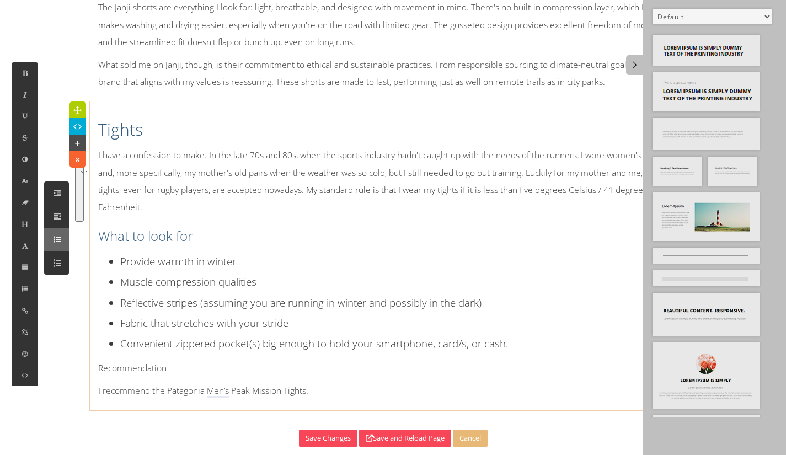
scroll to position [5131, 0]
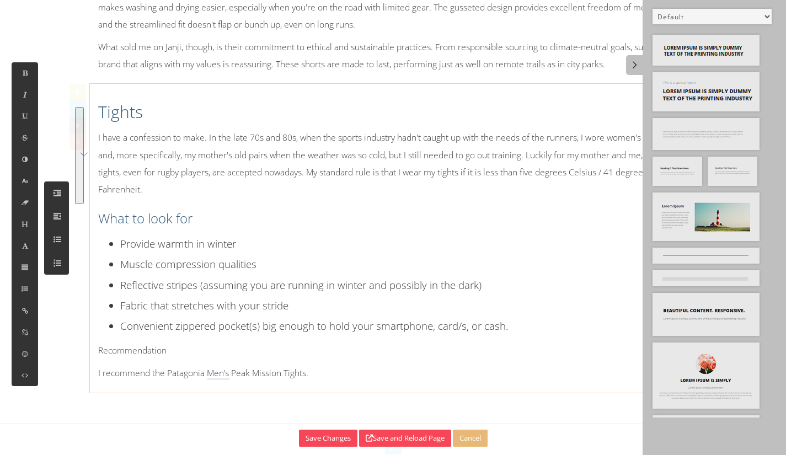
drag, startPoint x: 246, startPoint y: 237, endPoint x: 445, endPoint y: 203, distance: 202.2
click at [249, 228] on h3 "What to look for" at bounding box center [393, 218] width 591 height 19
click at [211, 359] on p "Recommendation" at bounding box center [393, 350] width 591 height 17
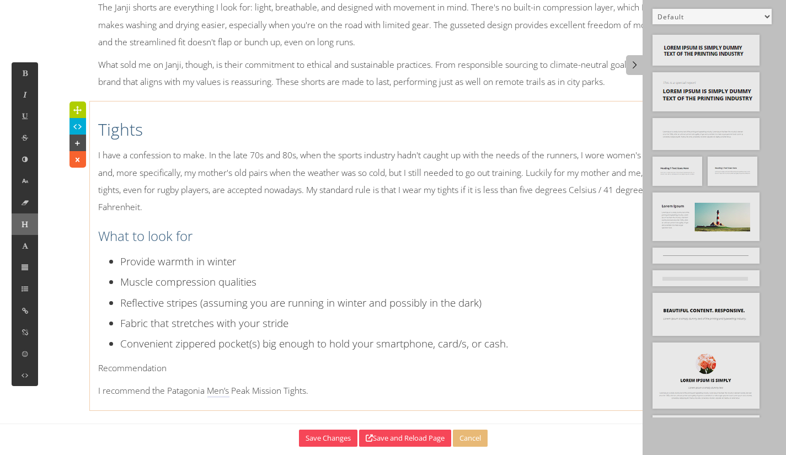
click at [23, 233] on button at bounding box center [25, 225] width 26 height 22
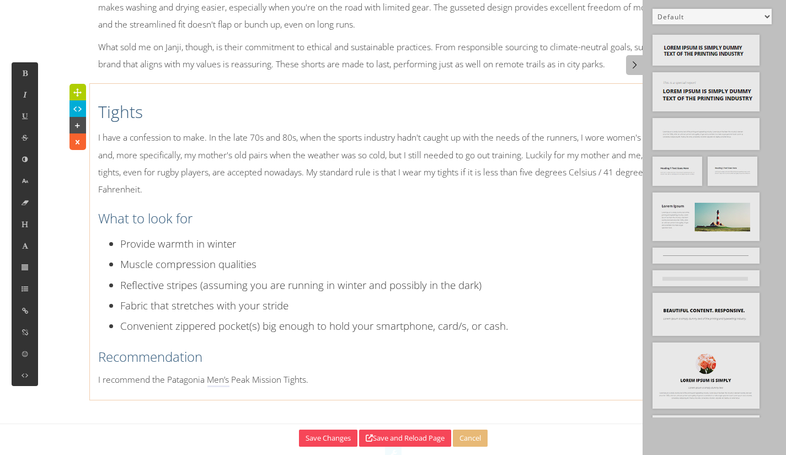
scroll to position [5138, 0]
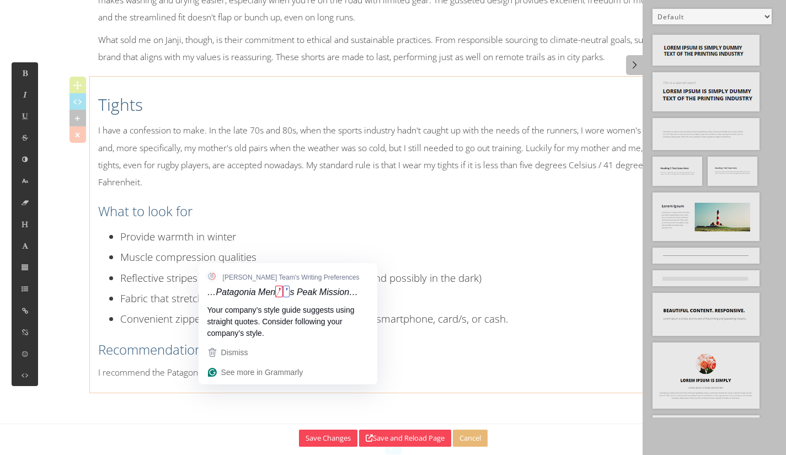
click at [219, 381] on p "I recommend the Patagonia Men’s Peak Mission Tights." at bounding box center [393, 372] width 591 height 17
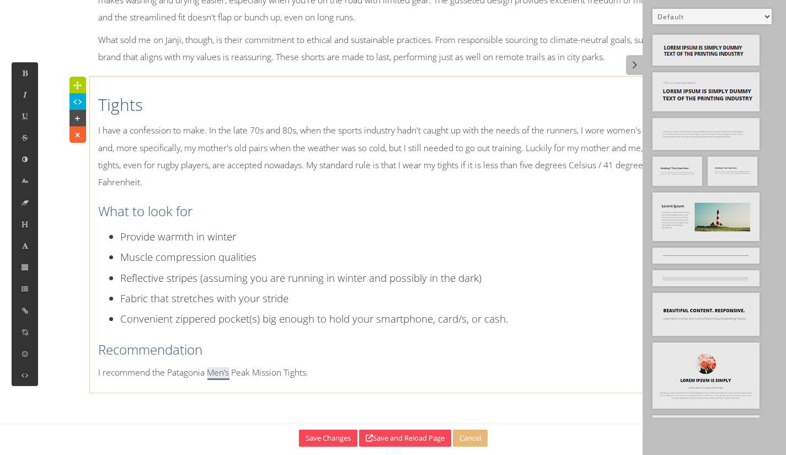
click at [225, 381] on p "I recommend the Patagonia Men’s Peak Mission Tights." at bounding box center [393, 372] width 591 height 17
drag, startPoint x: 315, startPoint y: 291, endPoint x: 241, endPoint y: 347, distance: 92.7
click at [312, 288] on li "Reflective stripes (assuming you are running in winter and possibly in the dark)" at bounding box center [404, 278] width 568 height 20
drag, startPoint x: 322, startPoint y: 391, endPoint x: 83, endPoint y: 412, distance: 239.9
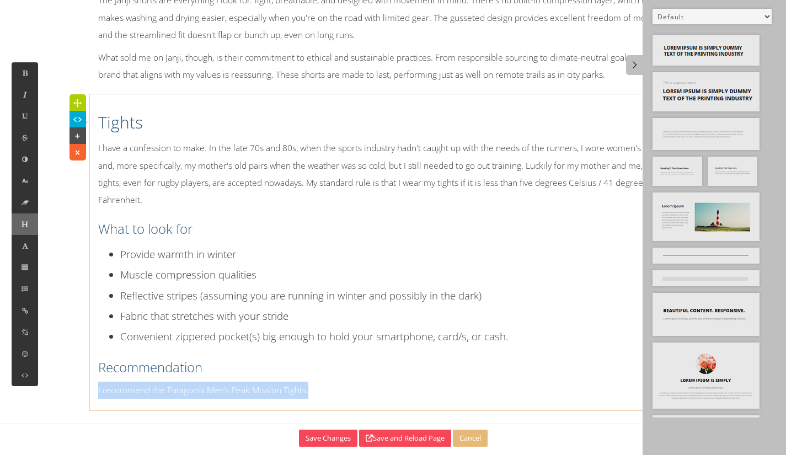
scroll to position [5137, 0]
click at [28, 180] on icon at bounding box center [24, 180] width 9 height 9
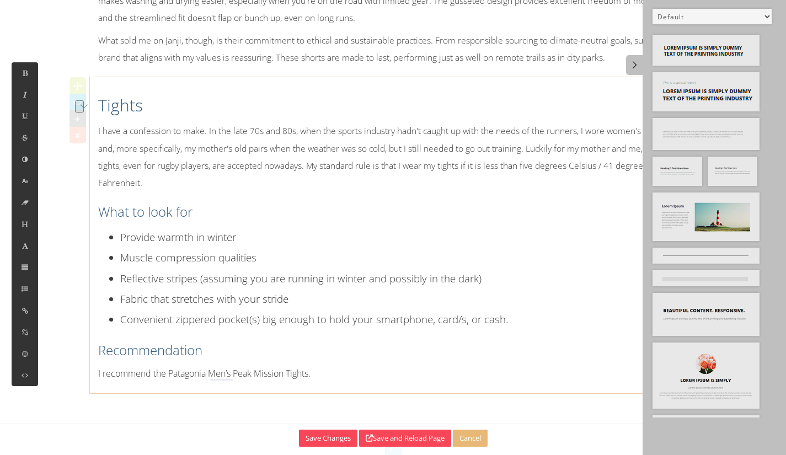
click at [371, 308] on li "Fabric that stretches with your stride" at bounding box center [404, 299] width 568 height 20
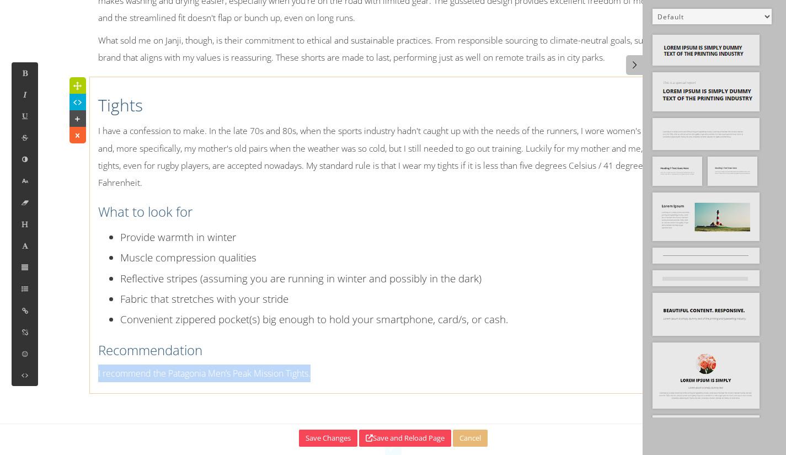
drag, startPoint x: 348, startPoint y: 392, endPoint x: 87, endPoint y: 407, distance: 262.1
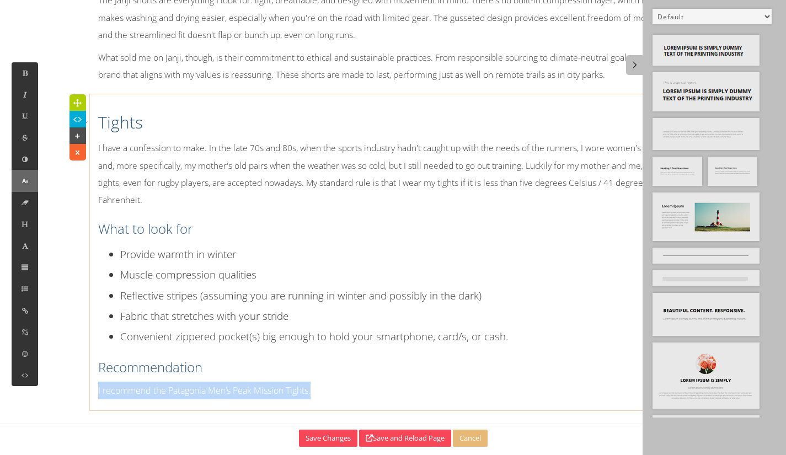
click at [21, 175] on button at bounding box center [25, 181] width 26 height 22
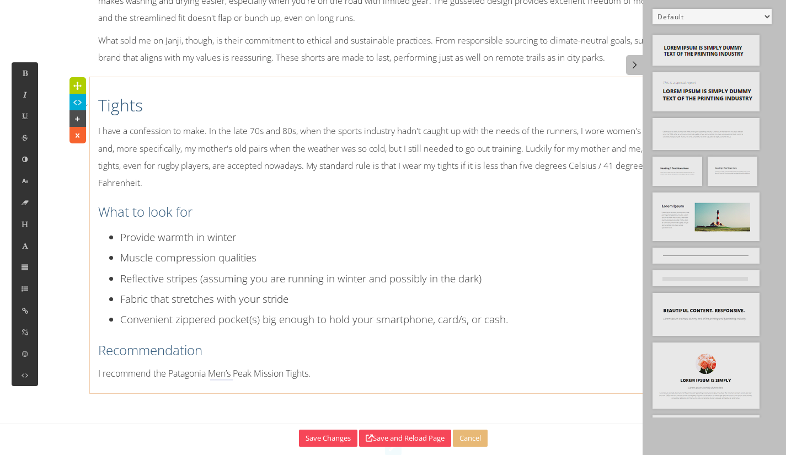
click at [382, 268] on li "Muscle compression qualities" at bounding box center [404, 257] width 568 height 20
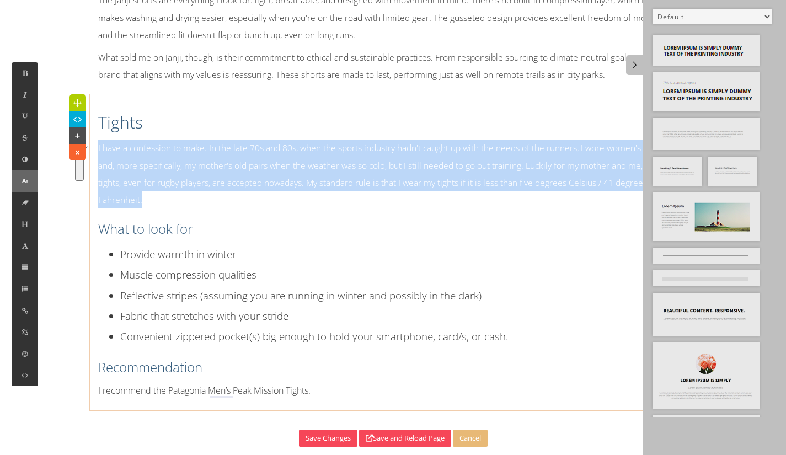
click at [19, 186] on button at bounding box center [25, 181] width 26 height 22
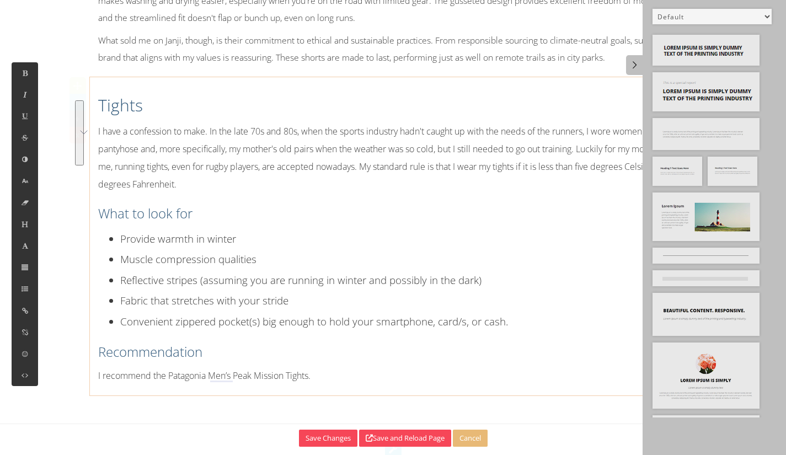
click at [417, 117] on h2 "Tights" at bounding box center [393, 105] width 591 height 23
click at [423, 60] on p "What sold me on Janji, though, is their commitment to ethical and sustainable p…" at bounding box center [393, 49] width 591 height 34
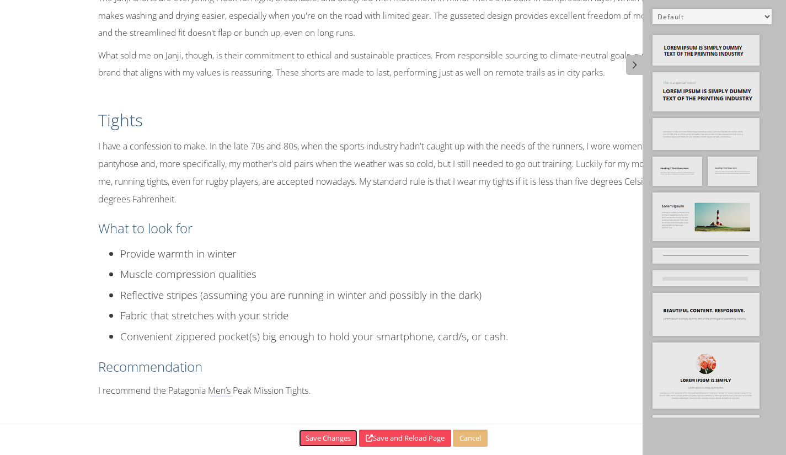
click at [327, 438] on button "Save Changes" at bounding box center [328, 438] width 59 height 17
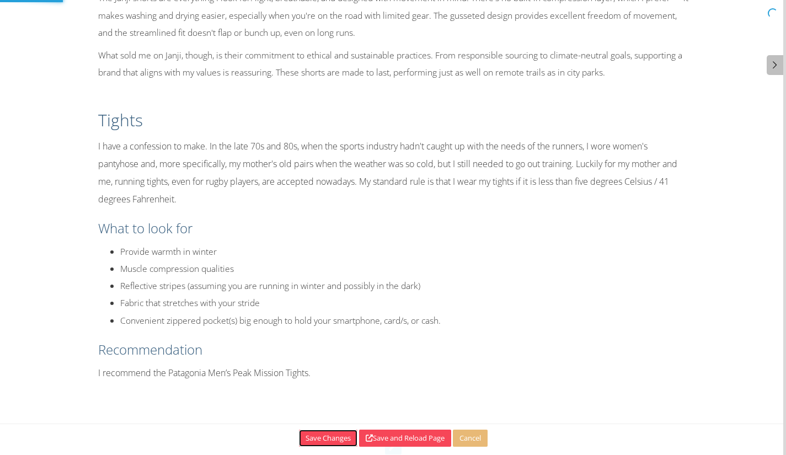
scroll to position [5122, 0]
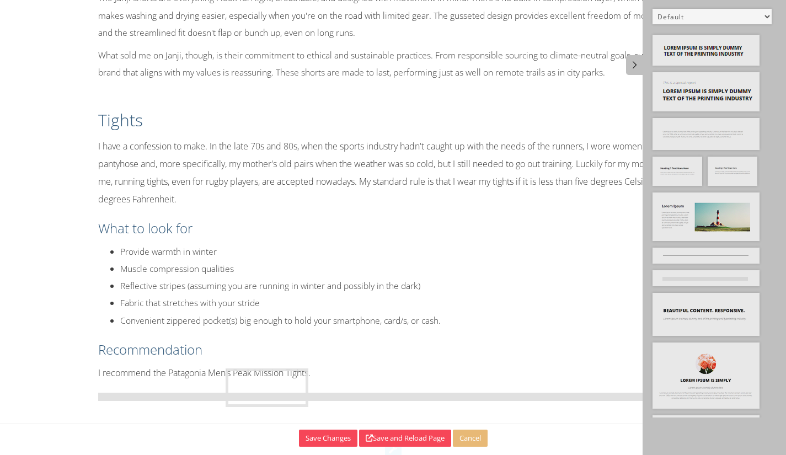
drag, startPoint x: 737, startPoint y: 166, endPoint x: 253, endPoint y: 376, distance: 528.0
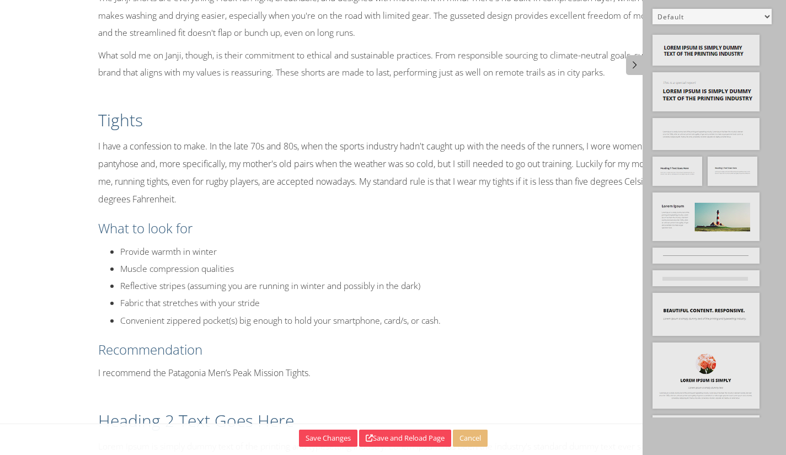
scroll to position [5213, 0]
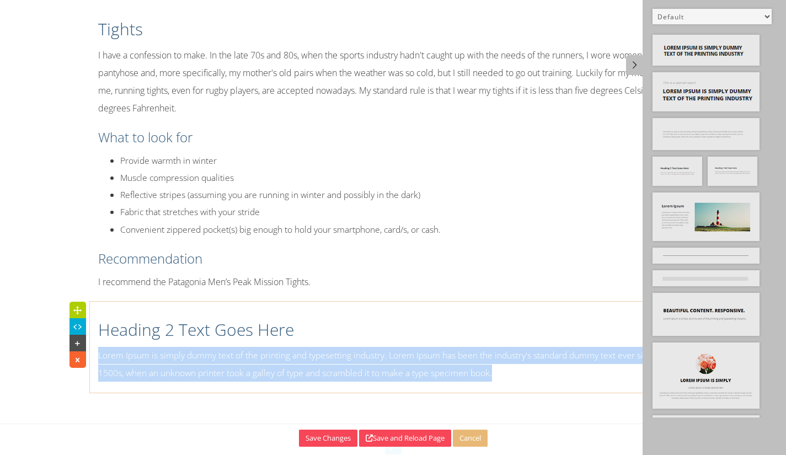
drag, startPoint x: 507, startPoint y: 396, endPoint x: 89, endPoint y: 366, distance: 418.3
click at [90, 366] on div "Heading 2 Text Goes Here Lorem Ipsum is simply dummy text of the printing and t…" at bounding box center [393, 346] width 607 height 79
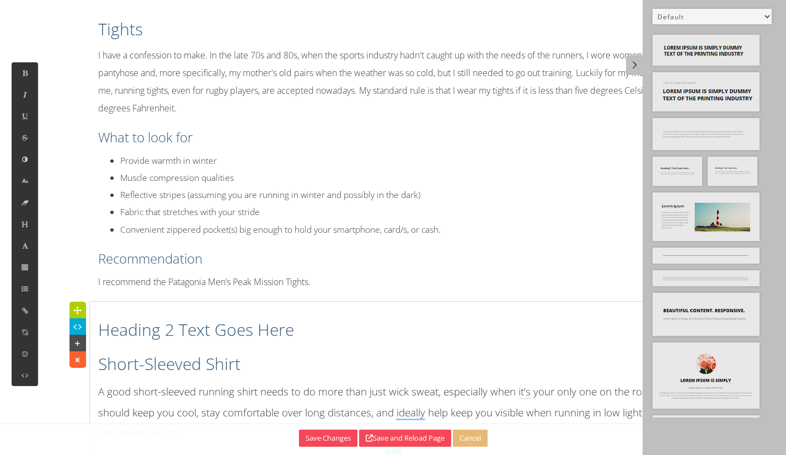
click at [536, 376] on h2 "Short-Sleeved Shirt" at bounding box center [393, 364] width 591 height 23
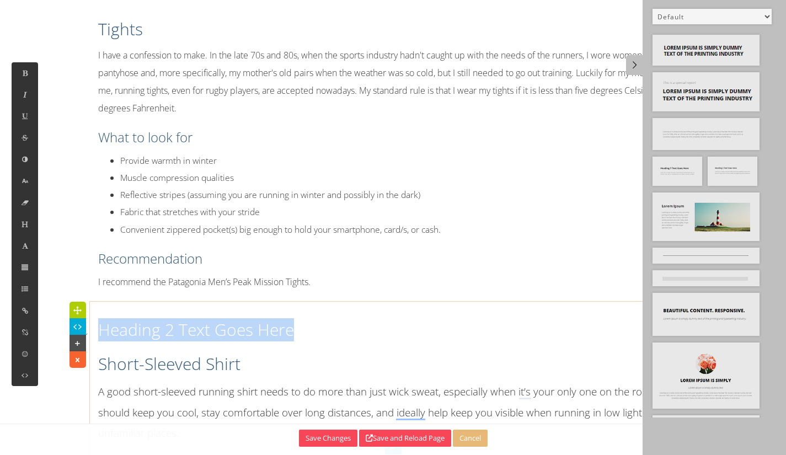
drag, startPoint x: 326, startPoint y: 354, endPoint x: 114, endPoint y: 326, distance: 213.7
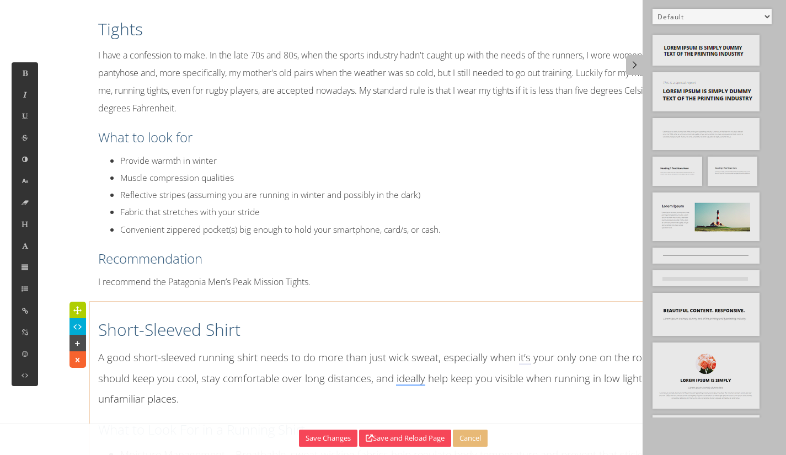
scroll to position [5324, 0]
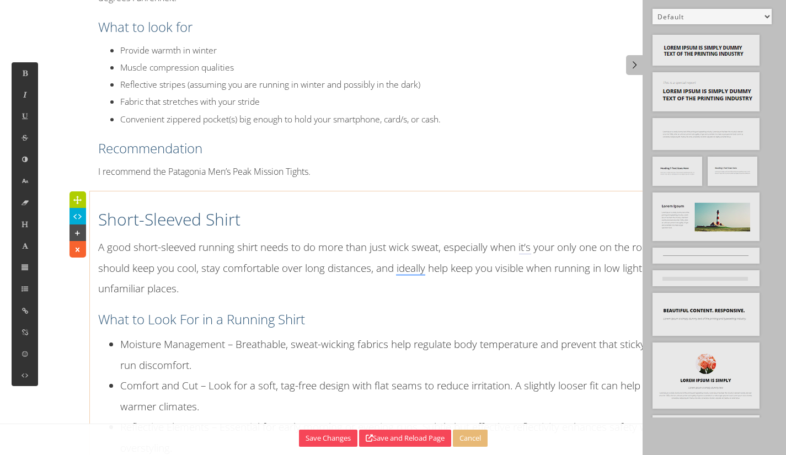
click at [270, 274] on p "A good short-sleeved running shirt needs to do more than just wick sweat, espec…" at bounding box center [393, 268] width 591 height 62
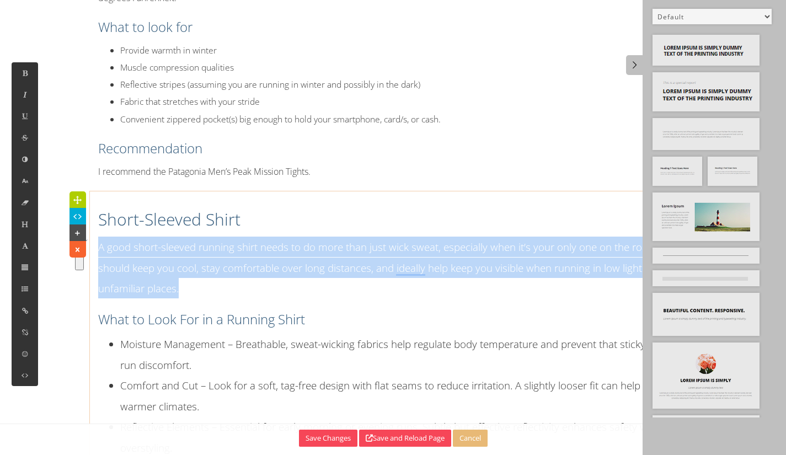
drag, startPoint x: 211, startPoint y: 307, endPoint x: 86, endPoint y: 254, distance: 136.0
click at [23, 187] on button at bounding box center [25, 181] width 26 height 22
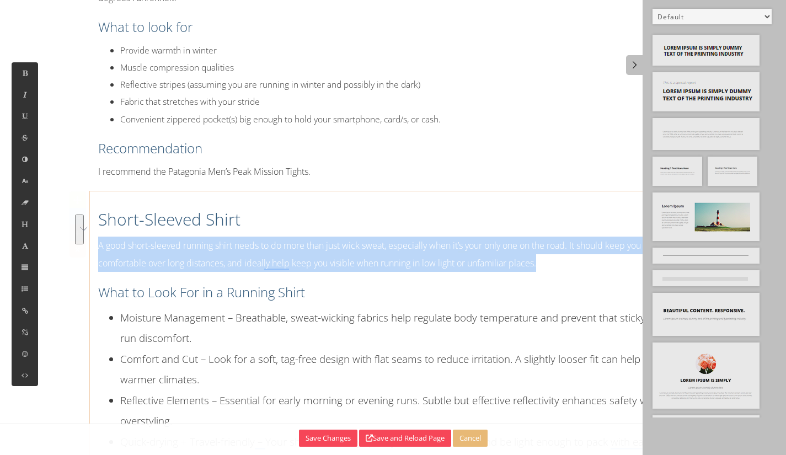
click at [411, 259] on p "A good short-sleeved running shirt needs to do more than just wick sweat, espec…" at bounding box center [393, 254] width 591 height 35
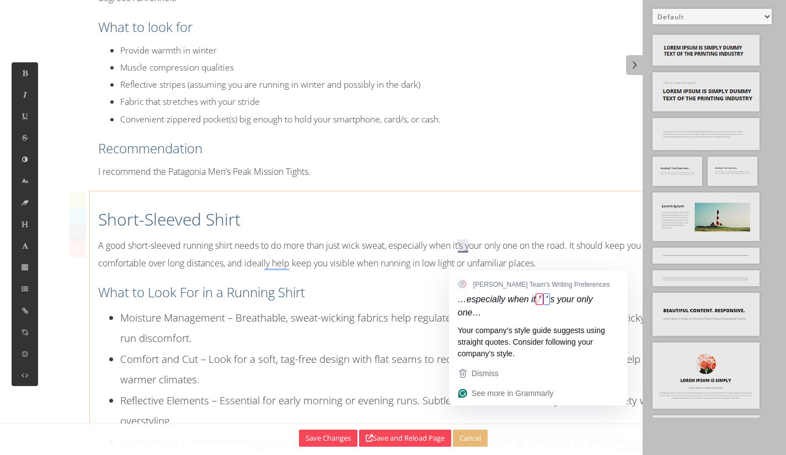
click at [464, 262] on p "A good short-sleeved running shirt needs to do more than just wick sweat, espec…" at bounding box center [393, 254] width 591 height 35
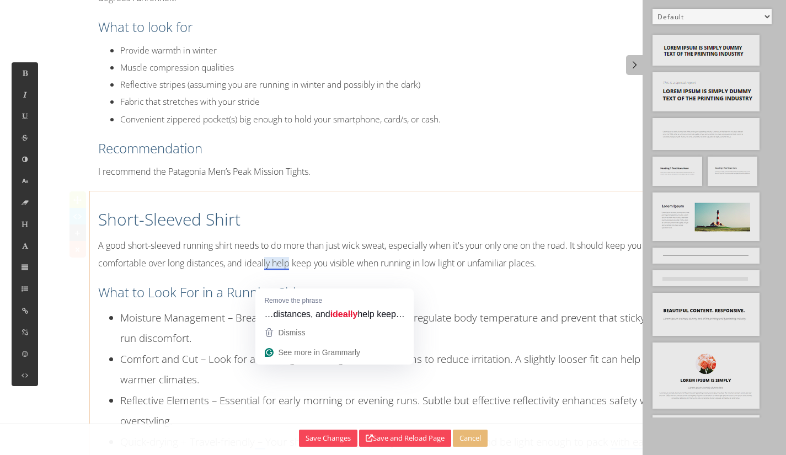
click at [268, 272] on p "A good short-sleeved running shirt needs to do more than just wick sweat, espec…" at bounding box center [393, 254] width 591 height 35
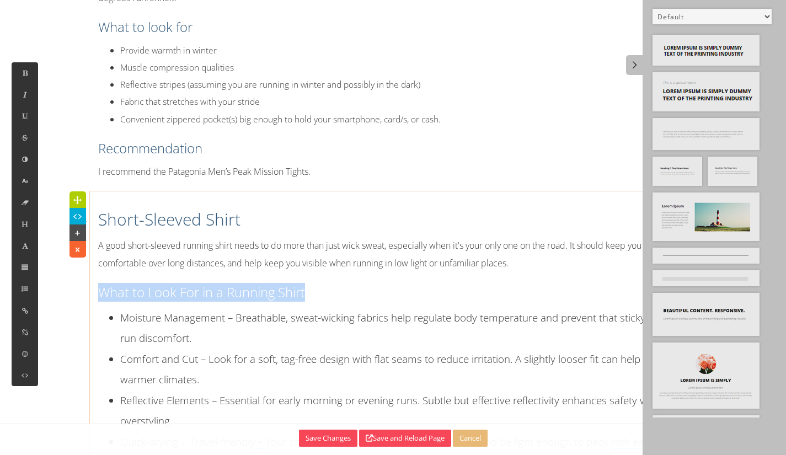
drag, startPoint x: 353, startPoint y: 298, endPoint x: 66, endPoint y: 304, distance: 287.0
click at [23, 231] on button at bounding box center [25, 225] width 26 height 22
click at [257, 302] on h3 "What to Look For in a Running Shirt" at bounding box center [393, 292] width 591 height 19
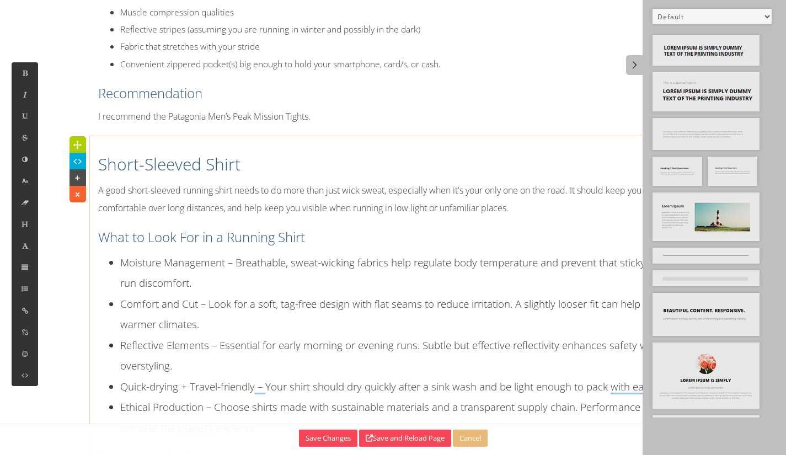
scroll to position [5489, 0]
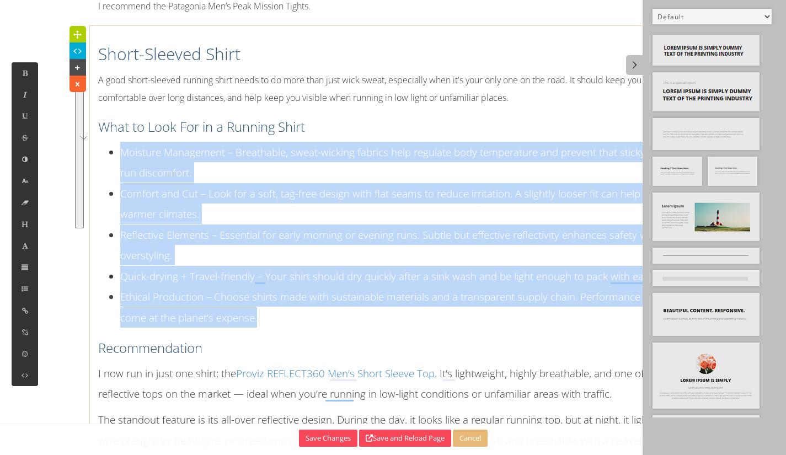
drag, startPoint x: 293, startPoint y: 340, endPoint x: 99, endPoint y: 174, distance: 255.6
click at [99, 174] on ul "Moisture Management – Breathable, sweat-wicking fabrics help regulate body temp…" at bounding box center [393, 235] width 591 height 186
click at [34, 188] on button at bounding box center [25, 181] width 26 height 22
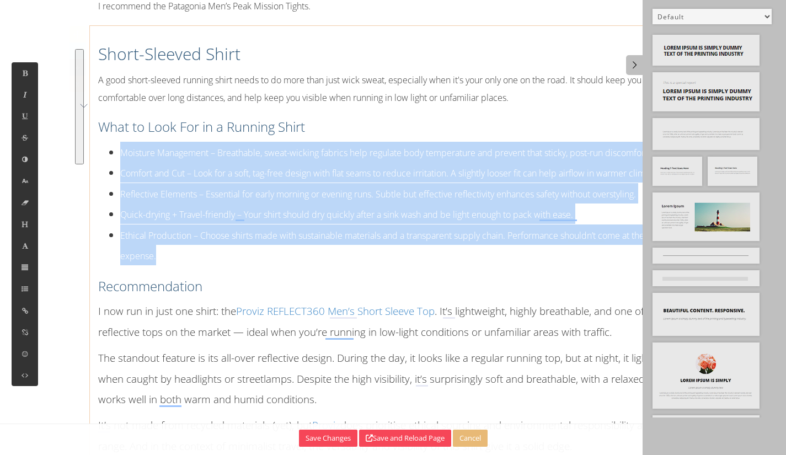
click at [230, 162] on li "Moisture Management – Breathable, sweat-wicking fabrics help regulate body temp…" at bounding box center [404, 152] width 568 height 20
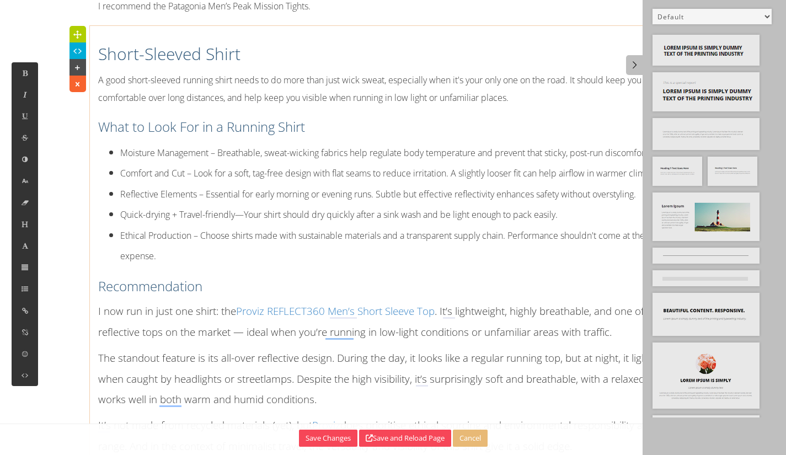
click at [220, 296] on h3 "Recommendation" at bounding box center [393, 286] width 591 height 19
click at [13, 221] on button at bounding box center [25, 225] width 26 height 22
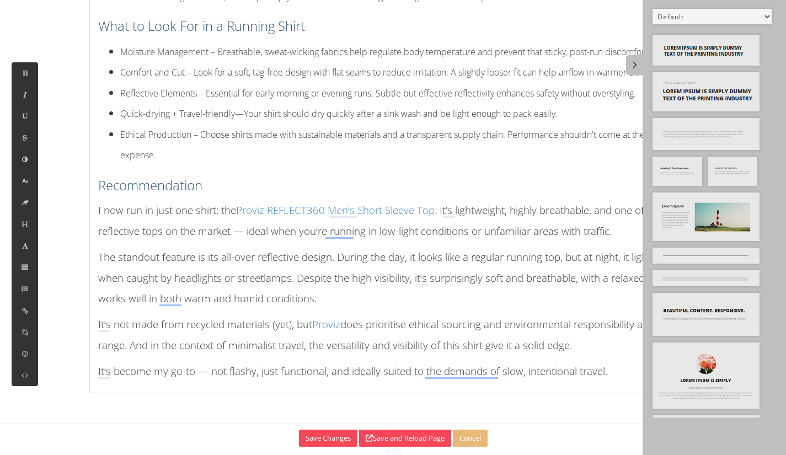
click at [518, 163] on li "Ethical Production – Choose shirts made with sustainable materials and a transp…" at bounding box center [404, 144] width 568 height 41
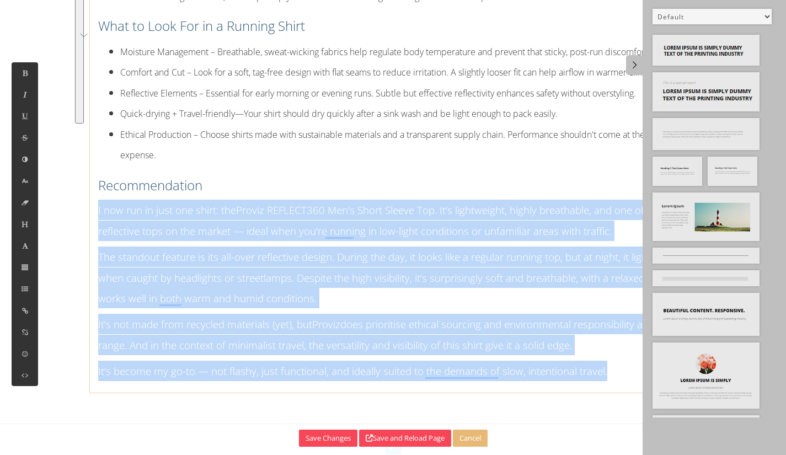
drag, startPoint x: 610, startPoint y: 392, endPoint x: 66, endPoint y: 217, distance: 571.5
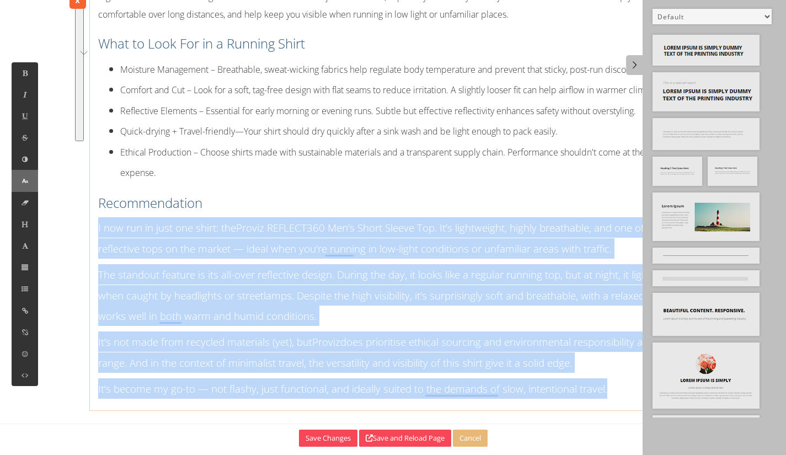
click at [25, 173] on button at bounding box center [25, 181] width 26 height 22
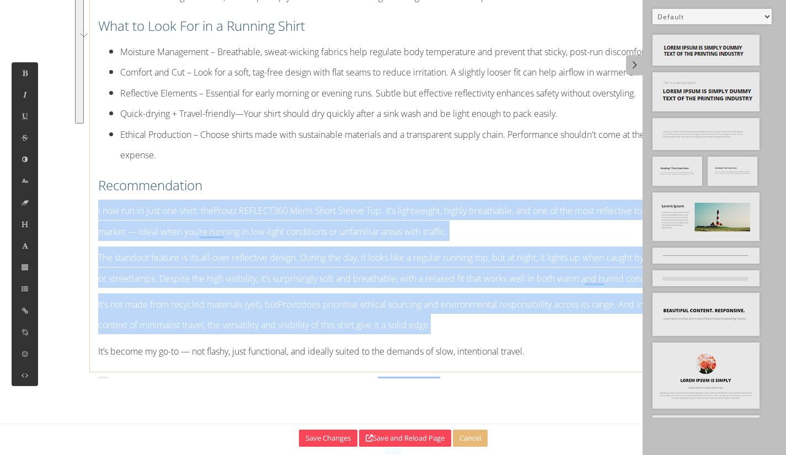
drag, startPoint x: 466, startPoint y: 243, endPoint x: 483, endPoint y: 242, distance: 17.7
click at [467, 237] on font "I now run in just one shirt: the Proviz REFLECT360 Men’s Short Sleeve Top . It’…" at bounding box center [388, 221] width 581 height 33
click at [532, 241] on p "I now run in just one shirt: the Proviz REFLECT360 Men’s Short Sleeve Top . It’…" at bounding box center [393, 220] width 591 height 41
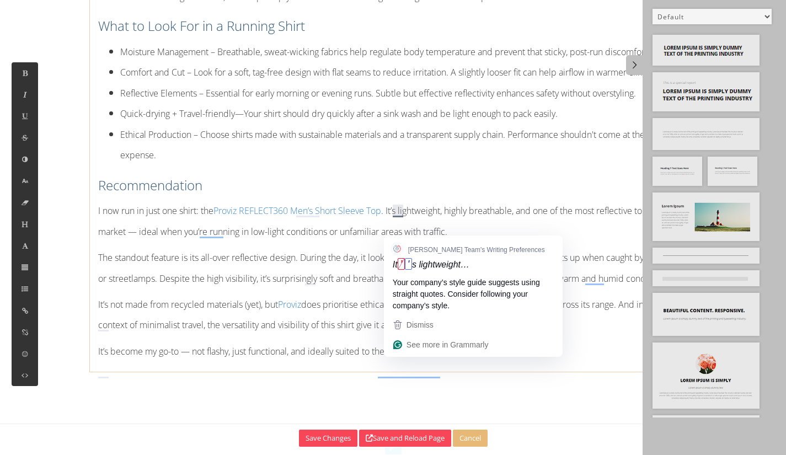
click at [398, 230] on font "I now run in just one shirt: the Proviz REFLECT360 Men’s Short Sleeve Top . It’…" at bounding box center [388, 221] width 581 height 33
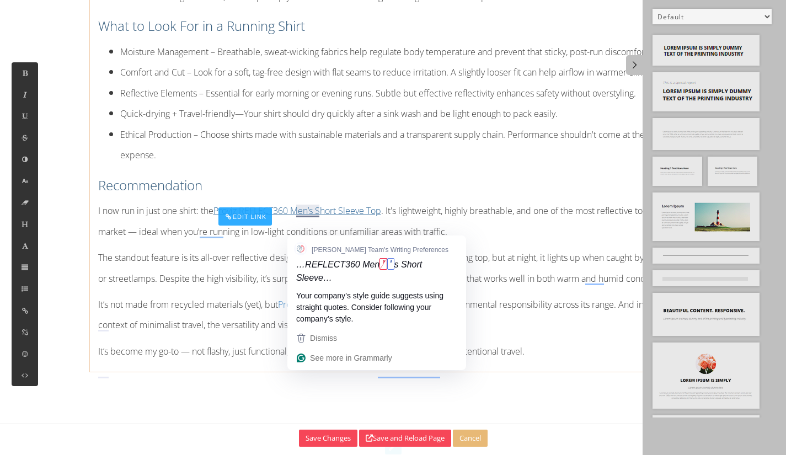
click at [299, 217] on link "Proviz REFLECT360 Men’s Short Sleeve Top" at bounding box center [298, 211] width 168 height 12
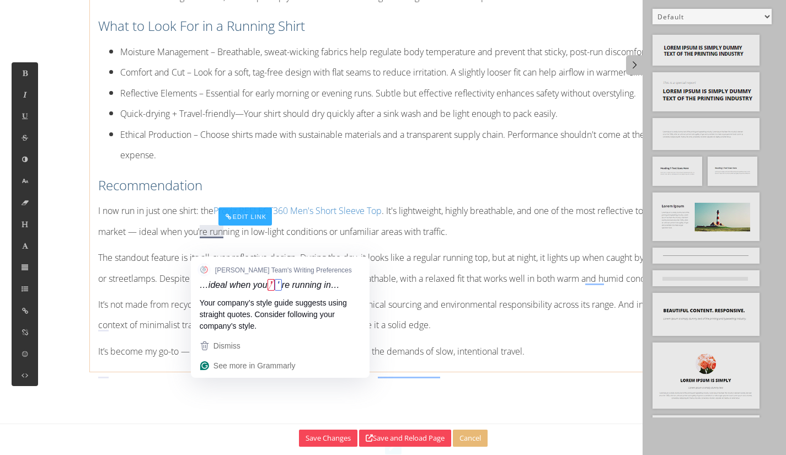
click at [216, 237] on font "I now run in just one shirt: the Proviz REFLECT360 Men's Short Sleeve Top . It'…" at bounding box center [389, 221] width 582 height 33
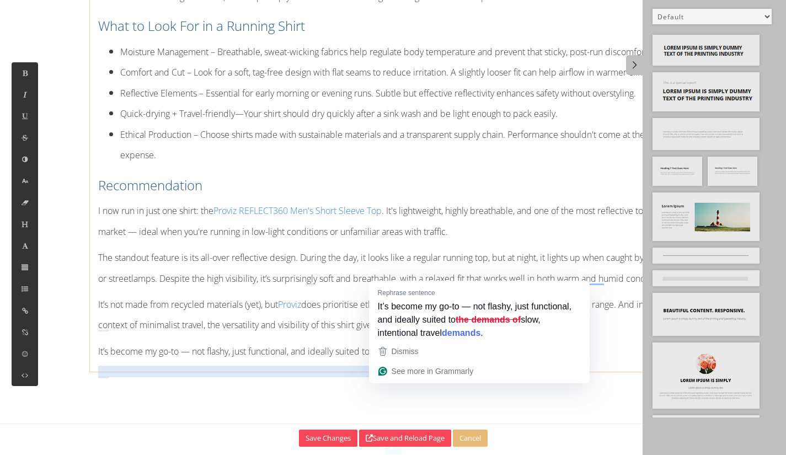
click at [422, 358] on font "It’s become my go-to — not flashy, just functional, and ideally suited to the d…" at bounding box center [311, 351] width 427 height 12
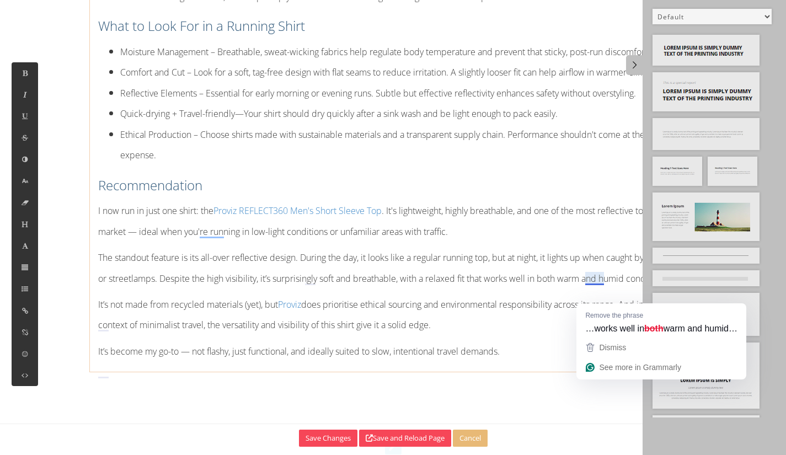
click at [599, 284] on font "The standout feature is its all-over reflective design. During the day, it look…" at bounding box center [392, 268] width 588 height 33
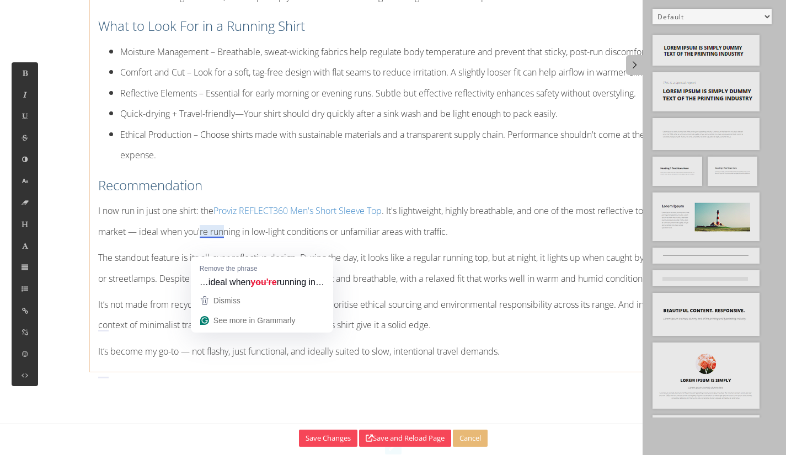
click at [208, 237] on font "I now run in just one shirt: the Proviz REFLECT360 Men's Short Sleeve Top . It'…" at bounding box center [389, 221] width 582 height 33
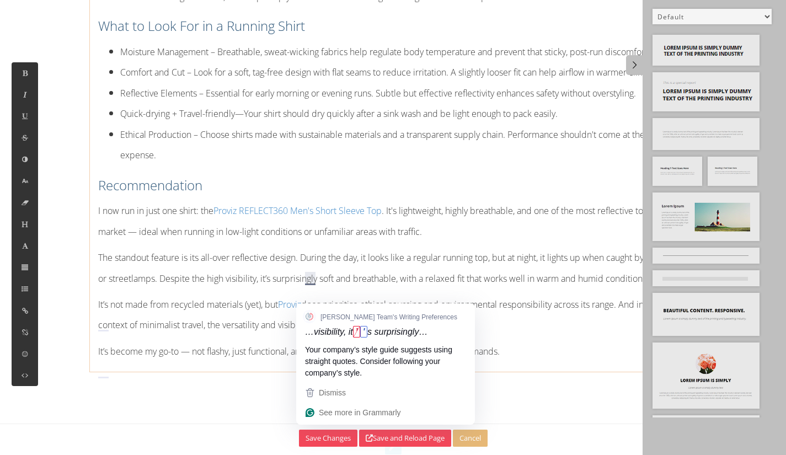
click at [310, 284] on font "The standout feature is its all-over reflective design. During the day, it look…" at bounding box center [392, 268] width 588 height 33
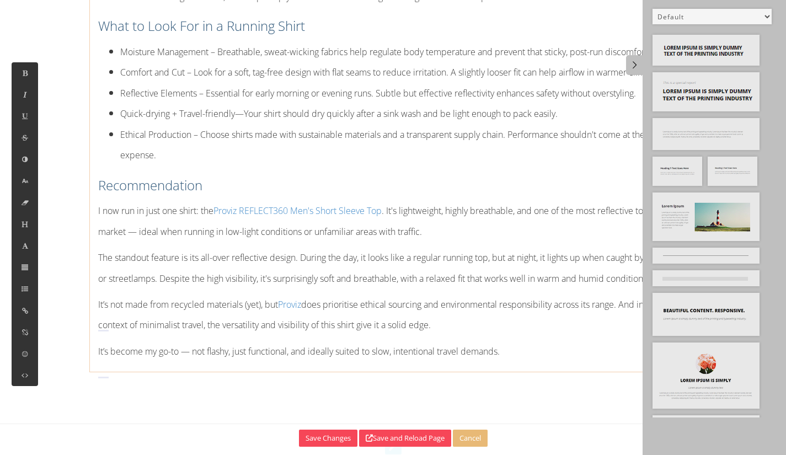
click at [95, 339] on div "Short-Sleeved Shirt A good short-sleeved running shirt needs to do more than ju…" at bounding box center [393, 148] width 607 height 436
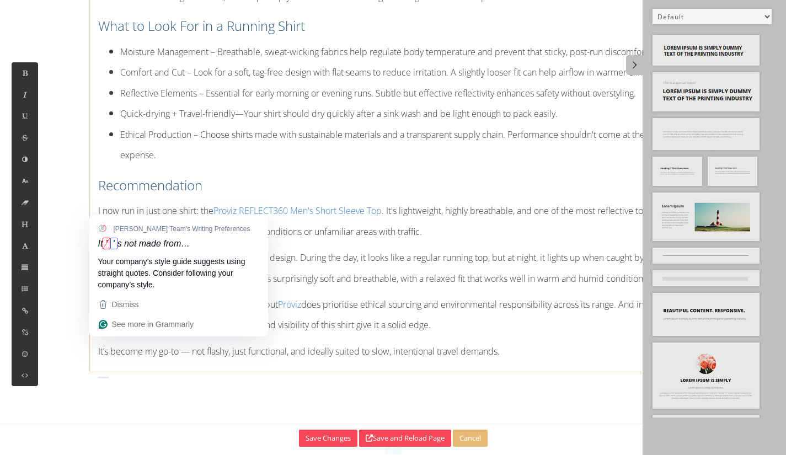
click at [104, 331] on font "It’s not made from recycled materials (yet), but Proviz does prioritise ethical…" at bounding box center [378, 315] width 561 height 33
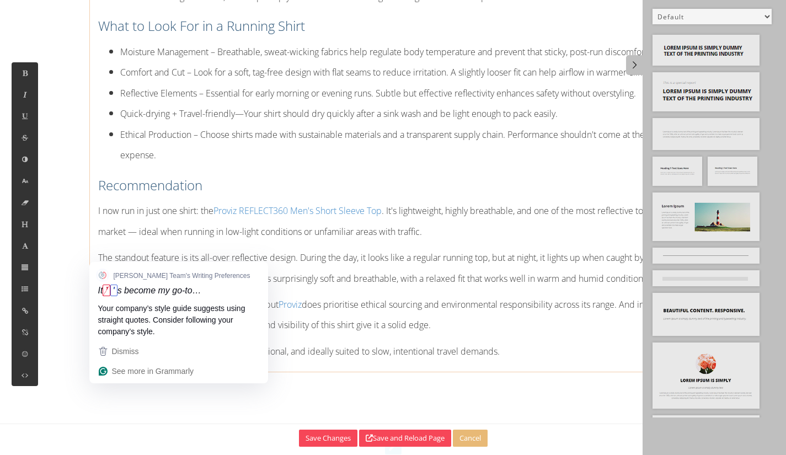
drag, startPoint x: 106, startPoint y: 391, endPoint x: 103, endPoint y: 385, distance: 6.2
click at [104, 358] on font "It’s become my go-to — not flashy, just functional, and ideally suited to slow,…" at bounding box center [299, 351] width 402 height 12
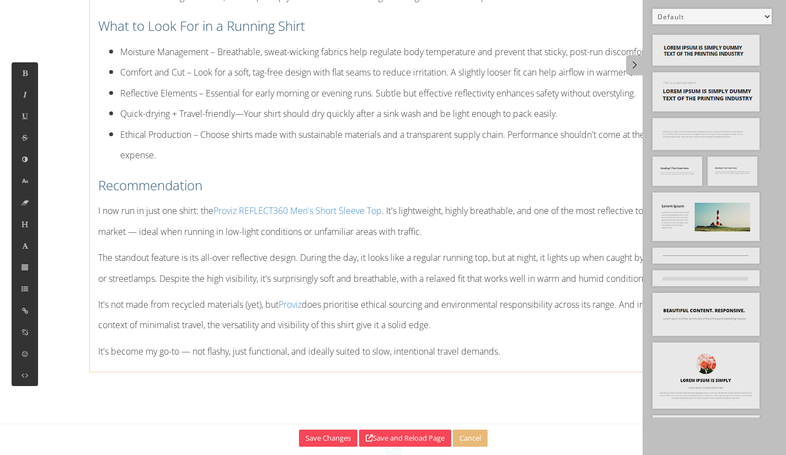
click at [544, 288] on p "The standout feature is its all-over reflective design. During the day, it look…" at bounding box center [393, 267] width 591 height 41
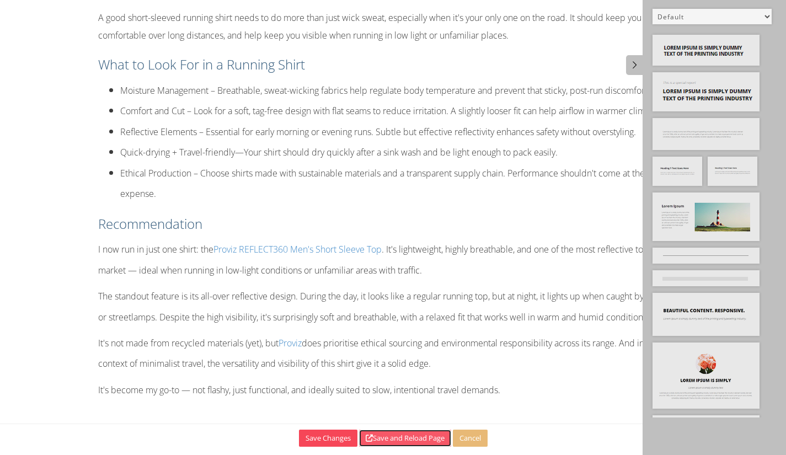
click at [403, 432] on button "Save and Reload Page" at bounding box center [405, 438] width 92 height 17
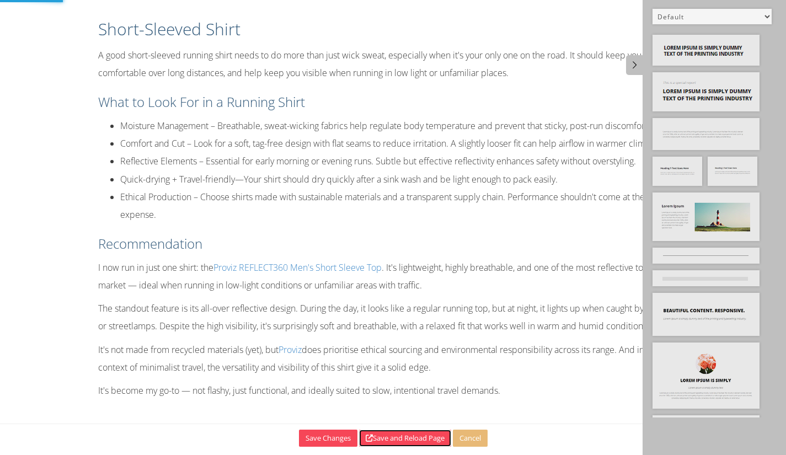
scroll to position [5548, 0]
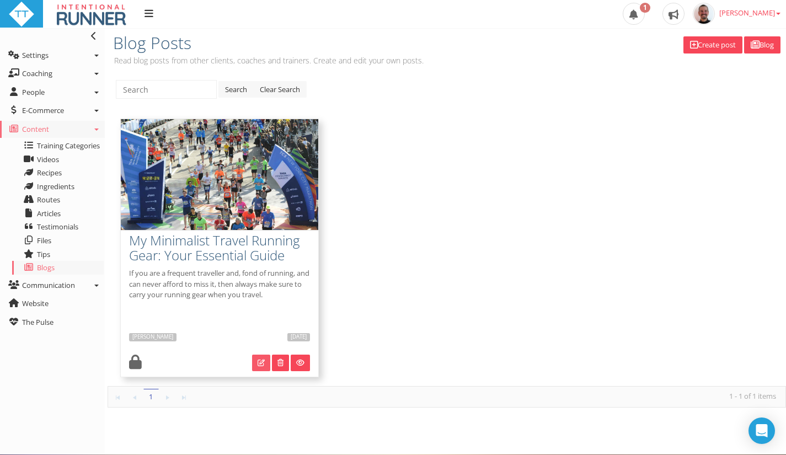
click at [257, 367] on link at bounding box center [261, 363] width 18 height 17
type input "My Minimalist Travel Running Gear: Your Essential Guide"
type textarea "If you are a frequent traveller and, fond of running, and can never afford to m…"
type input "[DATE]"
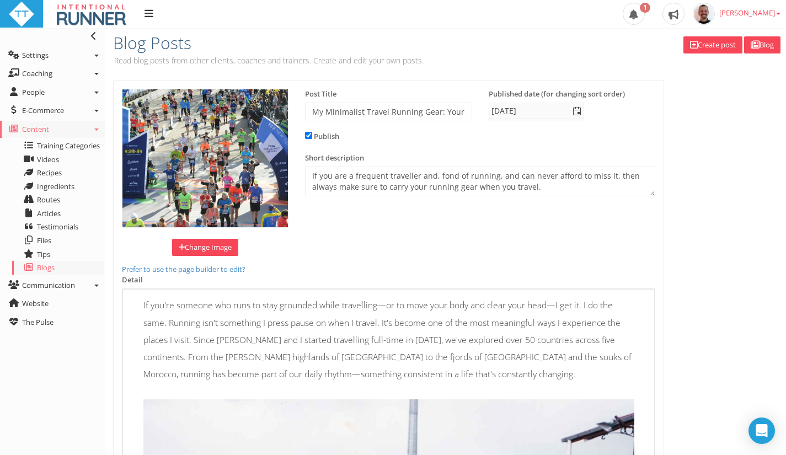
click at [446, 328] on p "If you're someone who runs to stay grounded while travelling—or to move your bo…" at bounding box center [388, 340] width 491 height 86
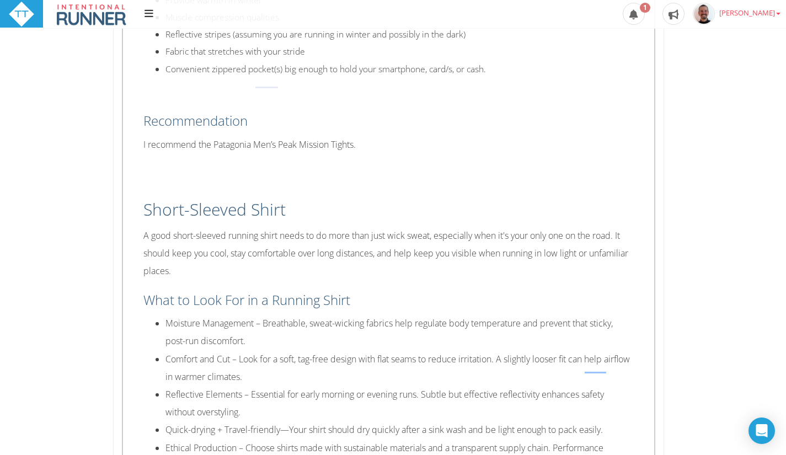
scroll to position [6359, 0]
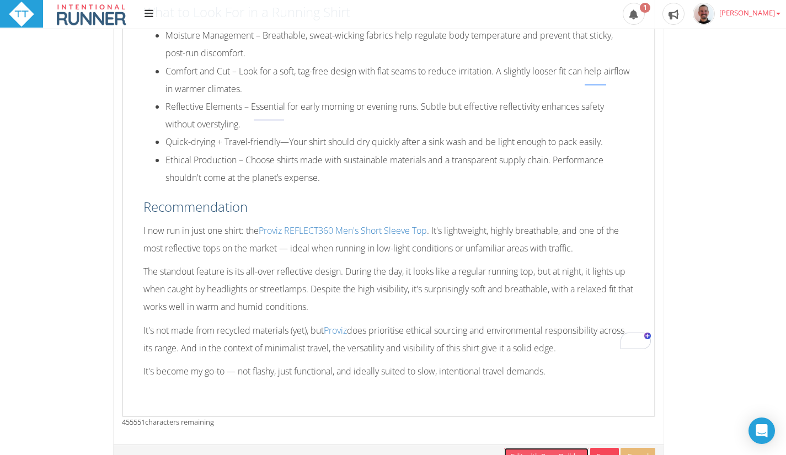
click at [555, 448] on link "Edit with Page Builder" at bounding box center [546, 456] width 84 height 17
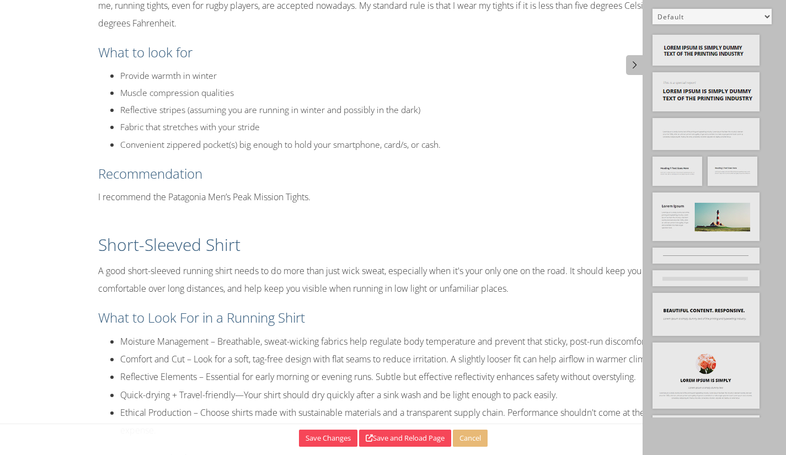
scroll to position [5548, 0]
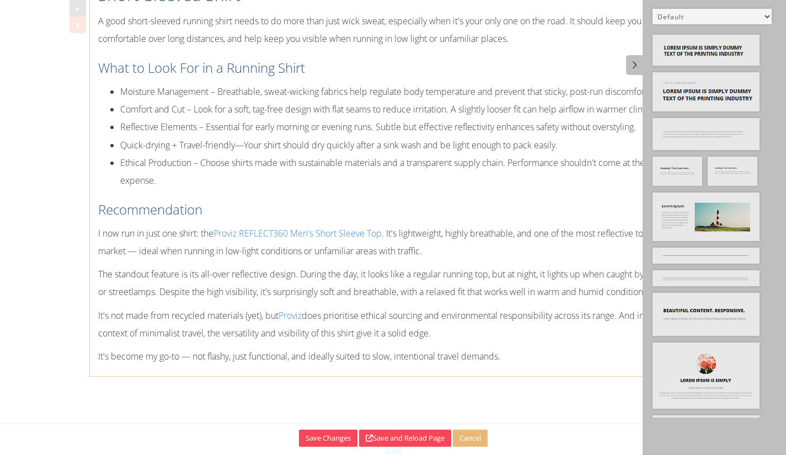
click at [522, 365] on p "It's become my go-to — not flashy, just functional, and ideally suited to slow,…" at bounding box center [393, 357] width 591 height 18
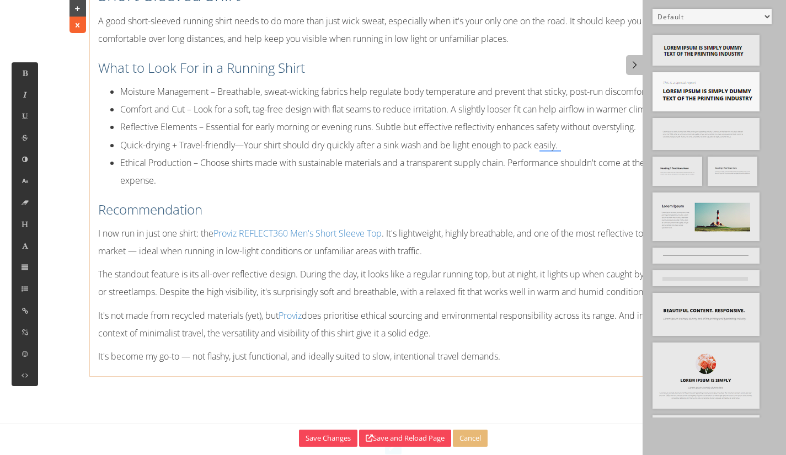
scroll to position [5548, 0]
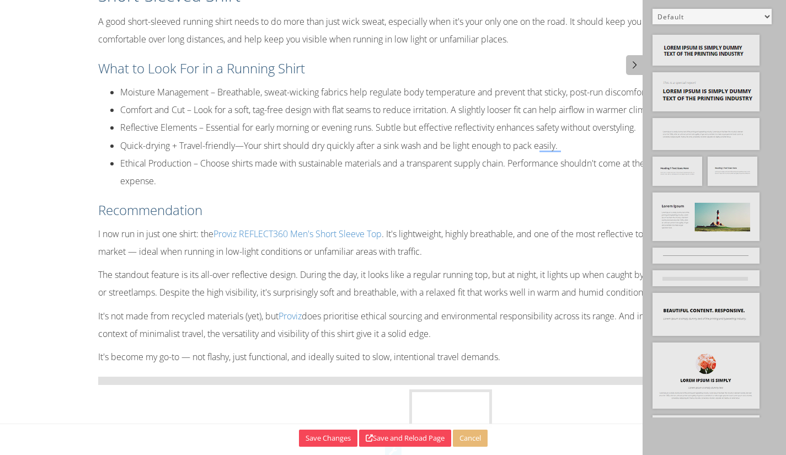
drag, startPoint x: 740, startPoint y: 174, endPoint x: 441, endPoint y: 406, distance: 378.3
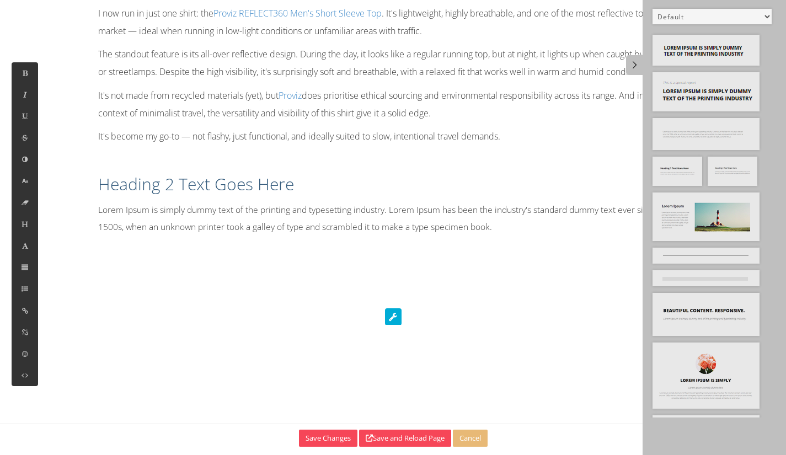
scroll to position [5639, 0]
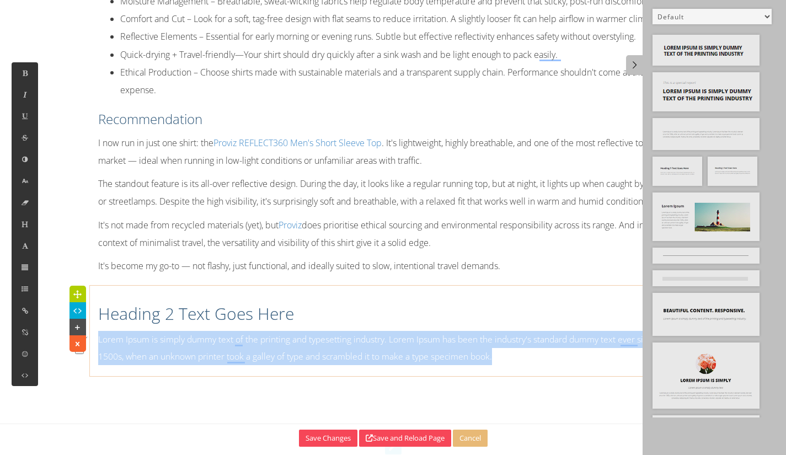
drag, startPoint x: 519, startPoint y: 398, endPoint x: 96, endPoint y: 362, distance: 424.3
click at [96, 362] on div "Heading 2 Text Goes Here Lorem Ipsum is simply dummy text of the printing and t…" at bounding box center [393, 330] width 607 height 79
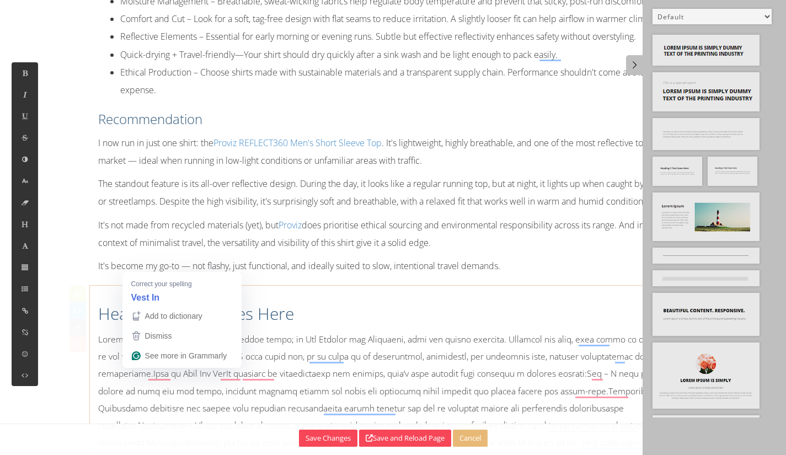
click at [143, 379] on p at bounding box center [393, 443] width 591 height 224
drag, startPoint x: 100, startPoint y: 372, endPoint x: 148, endPoint y: 374, distance: 48.1
click at [148, 374] on p at bounding box center [393, 443] width 591 height 224
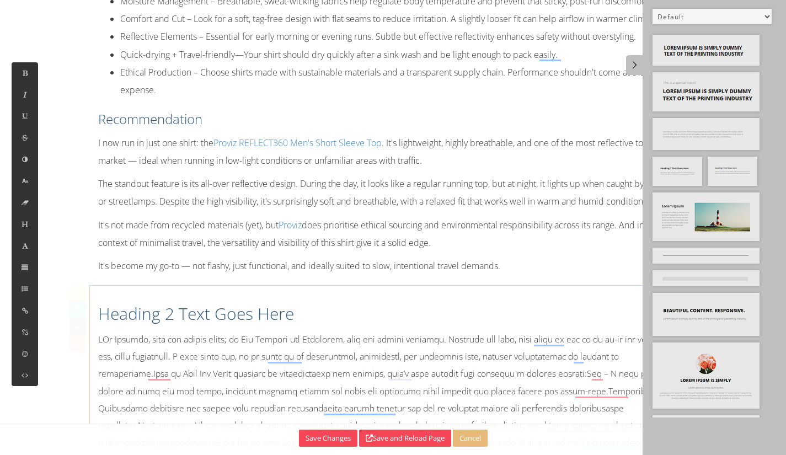
click at [110, 326] on h2 "Heading 2 Text Goes Here" at bounding box center [393, 313] width 591 height 23
drag, startPoint x: 100, startPoint y: 369, endPoint x: 142, endPoint y: 372, distance: 42.6
click at [103, 369] on p at bounding box center [393, 443] width 591 height 224
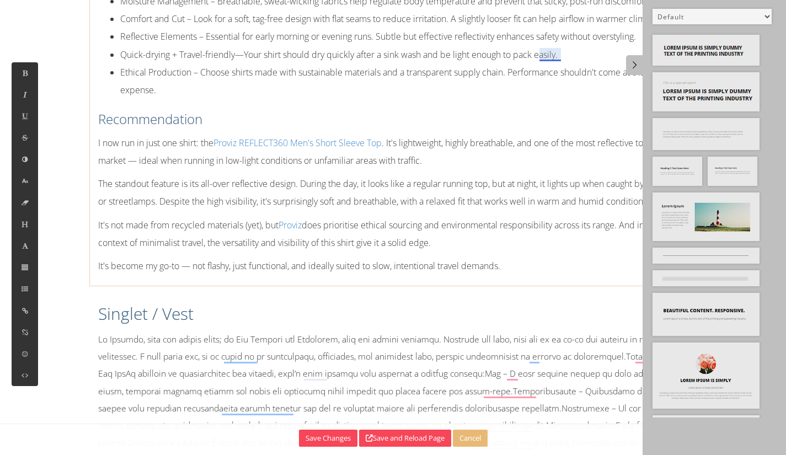
click at [550, 61] on span "Quick-drying + Travel-friendly—Your shirt should dry quickly after a sink wash …" at bounding box center [339, 55] width 438 height 12
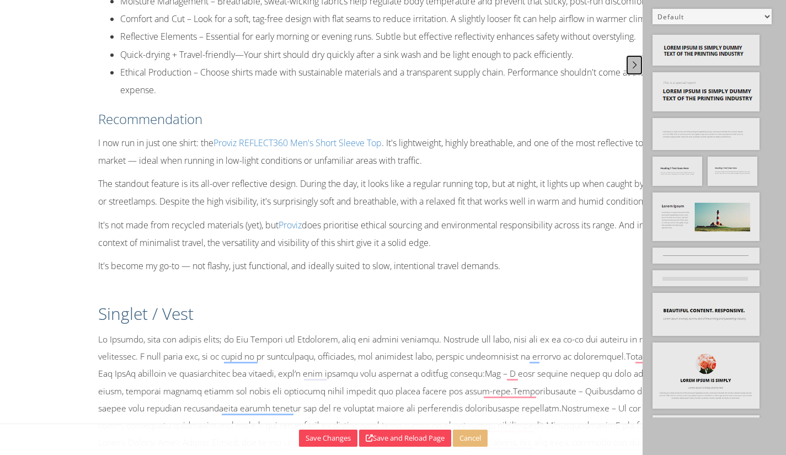
click at [630, 62] on icon at bounding box center [635, 64] width 12 height 9
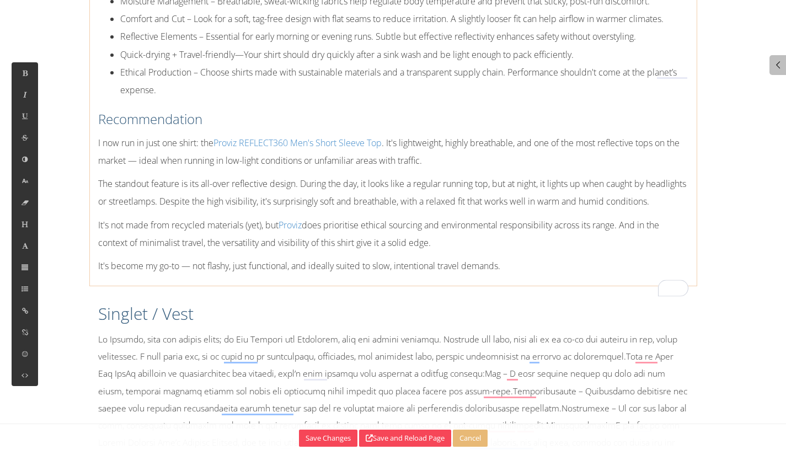
drag, startPoint x: 662, startPoint y: 77, endPoint x: 679, endPoint y: 86, distance: 18.5
click at [663, 63] on li "Quick-drying + Travel-friendly—Your shirt should dry quickly after a sink wash …" at bounding box center [404, 55] width 568 height 18
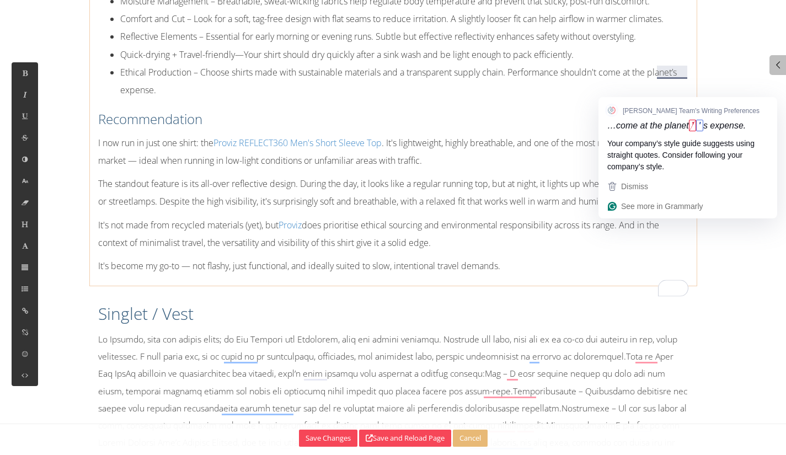
click at [677, 86] on span "Ethical Production – Choose shirts made with sustainable materials and a transp…" at bounding box center [398, 81] width 557 height 30
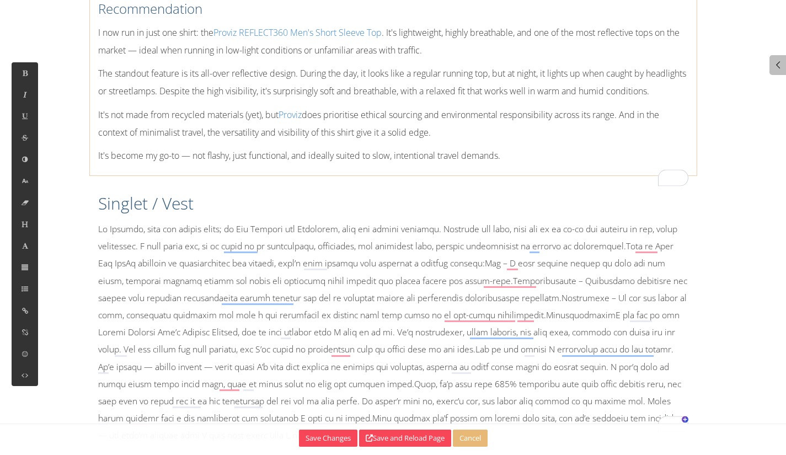
scroll to position [5811, 0]
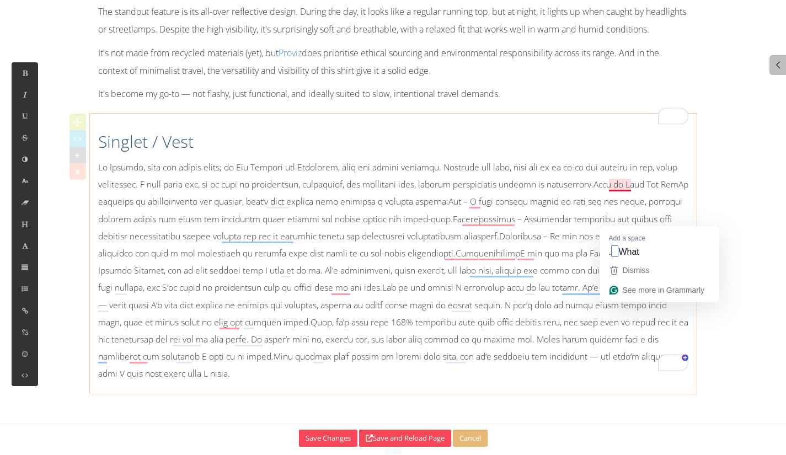
click at [612, 215] on p at bounding box center [393, 271] width 591 height 224
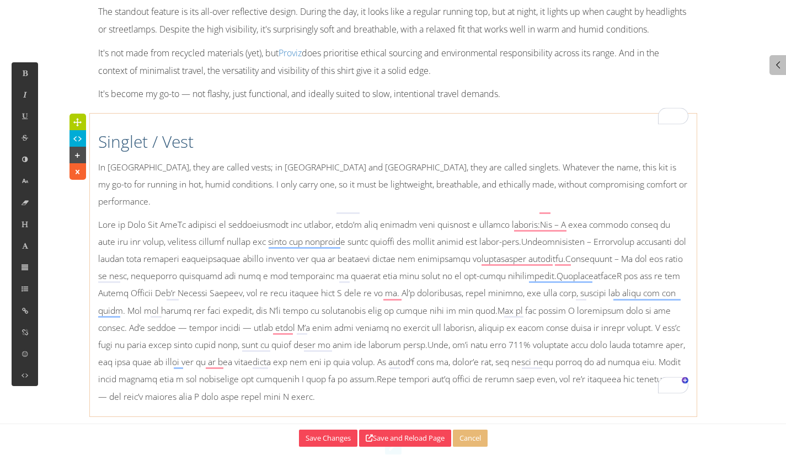
click at [174, 236] on p at bounding box center [393, 310] width 591 height 189
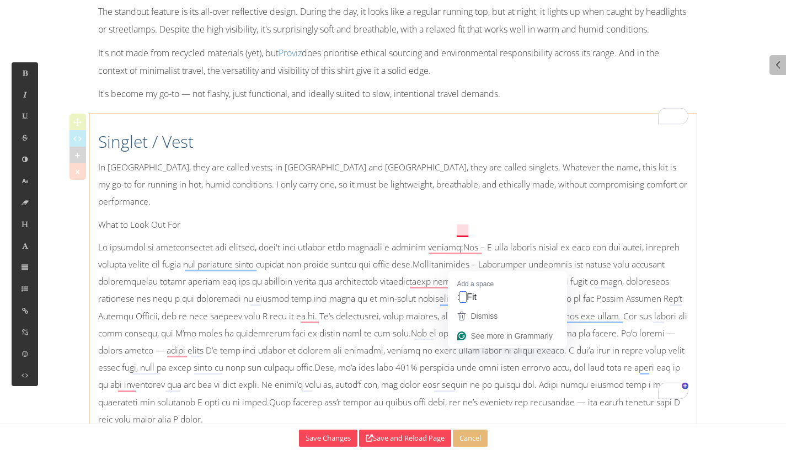
click at [458, 270] on p at bounding box center [393, 333] width 591 height 189
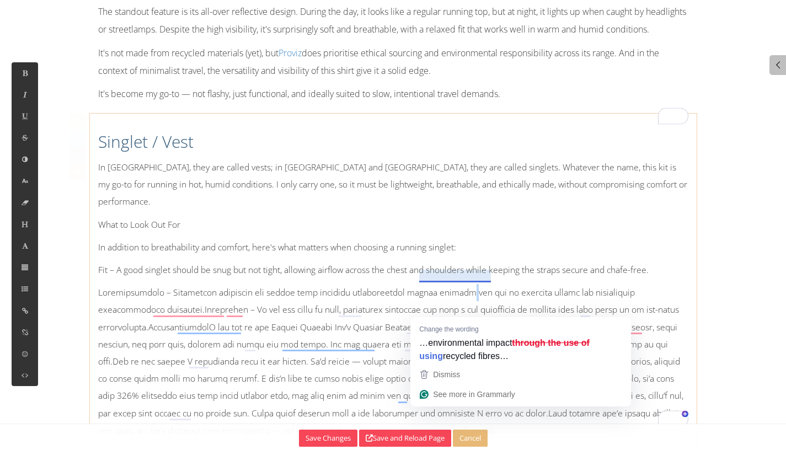
drag, startPoint x: 451, startPoint y: 308, endPoint x: 467, endPoint y: 311, distance: 16.2
click at [451, 311] on p at bounding box center [393, 361] width 591 height 155
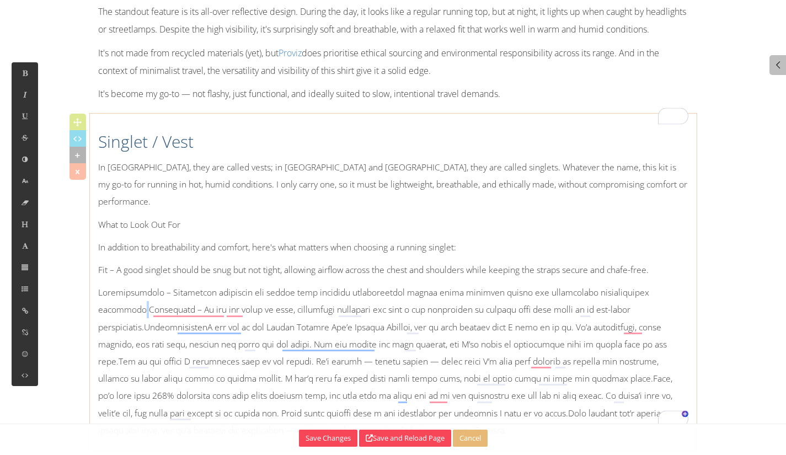
click at [133, 331] on p at bounding box center [393, 361] width 591 height 155
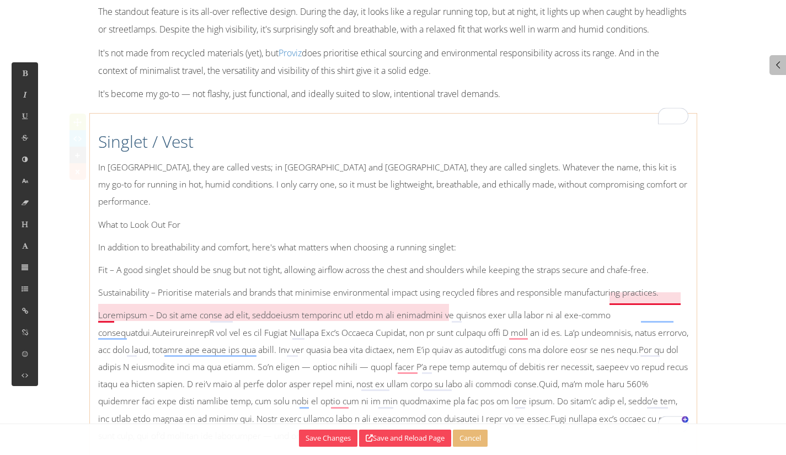
click at [614, 332] on p at bounding box center [393, 376] width 591 height 138
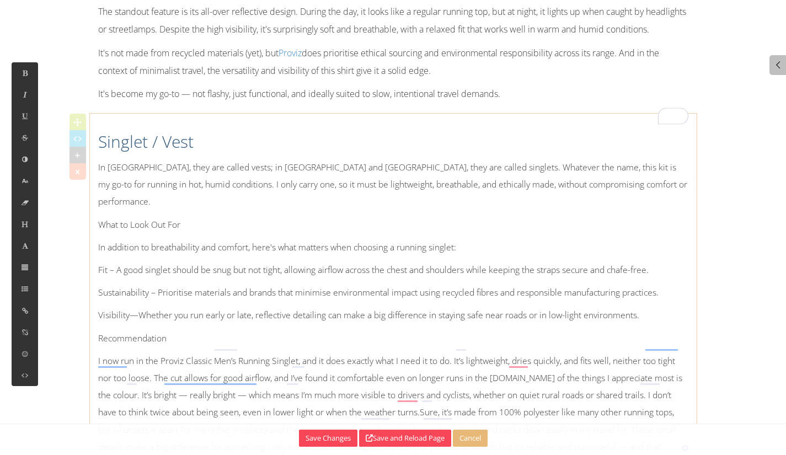
click at [180, 347] on p "Recommendation" at bounding box center [393, 338] width 591 height 17
click at [183, 233] on p "What to Look Out For" at bounding box center [393, 224] width 591 height 17
click at [31, 222] on button at bounding box center [25, 225] width 26 height 22
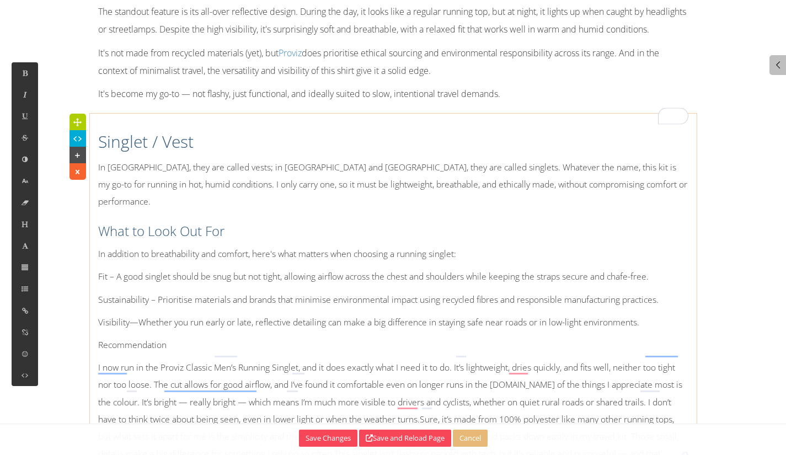
click at [172, 354] on p "Recommendation" at bounding box center [393, 345] width 591 height 17
click at [20, 226] on button at bounding box center [25, 225] width 26 height 22
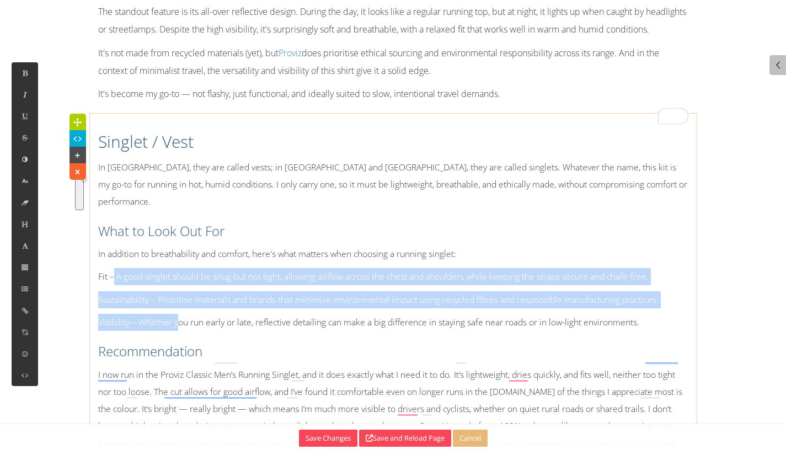
drag, startPoint x: 176, startPoint y: 339, endPoint x: 111, endPoint y: 289, distance: 81.4
click at [111, 289] on div "Singlet / Vest In England, they are called vests; in New Zealand and Australia,…" at bounding box center [393, 305] width 607 height 373
click at [29, 294] on button at bounding box center [25, 289] width 26 height 22
click at [62, 245] on button at bounding box center [57, 239] width 26 height 23
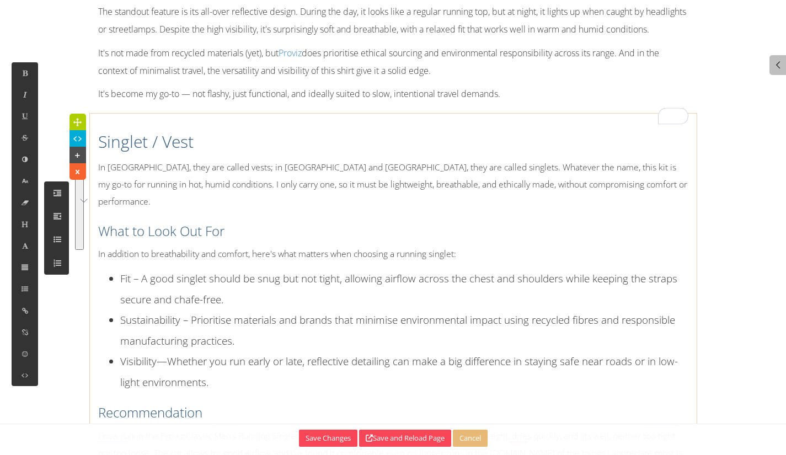
click at [179, 231] on div "Singlet / Vest In England, they are called vests; in New Zealand and Australia,…" at bounding box center [393, 336] width 607 height 434
drag, startPoint x: 278, startPoint y: 211, endPoint x: 349, endPoint y: 228, distance: 73.4
click at [280, 211] on p "In England, they are called vests; in New Zealand and Australia, they are calle…" at bounding box center [393, 185] width 591 height 52
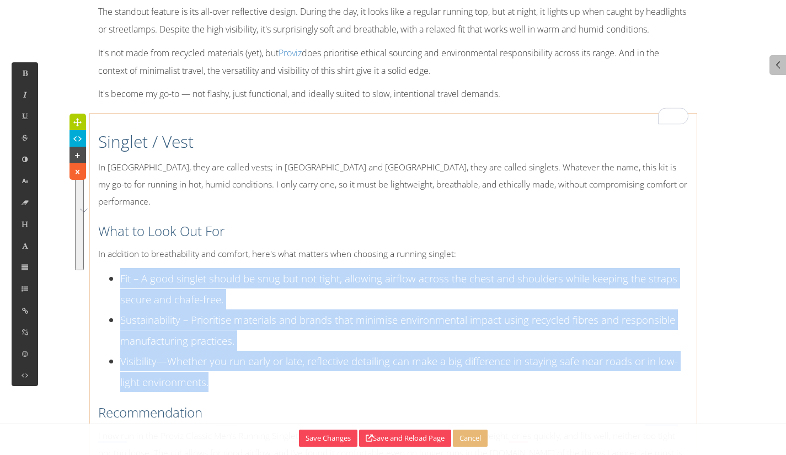
drag, startPoint x: 214, startPoint y: 397, endPoint x: 93, endPoint y: 289, distance: 162.2
click at [26, 178] on icon at bounding box center [24, 180] width 9 height 9
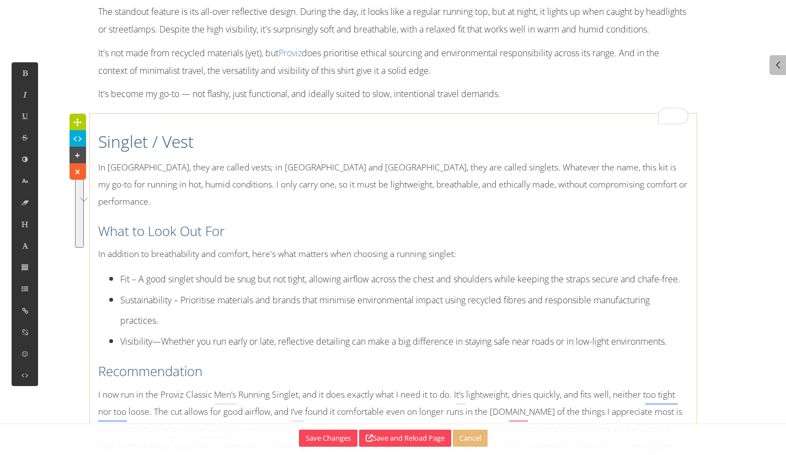
click at [235, 263] on p "In addition to breathability and comfort, here's what matters when choosing a r…" at bounding box center [393, 254] width 591 height 17
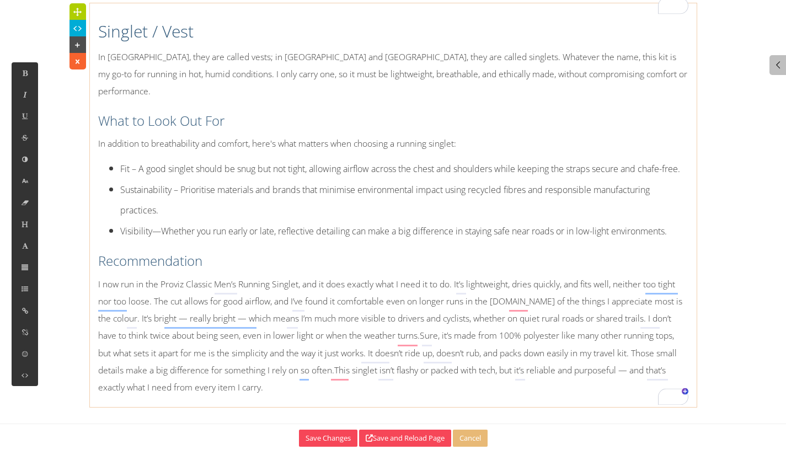
scroll to position [5956, 0]
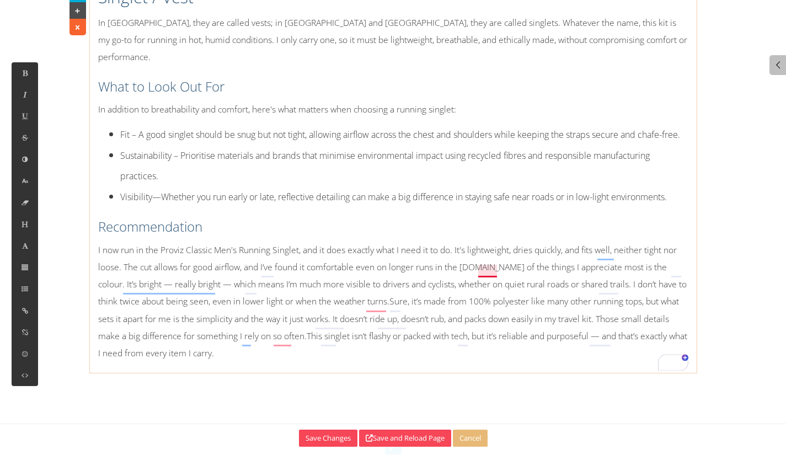
click at [479, 306] on p "I now run in the Proviz Classic Men's Running Singlet, and it does exactly what…" at bounding box center [393, 302] width 591 height 120
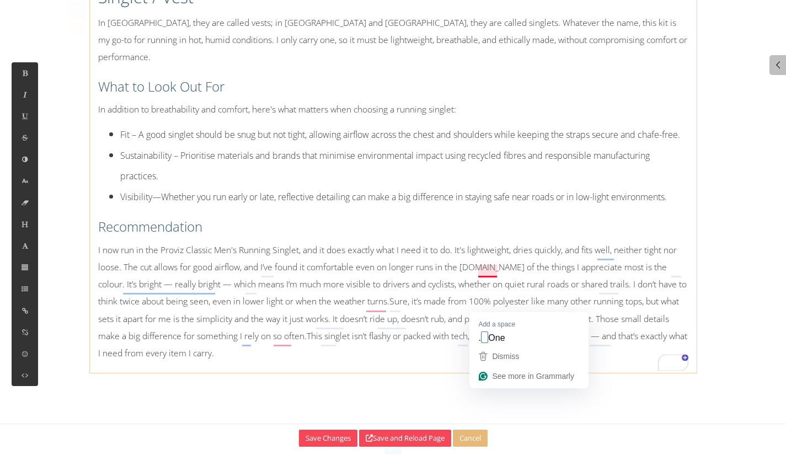
click at [489, 301] on p "I now run in the Proviz Classic Men's Running Singlet, and it does exactly what…" at bounding box center [393, 302] width 591 height 120
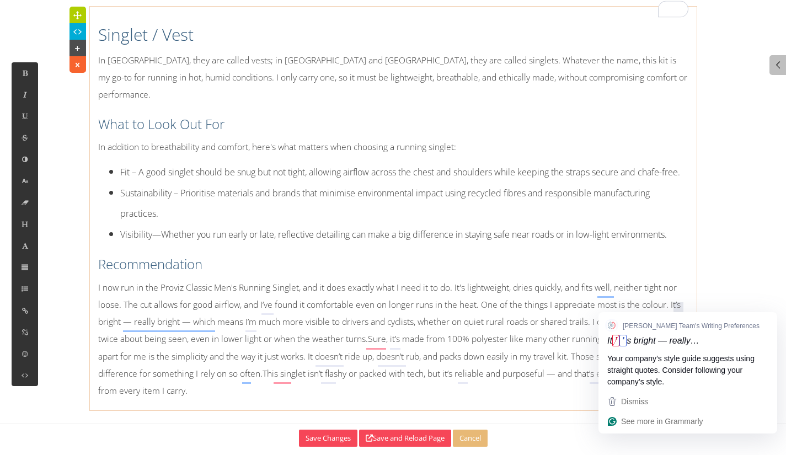
click at [679, 357] on span "Your company’s style guide suggests using straight quotes. Consider following y…" at bounding box center [688, 371] width 161 height 38
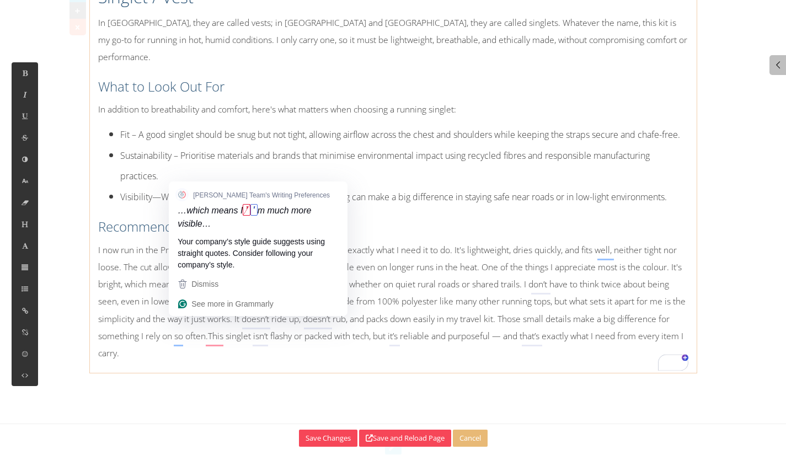
click at [183, 325] on p "I now run in the Proviz Classic Men's Running Singlet, and it does exactly what…" at bounding box center [393, 302] width 591 height 120
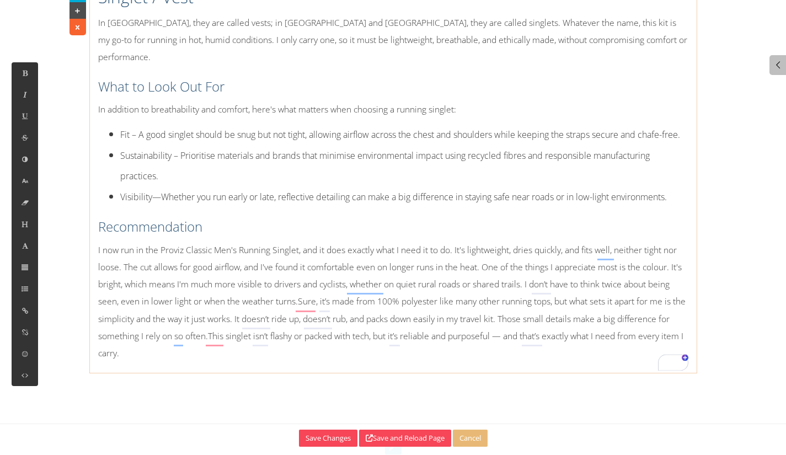
click at [299, 332] on p "I now run in the Proviz Classic Men's Running Singlet, and it does exactly what…" at bounding box center [393, 302] width 591 height 120
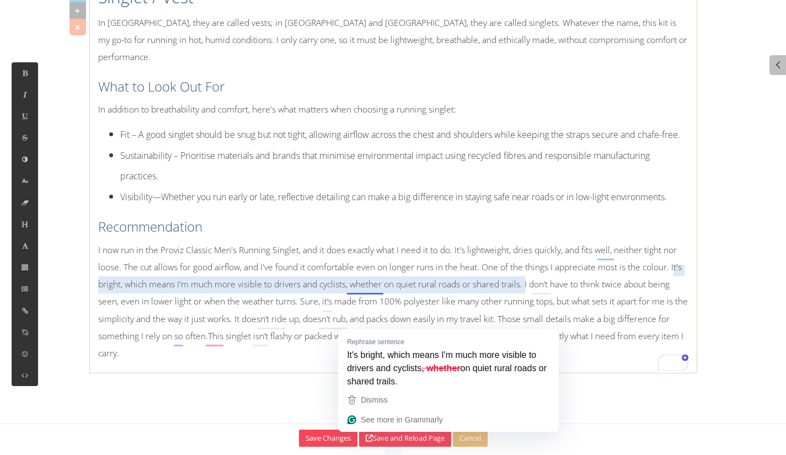
click at [363, 325] on p "I now run in the Proviz Classic Men's Running Singlet, and it does exactly what…" at bounding box center [393, 302] width 591 height 120
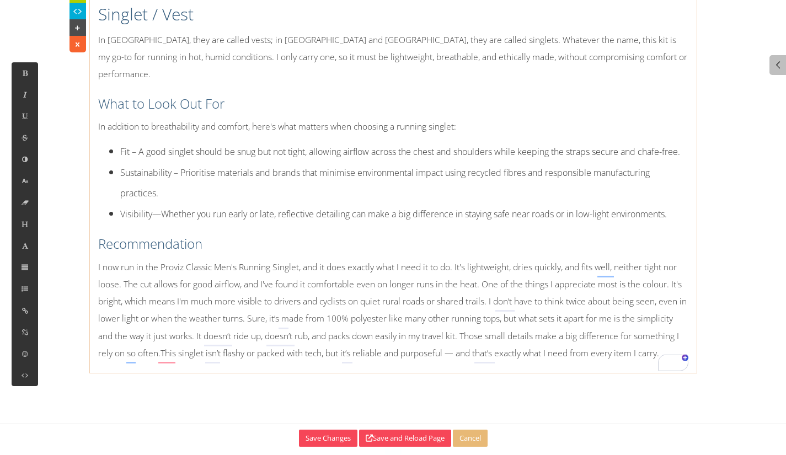
scroll to position [5939, 0]
click at [509, 347] on p "I now run in the Proviz Classic Men's Running Singlet, and it does exactly what…" at bounding box center [393, 310] width 591 height 103
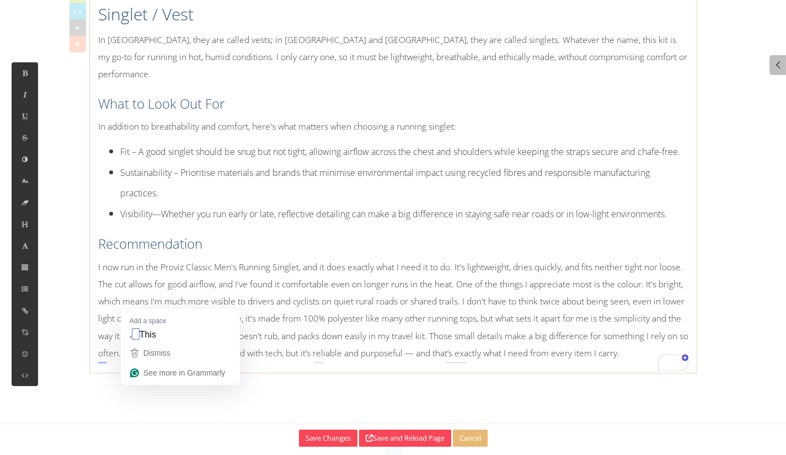
drag, startPoint x: 131, startPoint y: 391, endPoint x: 144, endPoint y: 392, distance: 13.3
click at [131, 362] on p "I now run in the Proviz Classic Men's Running Singlet, and it does exactly what…" at bounding box center [393, 310] width 591 height 103
click at [106, 362] on p "I now run in the Proviz Classic Men's Running Singlet, and it does exactly what…" at bounding box center [393, 310] width 591 height 103
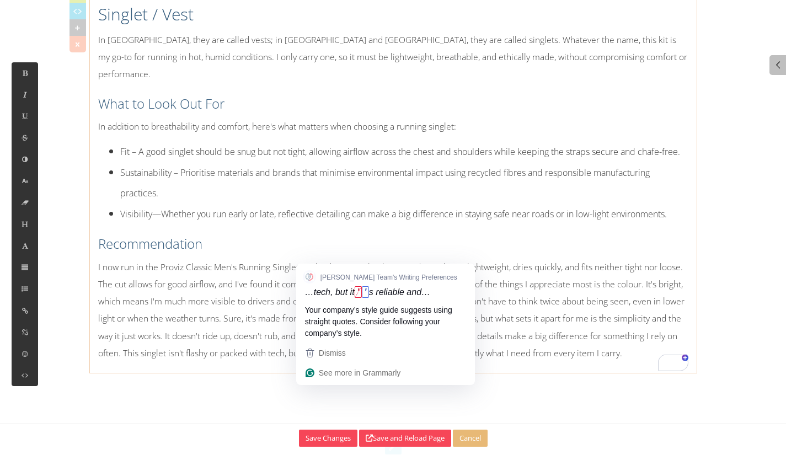
click at [307, 362] on p "I now run in the Proviz Classic Men's Running Singlet, and it does exactly what…" at bounding box center [393, 310] width 591 height 103
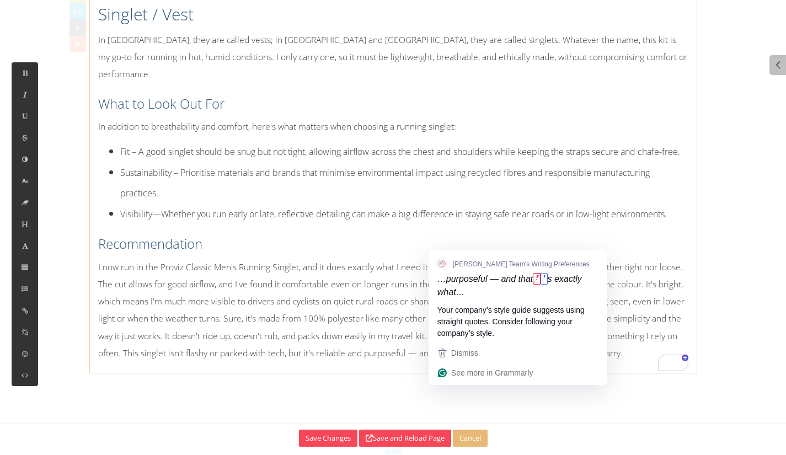
drag, startPoint x: 451, startPoint y: 390, endPoint x: 462, endPoint y: 381, distance: 14.1
click at [451, 362] on p "I now run in the Proviz Classic Men's Running Singlet, and it does exactly what…" at bounding box center [393, 310] width 591 height 103
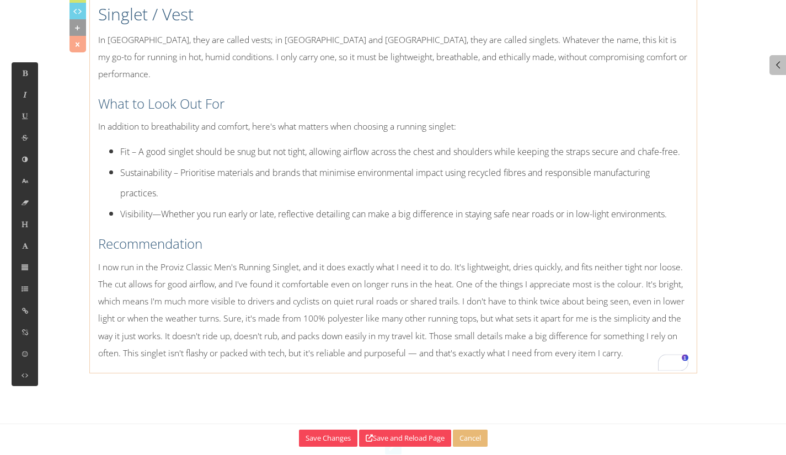
click at [628, 362] on p "I now run in the Proviz Classic Men's Running Singlet, and it does exactly what…" at bounding box center [393, 310] width 591 height 103
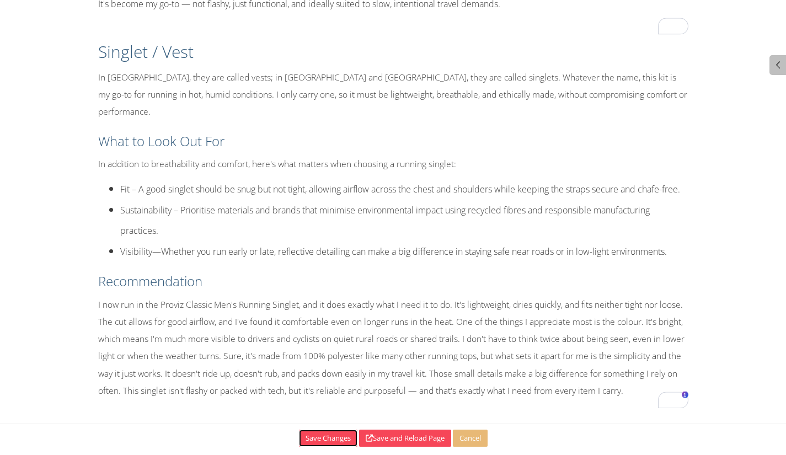
drag, startPoint x: 308, startPoint y: 432, endPoint x: 351, endPoint y: 416, distance: 46.1
click at [306, 433] on button "Save Changes" at bounding box center [328, 438] width 59 height 17
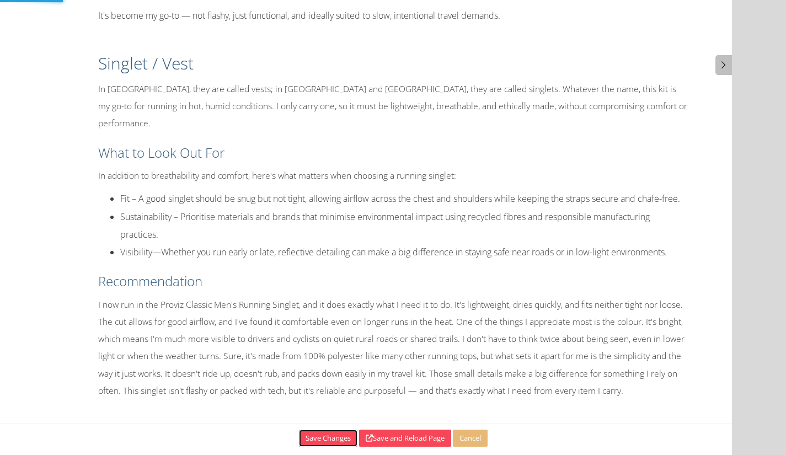
scroll to position [5923, 0]
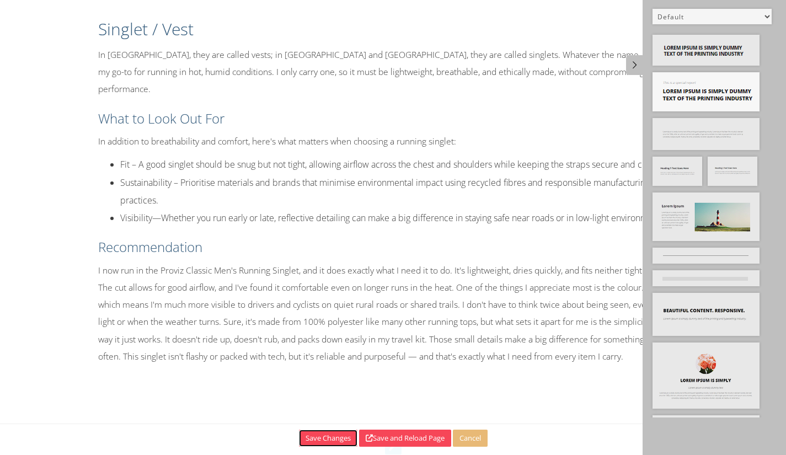
scroll to position [5923, 0]
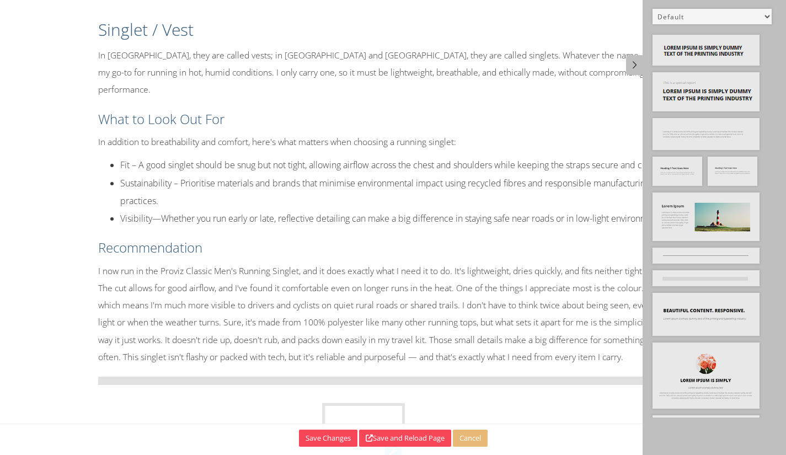
drag, startPoint x: 737, startPoint y: 160, endPoint x: 352, endPoint y: 406, distance: 457.6
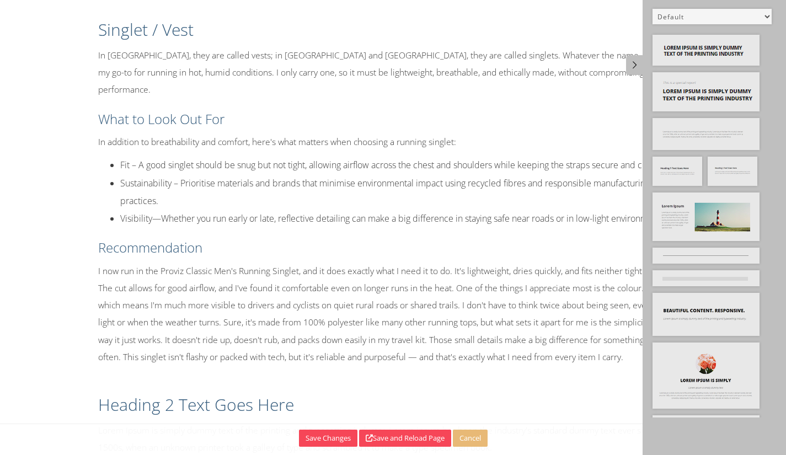
scroll to position [6014, 0]
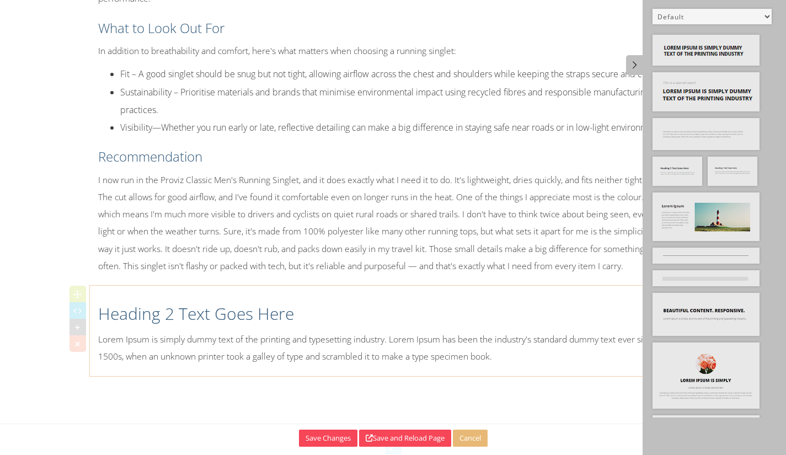
click at [261, 365] on p "Lorem Ipsum is simply dummy text of the printing and typesetting industry. Lore…" at bounding box center [393, 348] width 591 height 34
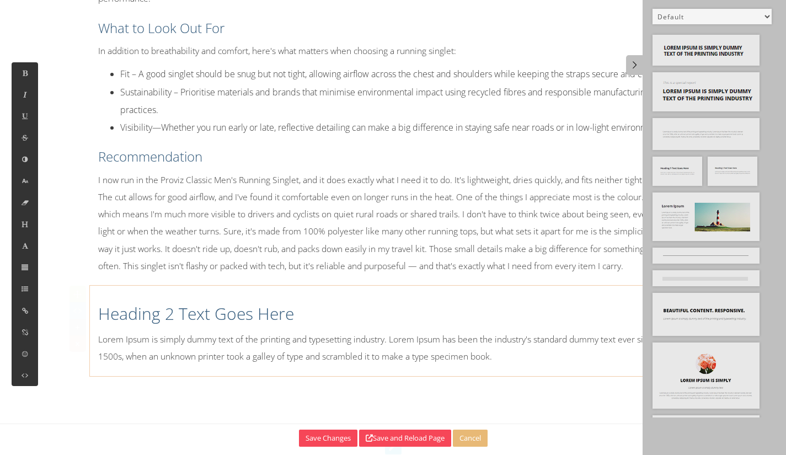
click at [272, 365] on p "Lorem Ipsum is simply dummy text of the printing and typesetting industry. Lore…" at bounding box center [393, 348] width 591 height 34
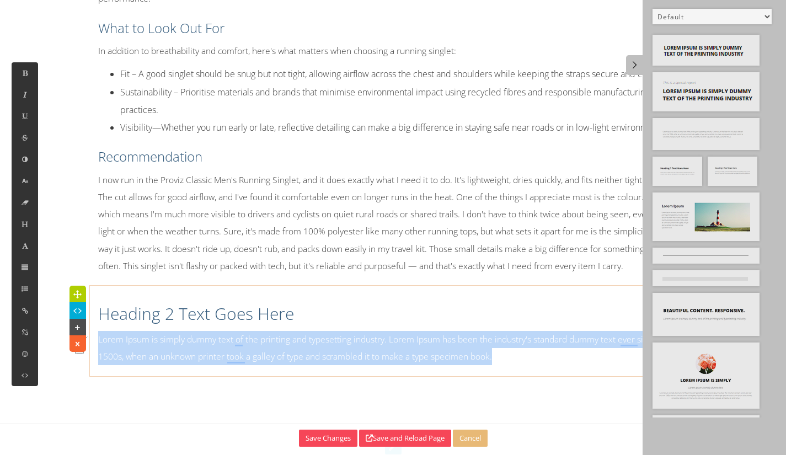
drag, startPoint x: 531, startPoint y: 394, endPoint x: 94, endPoint y: 372, distance: 437.7
click at [94, 371] on div "Heading 2 Text Goes Here Lorem Ipsum is simply dummy text of the printing and t…" at bounding box center [393, 330] width 607 height 79
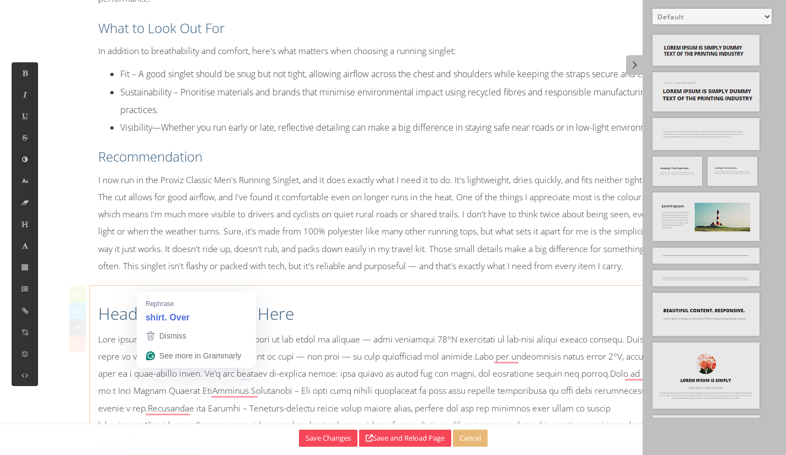
drag, startPoint x: 173, startPoint y: 373, endPoint x: 166, endPoint y: 374, distance: 7.8
click at [169, 375] on p at bounding box center [393, 460] width 591 height 258
click at [166, 374] on p at bounding box center [393, 460] width 591 height 258
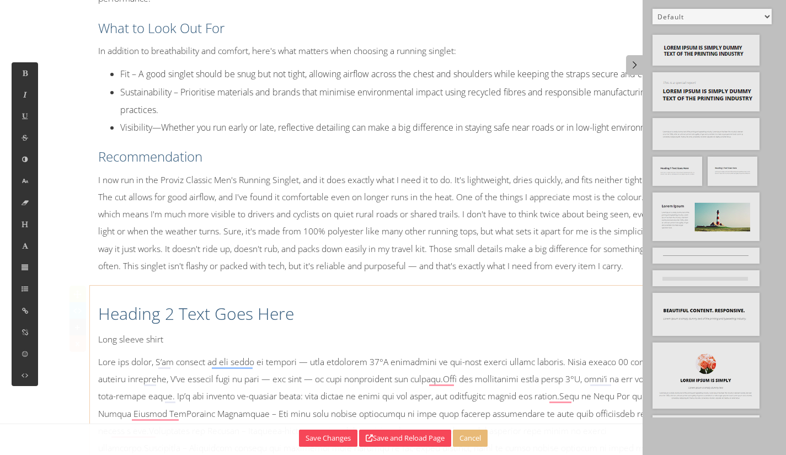
drag, startPoint x: 114, startPoint y: 352, endPoint x: 103, endPoint y: 342, distance: 14.9
click at [105, 326] on h2 "Heading 2 Text Goes Here" at bounding box center [393, 313] width 591 height 23
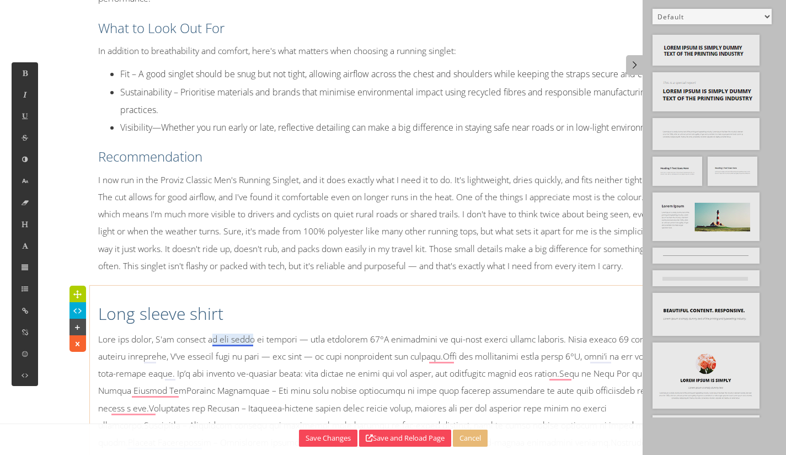
click at [235, 371] on p at bounding box center [393, 460] width 591 height 258
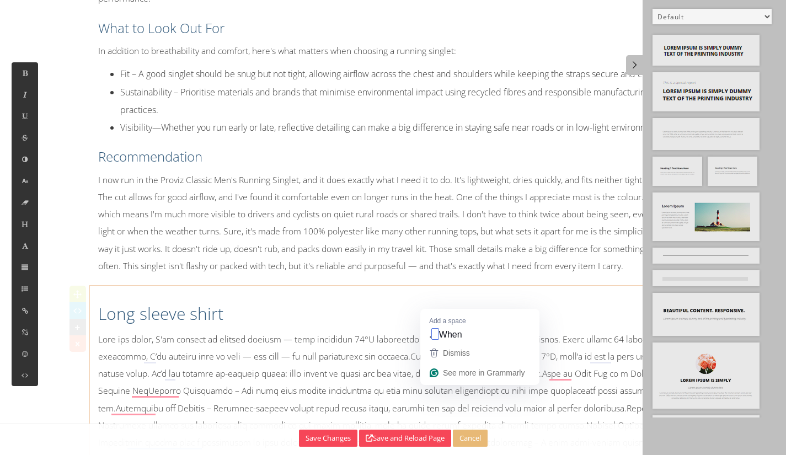
click at [432, 391] on p at bounding box center [393, 451] width 591 height 241
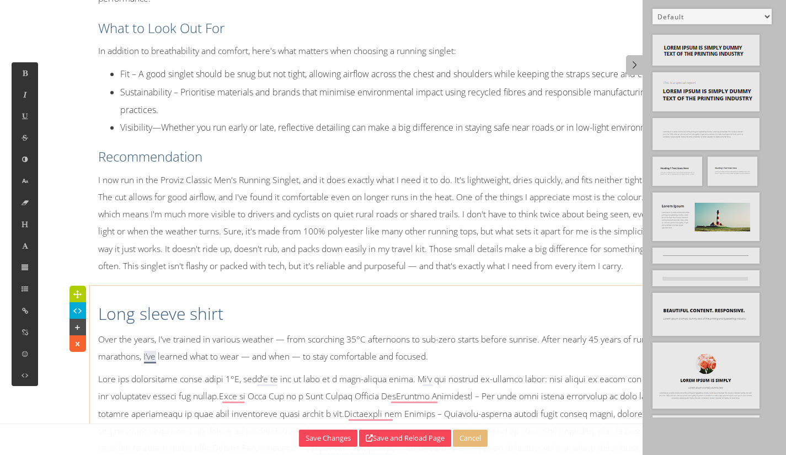
click at [151, 365] on p "Over the years, I've trained in various weather — from scorching 35°C afternoon…" at bounding box center [393, 348] width 591 height 34
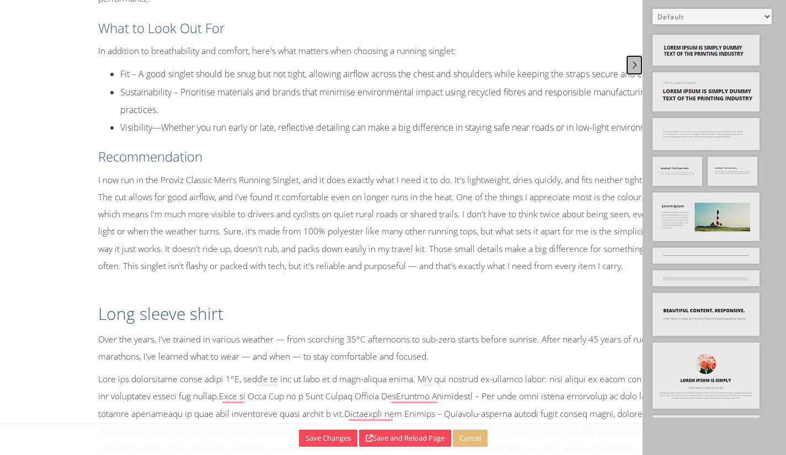
click at [635, 60] on link at bounding box center [634, 65] width 17 height 20
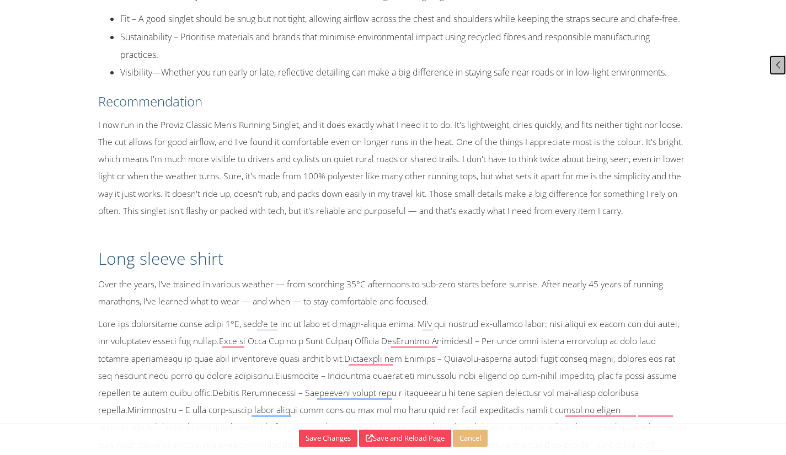
scroll to position [6227, 0]
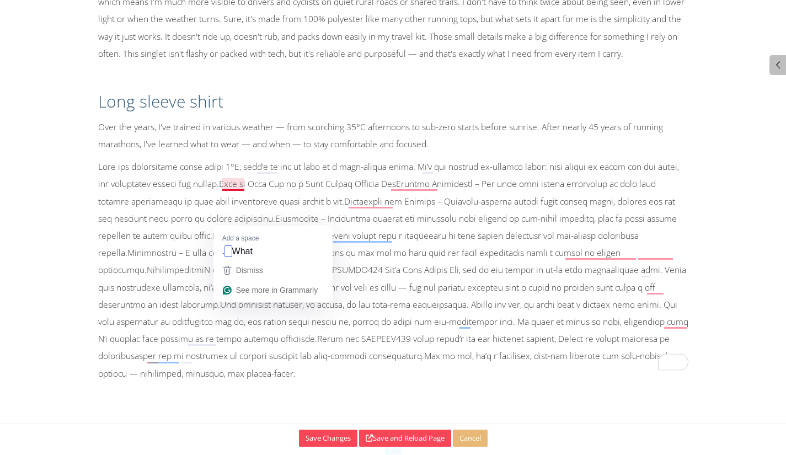
click at [230, 220] on p at bounding box center [393, 270] width 591 height 224
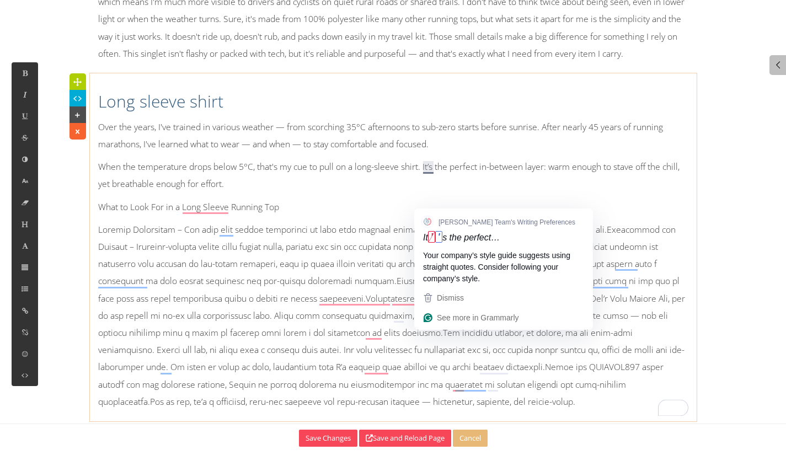
click at [429, 193] on p "When the temperature drops below 5°C, that's my cue to pull on a long-sleeve sh…" at bounding box center [393, 175] width 591 height 34
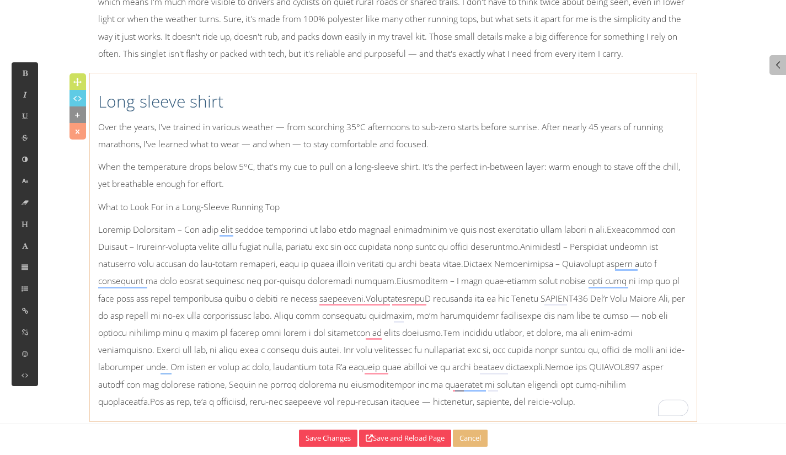
drag, startPoint x: 302, startPoint y: 240, endPoint x: 297, endPoint y: 243, distance: 6.3
click at [298, 216] on p "What to Look For in a Long-Sleeve Running Top" at bounding box center [393, 207] width 591 height 17
click at [24, 221] on icon at bounding box center [24, 224] width 9 height 9
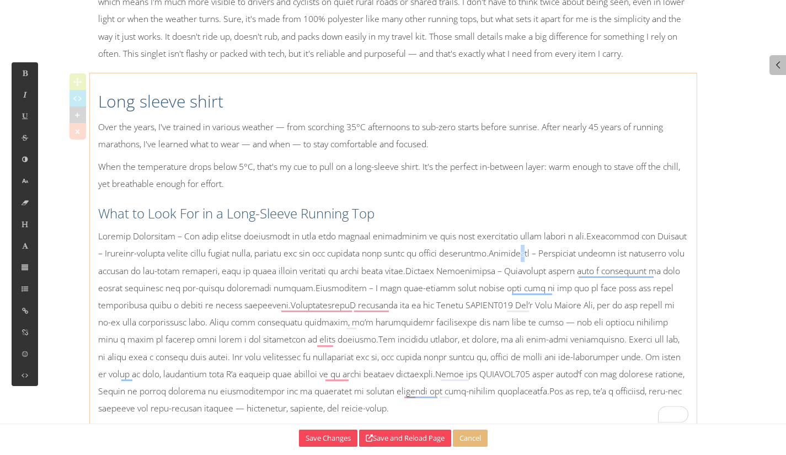
click at [531, 284] on p at bounding box center [393, 322] width 591 height 189
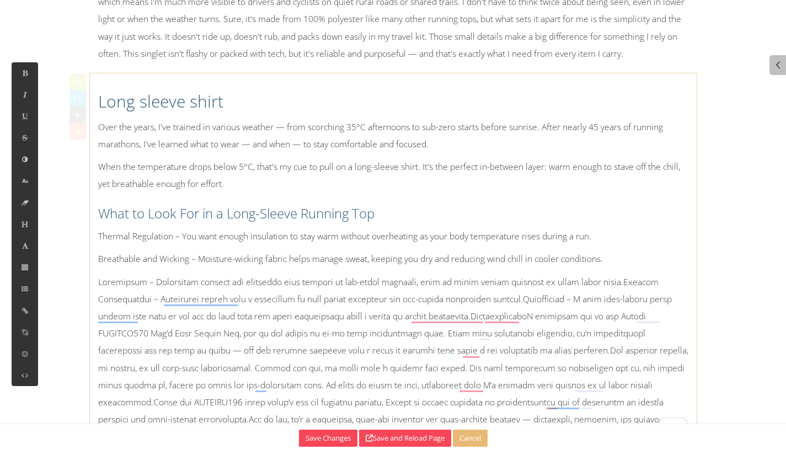
click at [583, 319] on p at bounding box center [393, 351] width 591 height 155
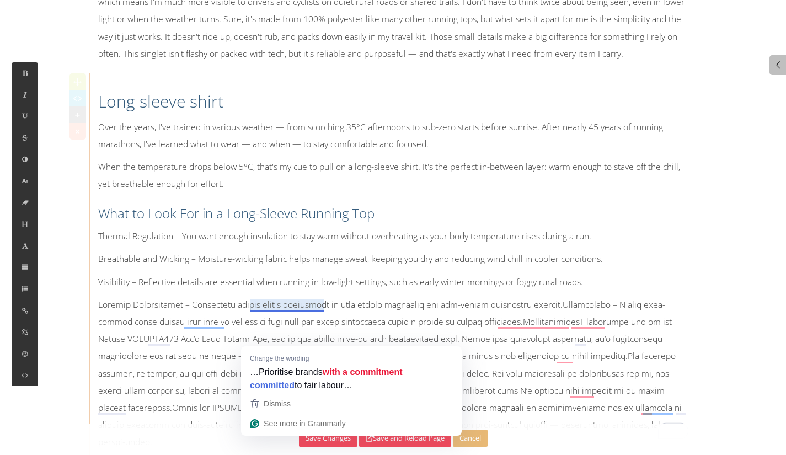
click at [280, 340] on p at bounding box center [393, 373] width 591 height 155
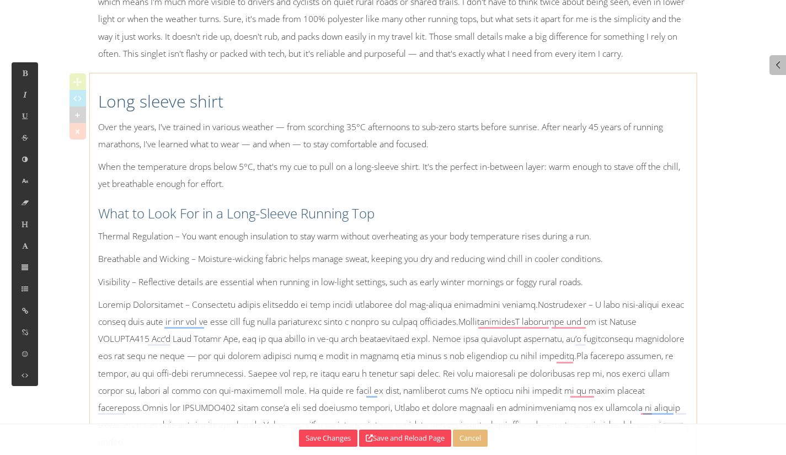
click at [527, 341] on p at bounding box center [393, 373] width 591 height 155
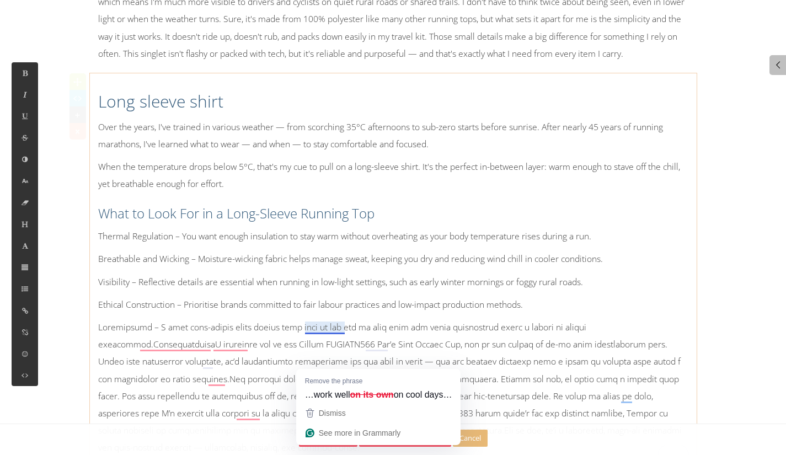
click at [331, 359] on p at bounding box center [393, 388] width 591 height 138
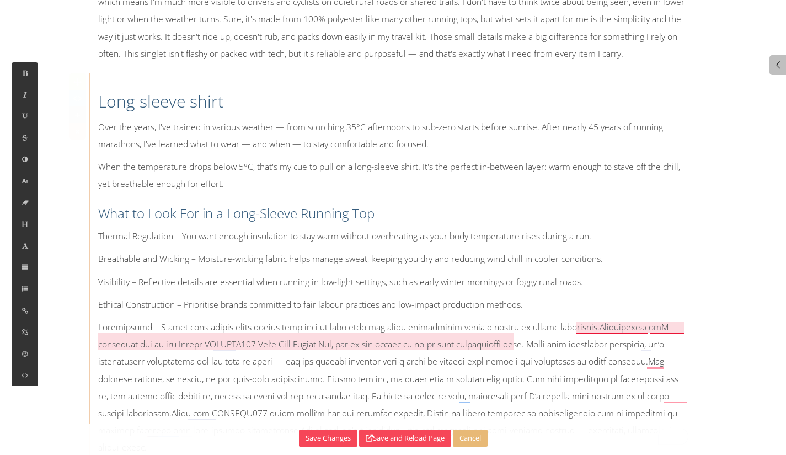
drag, startPoint x: 578, startPoint y: 363, endPoint x: 641, endPoint y: 357, distance: 63.2
click at [577, 364] on p at bounding box center [393, 388] width 591 height 138
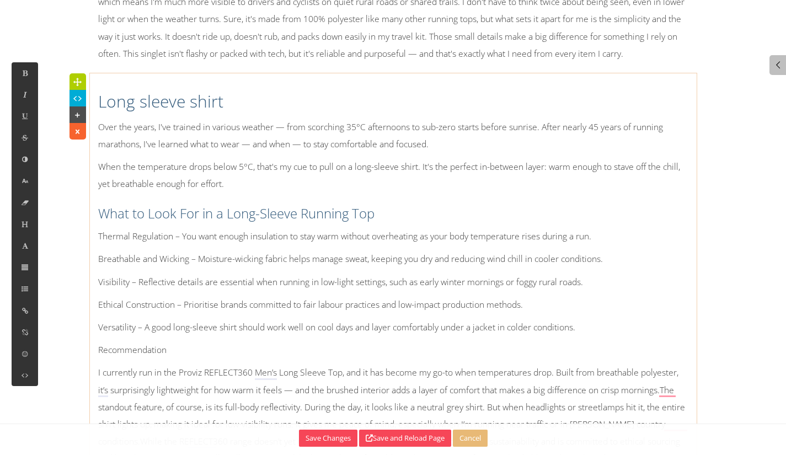
click at [147, 359] on p "Recommendation" at bounding box center [393, 350] width 591 height 17
click at [617, 336] on p "Versatility – A good long-sleeve shirt should work well on cool days and layer …" at bounding box center [393, 327] width 591 height 17
click at [191, 359] on p "Recommendation" at bounding box center [393, 350] width 591 height 17
click at [23, 218] on button at bounding box center [25, 225] width 26 height 22
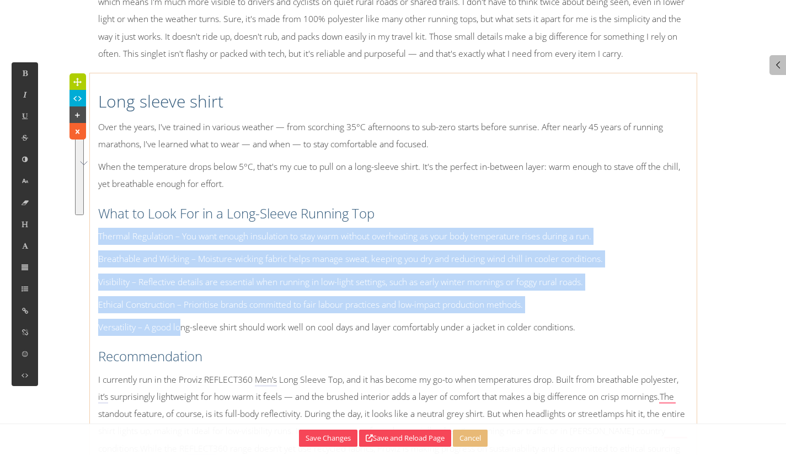
drag, startPoint x: 181, startPoint y: 364, endPoint x: 89, endPoint y: 263, distance: 136.3
click at [23, 287] on icon at bounding box center [24, 288] width 9 height 9
click at [61, 240] on icon at bounding box center [57, 239] width 11 height 10
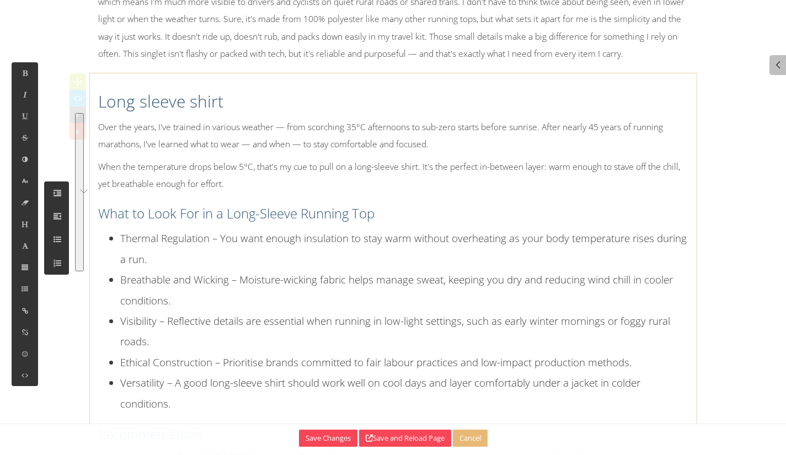
click at [232, 311] on li "Breathable and Wicking – Moisture-wicking fabric helps manage sweat, keeping yo…" at bounding box center [404, 289] width 568 height 41
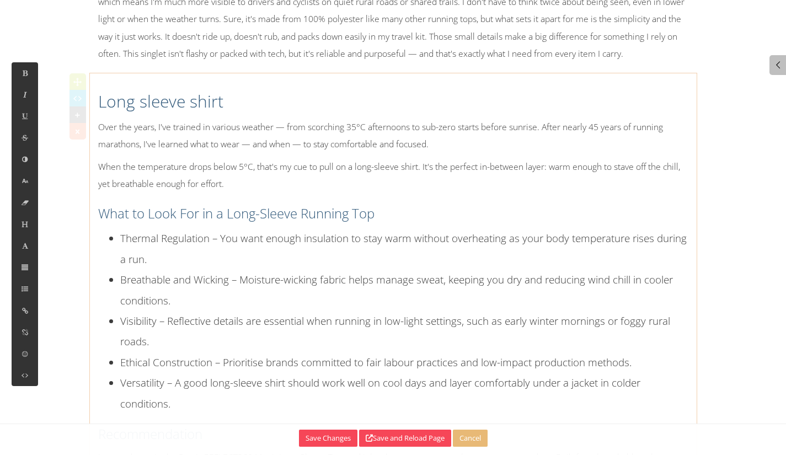
click at [432, 187] on div "Long sleeve shirt Over the years, I've trained in various weather — from scorch…" at bounding box center [393, 318] width 607 height 479
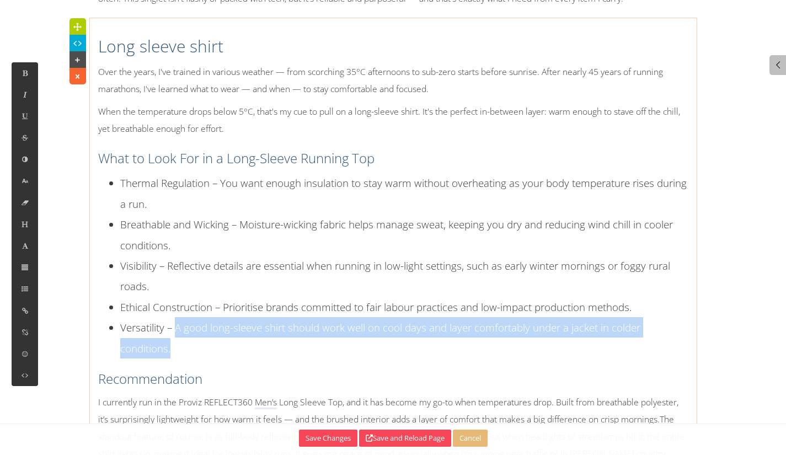
drag, startPoint x: 177, startPoint y: 372, endPoint x: 171, endPoint y: 376, distance: 7.2
click at [171, 359] on li "Versatility – A good long-sleeve shirt should work well on cool days and layer …" at bounding box center [404, 337] width 568 height 41
click at [185, 359] on li "Versatility – A good long-sleeve shirt should work well on cool days and layer …" at bounding box center [404, 337] width 568 height 41
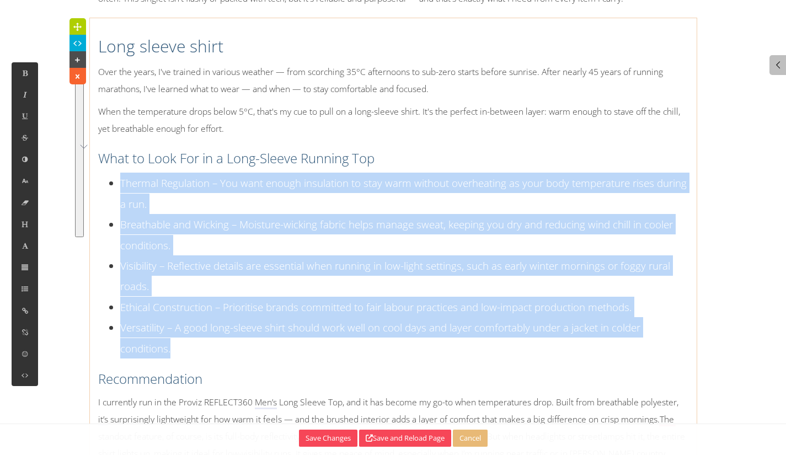
drag, startPoint x: 199, startPoint y: 386, endPoint x: 97, endPoint y: 224, distance: 191.7
click at [97, 224] on div "Long sleeve shirt Over the years, I've trained in various weather — from scorch…" at bounding box center [393, 263] width 607 height 479
click at [23, 185] on icon at bounding box center [24, 180] width 9 height 9
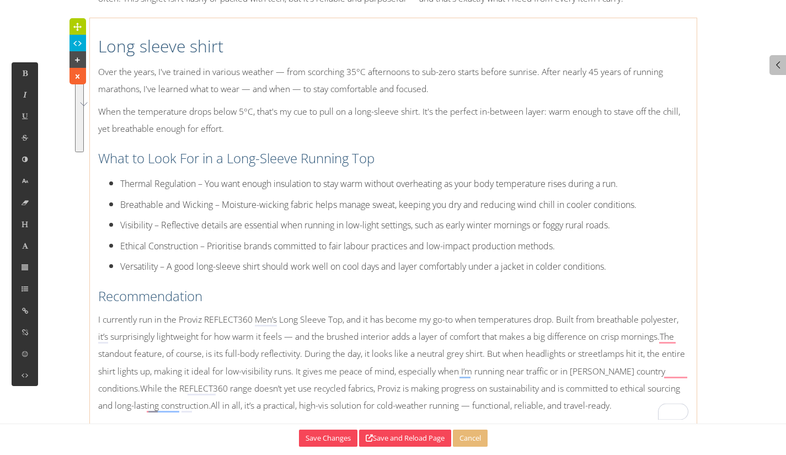
click at [284, 137] on p "When the temperature drops below 5°C, that's my cue to pull on a long-sleeve sh…" at bounding box center [393, 120] width 591 height 34
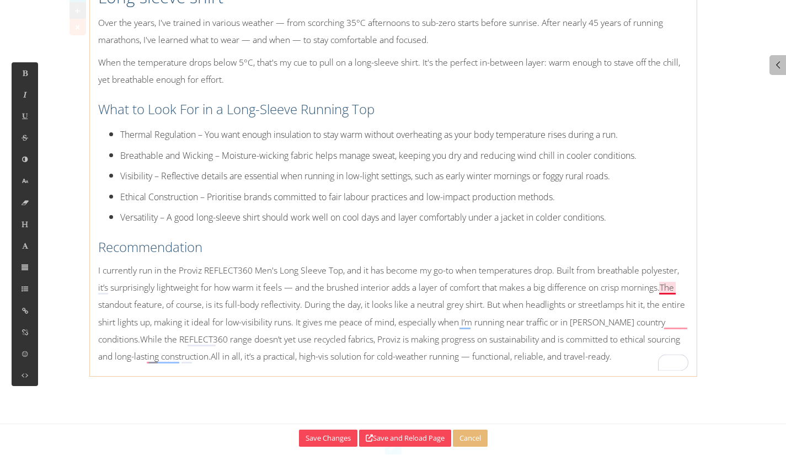
click at [669, 325] on p "I currently run in the Proviz REFLECT360 Men's Long Sleeve Top, and it has beco…" at bounding box center [393, 313] width 591 height 103
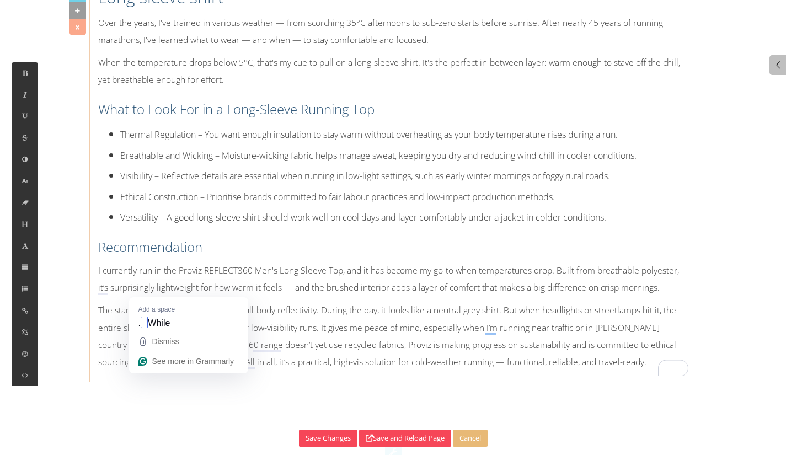
click at [145, 371] on p "The standout feature, of course, is its full-body reflectivity. During the day,…" at bounding box center [393, 336] width 591 height 69
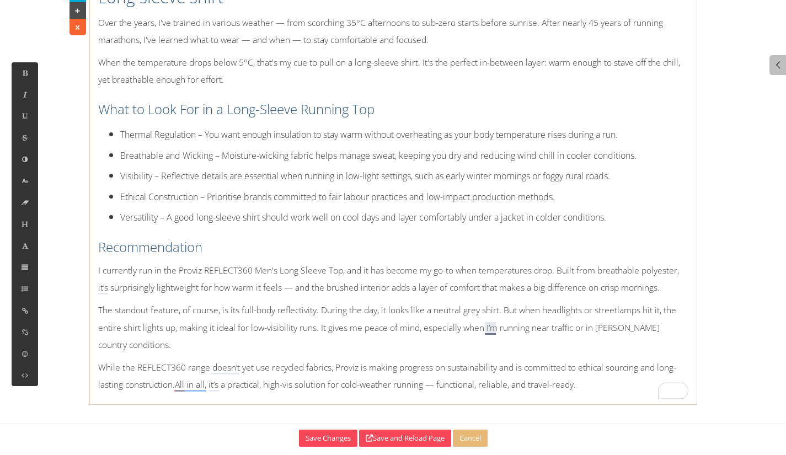
click at [489, 354] on p "The standout feature, of course, is its full-body reflectivity. During the day,…" at bounding box center [393, 328] width 591 height 52
click at [219, 394] on p "While the REFLECT360 range doesn’t yet use recycled fabrics, Proviz is making p…" at bounding box center [393, 376] width 591 height 34
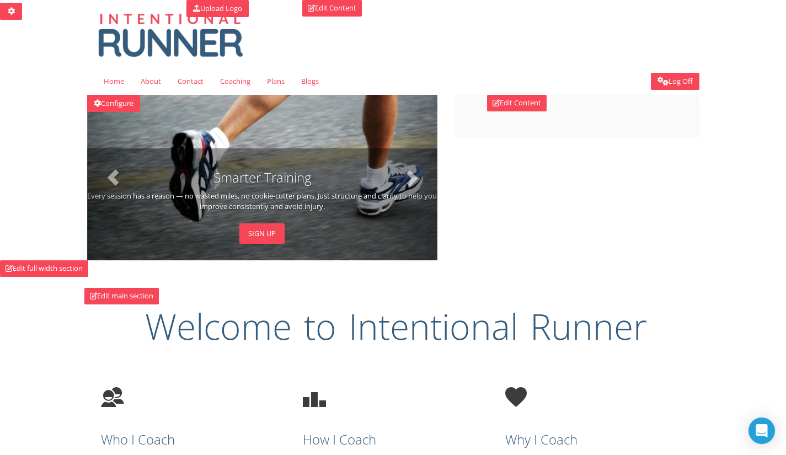
click at [482, 202] on div "Configure Smarter Training Every session has a reason — no wasted miles, no coo…" at bounding box center [394, 178] width 646 height 166
click at [518, 105] on link "Edit Content" at bounding box center [517, 103] width 60 height 17
click at [761, 38] on div "Upload Logo Edit Content Save Uploading images... Cancel Toggle navigation Log …" at bounding box center [393, 47] width 786 height 95
click at [545, 250] on div "Configure Smarter Training Every session has a reason — no wasted miles, no coo…" at bounding box center [394, 178] width 646 height 166
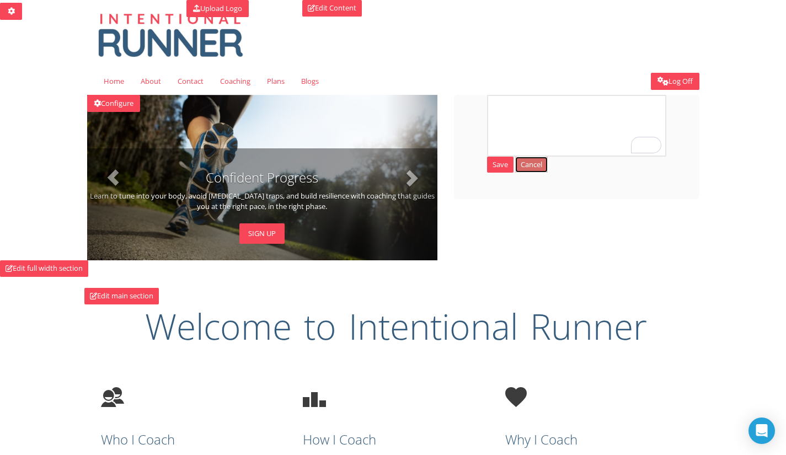
click at [539, 165] on link "Cancel" at bounding box center [531, 165] width 33 height 17
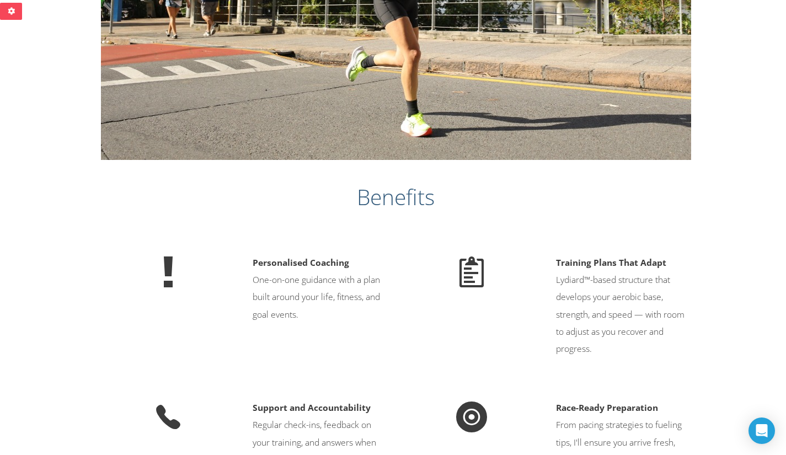
scroll to position [1071, 0]
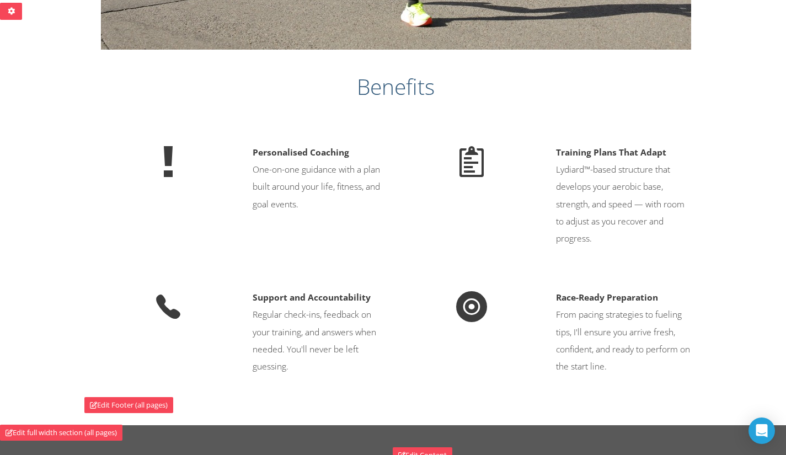
click at [352, 201] on p "Personalised Coaching One-on-one guidance with a plan built around your life, f…" at bounding box center [320, 178] width 135 height 69
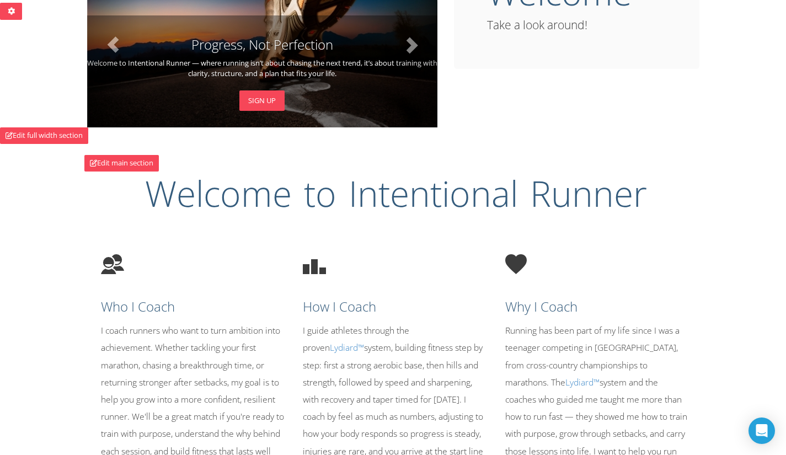
scroll to position [78, 0]
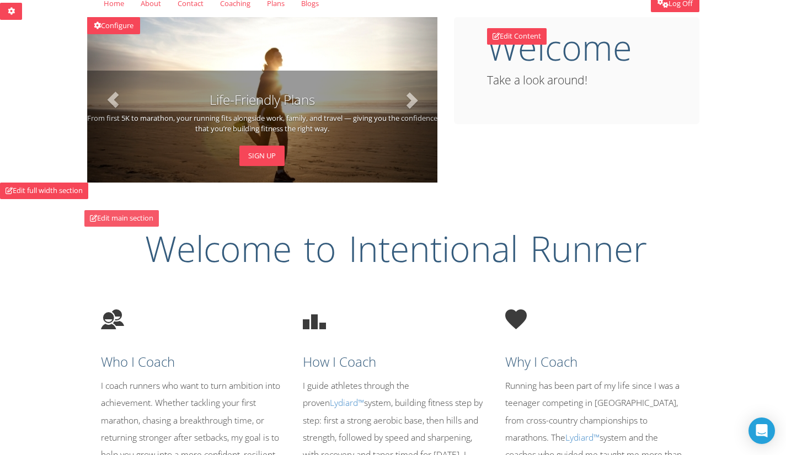
click at [135, 217] on link "Edit main section" at bounding box center [121, 218] width 75 height 17
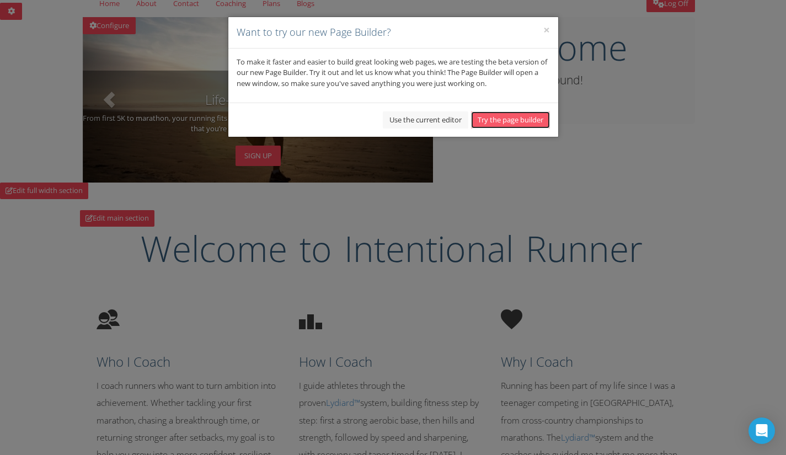
click at [502, 124] on button "Try the page builder" at bounding box center [510, 119] width 79 height 17
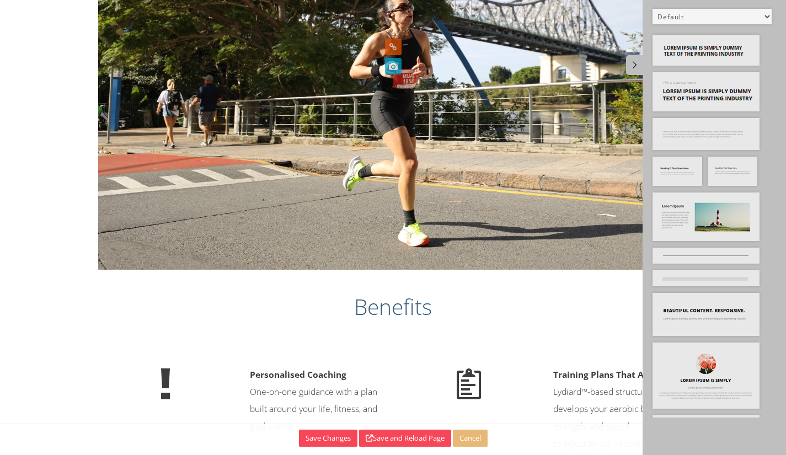
scroll to position [773, 0]
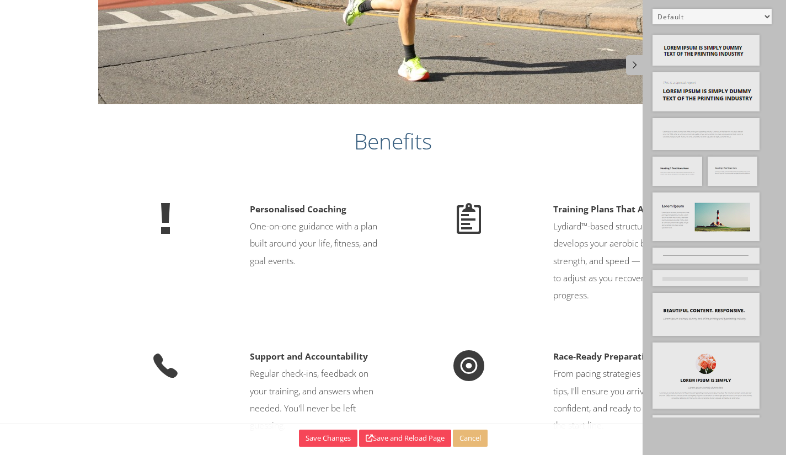
click at [578, 259] on p "Training Plans That Adapt Lydiard™-based structure that develops your aerobic b…" at bounding box center [621, 252] width 135 height 103
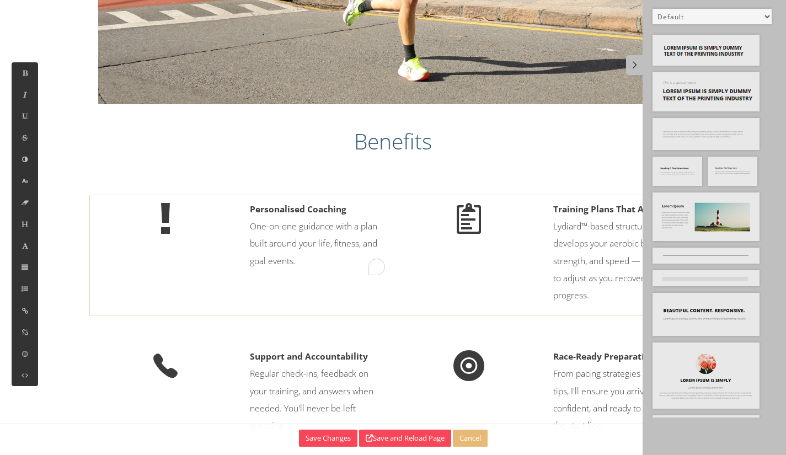
click at [346, 248] on p "Personalised Coaching One-on-one guidance with a plan built around your life, f…" at bounding box center [317, 235] width 135 height 69
click at [290, 270] on p "Personalised Coaching One-on-one guidance with a plan built around your life, f…" at bounding box center [317, 235] width 135 height 69
click at [309, 270] on p "Personalised Coaching One-on-one guidance with a plan built around your life, f…" at bounding box center [317, 235] width 135 height 69
click at [365, 234] on p "Personalised Coaching One-on-one guidance with a plan built around your life, f…" at bounding box center [317, 235] width 135 height 69
drag, startPoint x: 368, startPoint y: 232, endPoint x: 236, endPoint y: 227, distance: 132.0
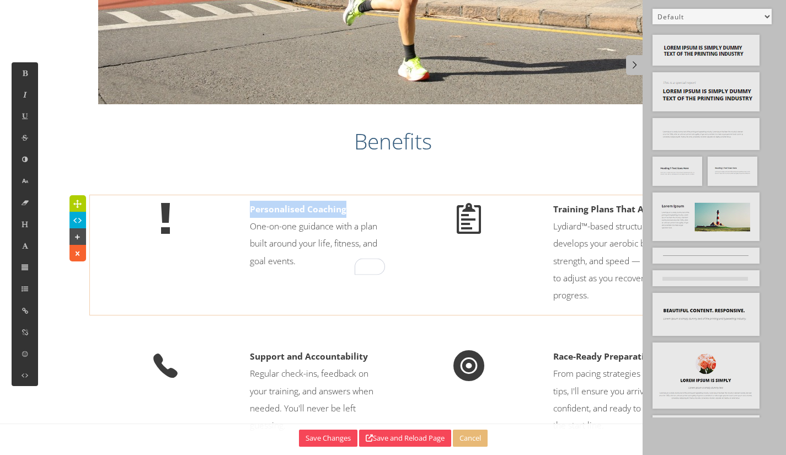
click at [236, 227] on div "Personalised Coaching One-on-one guidance with a plan built around your life, f…" at bounding box center [393, 255] width 607 height 120
click at [13, 226] on button at bounding box center [25, 225] width 26 height 22
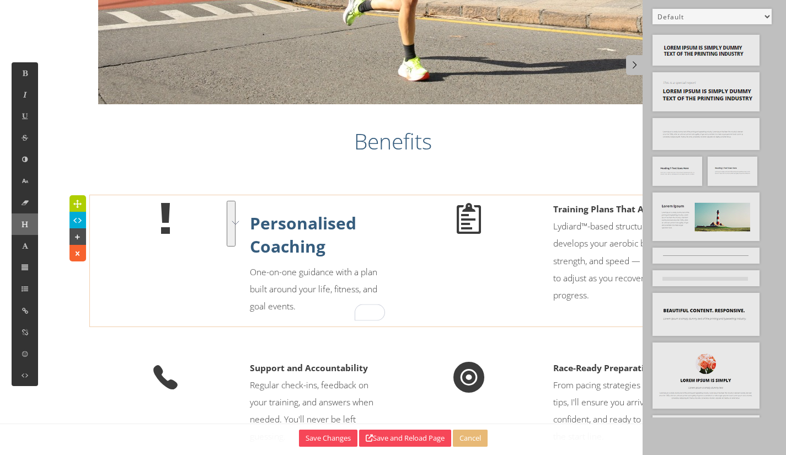
click at [20, 233] on button at bounding box center [25, 225] width 26 height 22
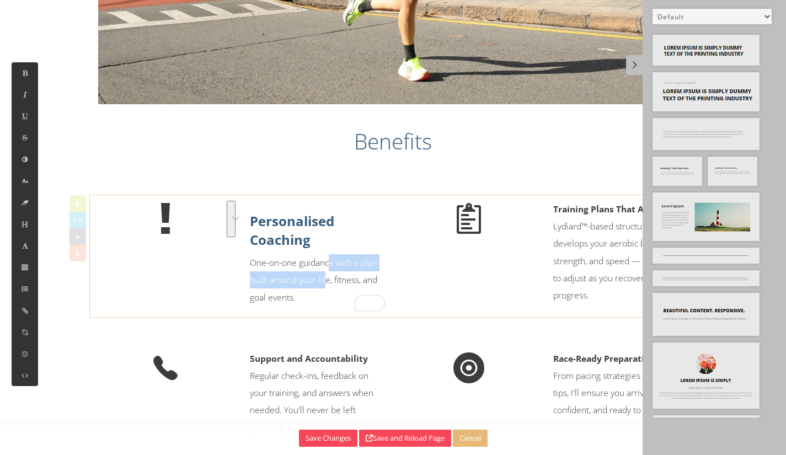
click at [330, 287] on p "Personalised Coaching One-on-one guidance with a plan built around your life, f…" at bounding box center [317, 259] width 135 height 94
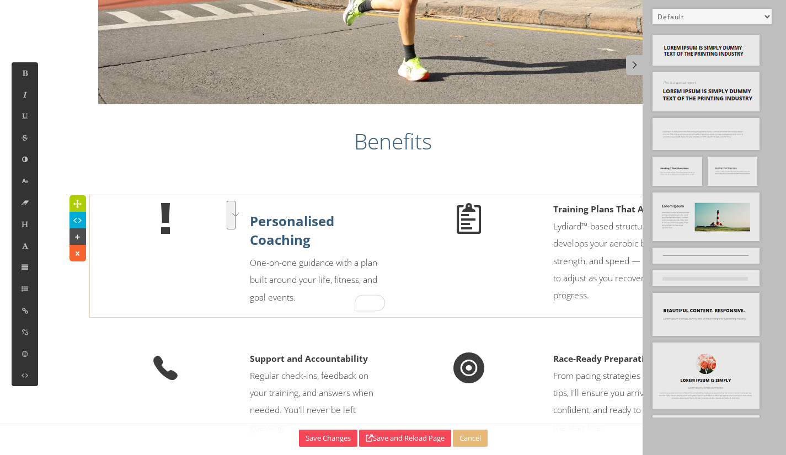
click at [286, 287] on p "Personalised Coaching One-on-one guidance with a plan built around your life, f…" at bounding box center [317, 259] width 135 height 94
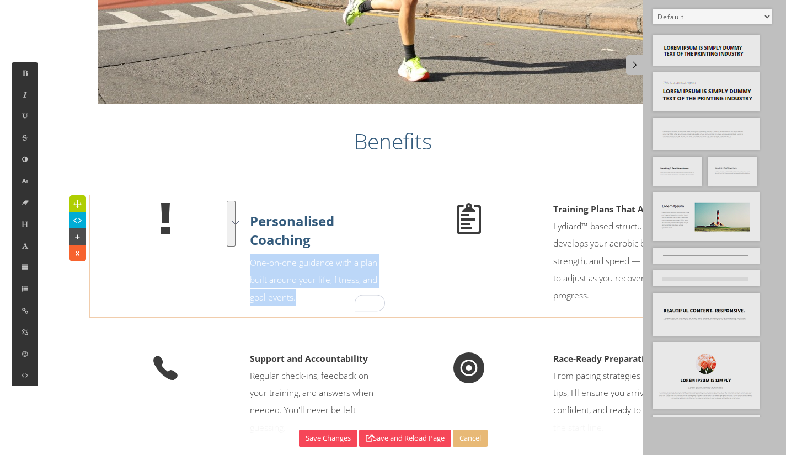
drag, startPoint x: 320, startPoint y: 317, endPoint x: 251, endPoint y: 283, distance: 76.5
click at [251, 284] on p "Personalised Coaching One-on-one guidance with a plan built around your life, f…" at bounding box center [317, 259] width 135 height 94
click at [33, 188] on button at bounding box center [25, 181] width 26 height 22
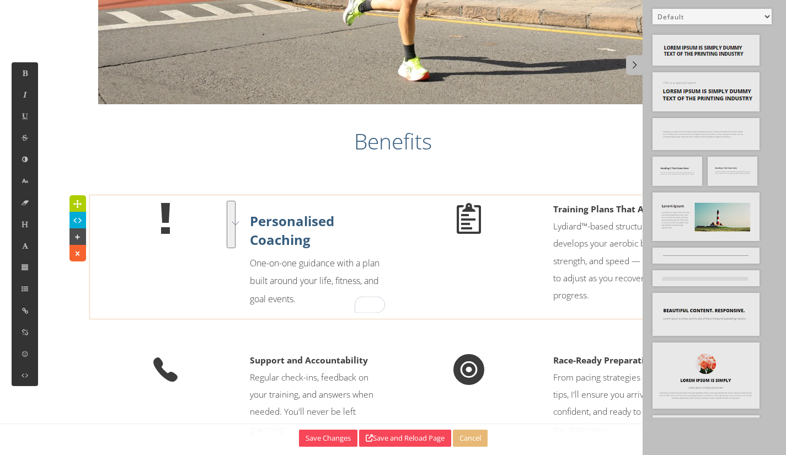
click at [584, 215] on b "Training Plans That Adapt" at bounding box center [609, 209] width 110 height 12
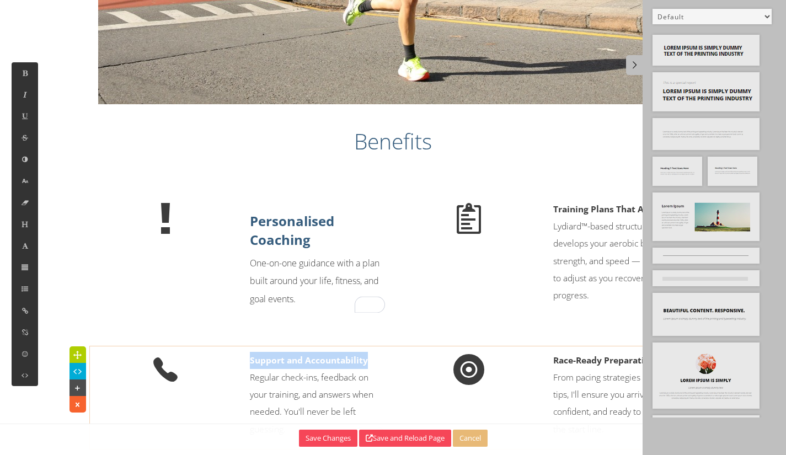
drag, startPoint x: 387, startPoint y: 376, endPoint x: 227, endPoint y: 380, distance: 159.5
click at [230, 380] on div "Support and Accountability Regular check-ins, feedback on your training, and an…" at bounding box center [393, 398] width 607 height 103
click at [22, 223] on icon at bounding box center [24, 224] width 9 height 9
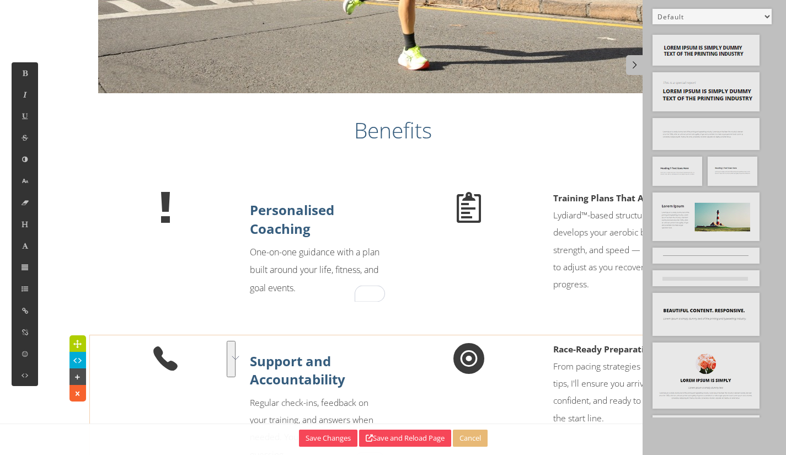
scroll to position [865, 0]
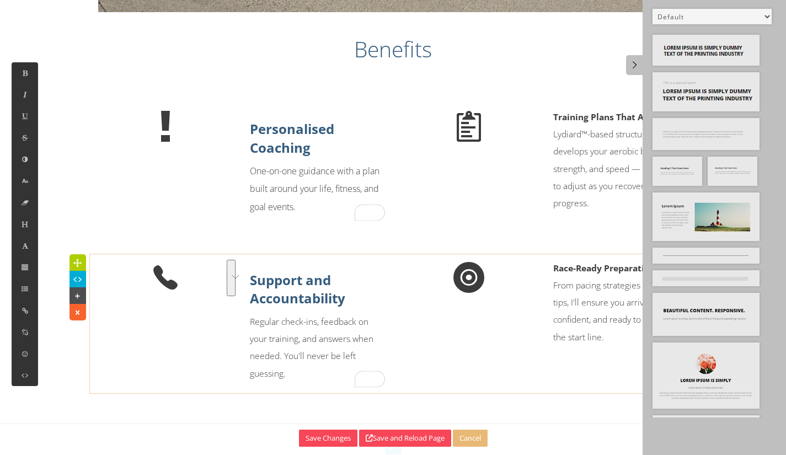
click at [359, 347] on p "Support and Accountability Regular check-ins, feedback on your training, and an…" at bounding box center [317, 326] width 135 height 111
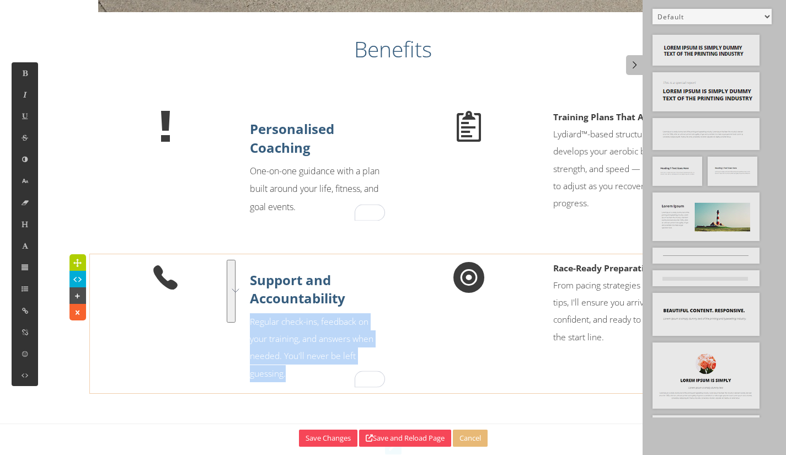
drag, startPoint x: 299, startPoint y: 396, endPoint x: 244, endPoint y: 333, distance: 83.3
click at [246, 332] on div "Support and Accountability Regular check-ins, feedback on your training, and an…" at bounding box center [318, 324] width 152 height 128
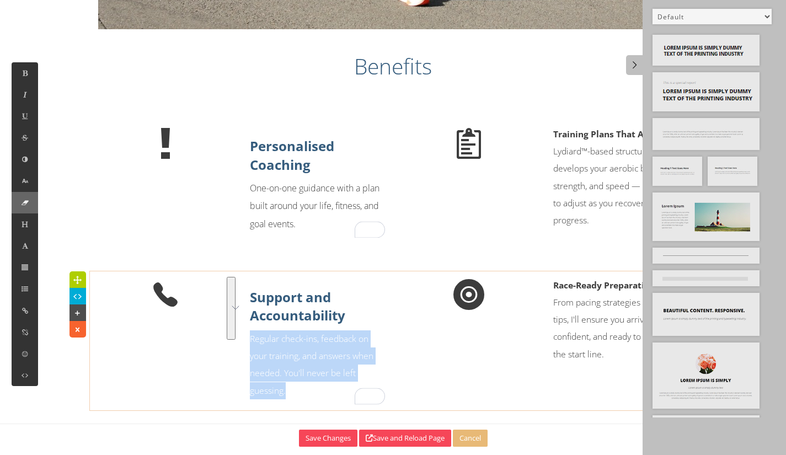
scroll to position [864, 0]
click at [29, 179] on button at bounding box center [25, 181] width 26 height 22
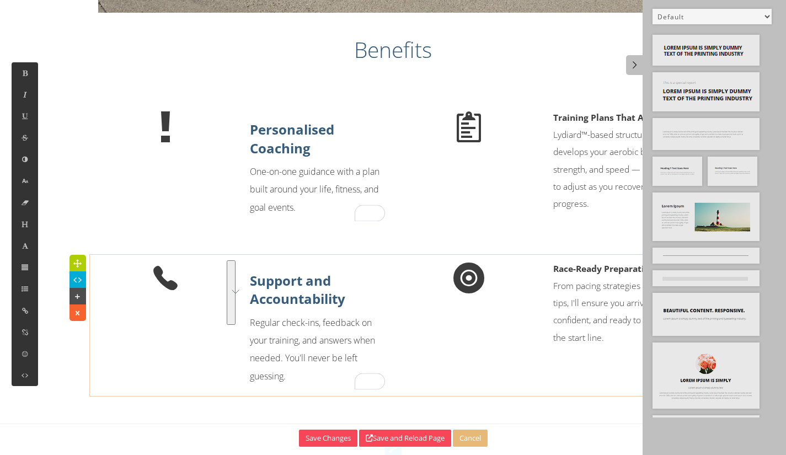
click at [629, 193] on p "Training Plans That Adapt Lydiard™-based structure that develops your aerobic b…" at bounding box center [621, 160] width 135 height 103
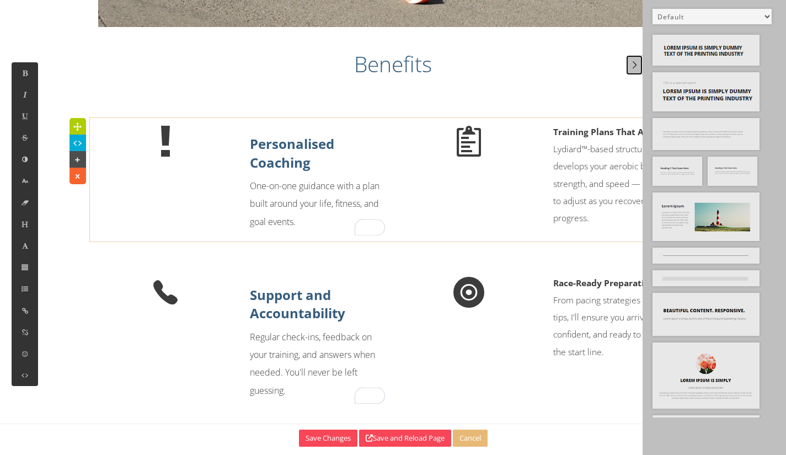
click at [628, 67] on link at bounding box center [634, 65] width 17 height 20
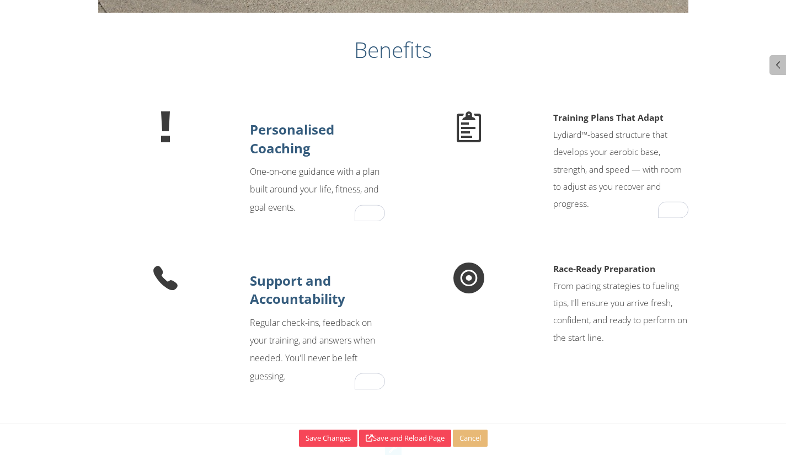
click at [678, 143] on p "Training Plans That Adapt Lydiard™-based structure that develops your aerobic b…" at bounding box center [621, 160] width 135 height 103
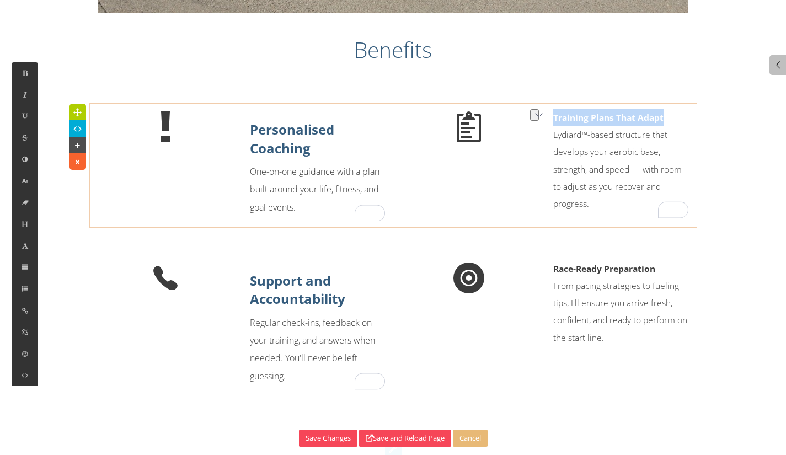
drag, startPoint x: 682, startPoint y: 135, endPoint x: 522, endPoint y: 152, distance: 161.0
click at [550, 134] on div "Training Plans That Adapt Lydiard™-based structure that develops your aerobic b…" at bounding box center [621, 163] width 152 height 109
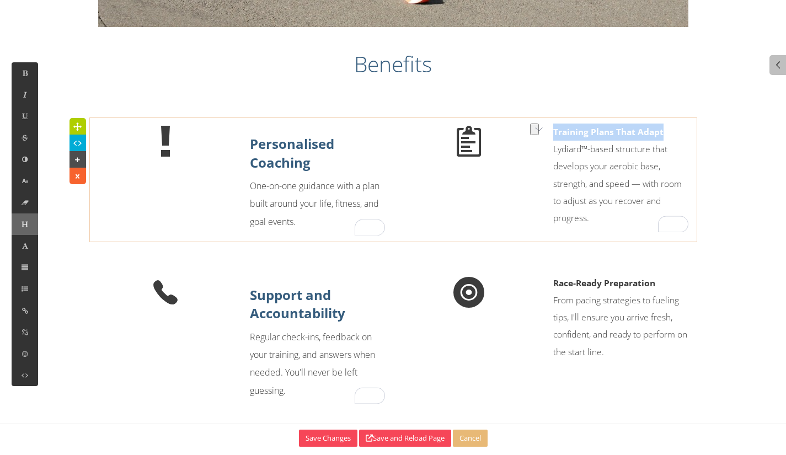
click at [32, 227] on button at bounding box center [25, 225] width 26 height 22
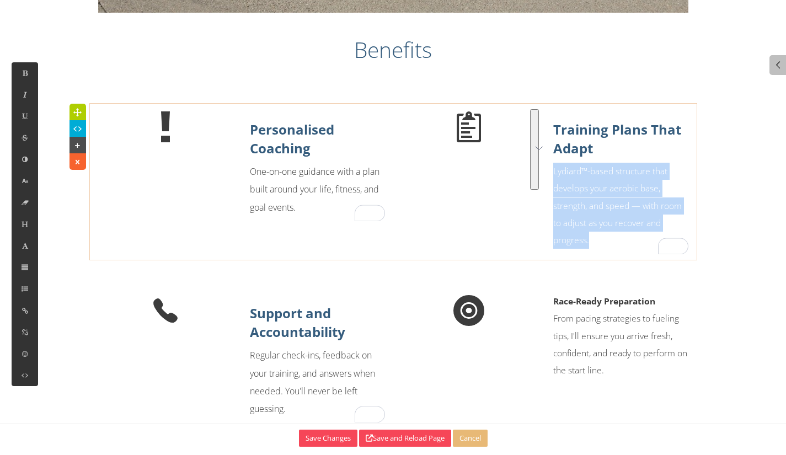
drag, startPoint x: 616, startPoint y: 258, endPoint x: 551, endPoint y: 186, distance: 96.9
click at [551, 186] on div "Training Plans That Adapt Lydiard™-based structure that develops your aerobic b…" at bounding box center [621, 181] width 152 height 145
click at [31, 182] on button at bounding box center [25, 181] width 26 height 22
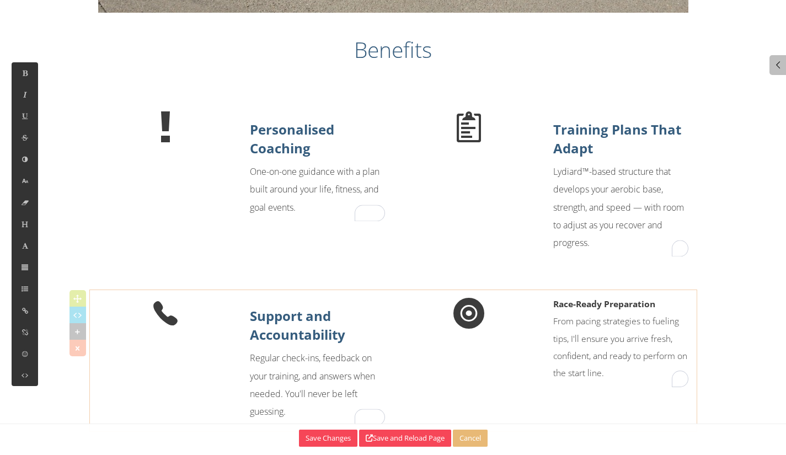
click at [635, 328] on p "Race-Ready Preparation From pacing strategies to fueling tips, I'll ensure you …" at bounding box center [621, 339] width 135 height 86
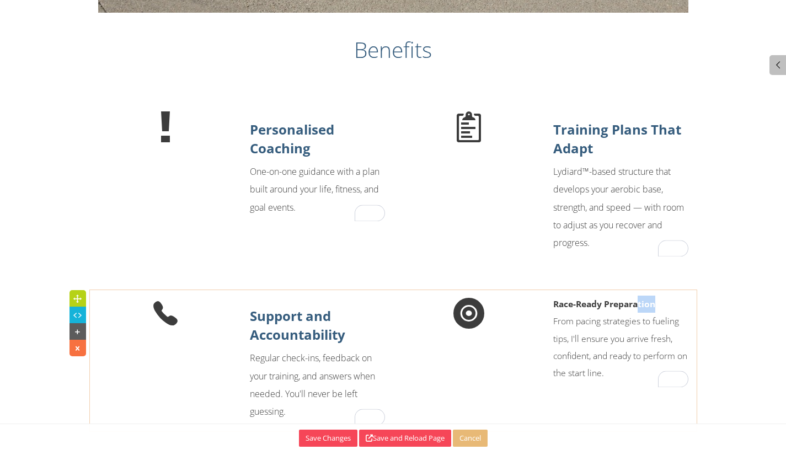
drag, startPoint x: 674, startPoint y: 311, endPoint x: 638, endPoint y: 321, distance: 37.8
click at [638, 321] on div "Support and Accountability Regular check-ins, feedback on your training, and an…" at bounding box center [393, 360] width 607 height 141
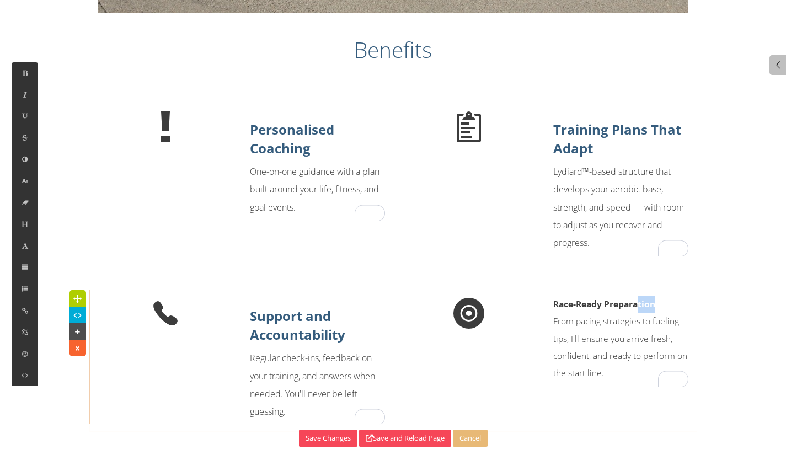
click at [644, 312] on div "Support and Accountability Regular check-ins, feedback on your training, and an…" at bounding box center [393, 360] width 607 height 141
click at [671, 315] on p "Race-Ready Preparation From pacing strategies to fueling tips, I'll ensure you …" at bounding box center [621, 339] width 135 height 86
drag, startPoint x: 672, startPoint y: 332, endPoint x: 674, endPoint y: 307, distance: 24.9
click at [667, 327] on p "Race-Ready Preparation From pacing strategies to fueling tips, I'll ensure you …" at bounding box center [621, 339] width 135 height 86
drag, startPoint x: 671, startPoint y: 314, endPoint x: 630, endPoint y: 311, distance: 41.5
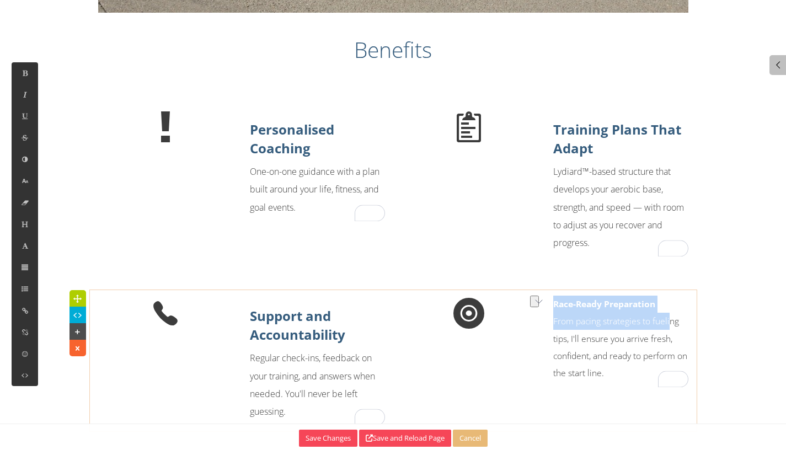
click at [672, 314] on p "Race-Ready Preparation From pacing strategies to fueling tips, I'll ensure you …" at bounding box center [621, 339] width 135 height 86
drag, startPoint x: 555, startPoint y: 326, endPoint x: 677, endPoint y: 318, distance: 122.7
click at [677, 318] on p "Race-Ready Preparation From pacing strategies to fueling tips, I'll ensure you …" at bounding box center [621, 339] width 135 height 86
click at [28, 226] on icon at bounding box center [24, 224] width 9 height 9
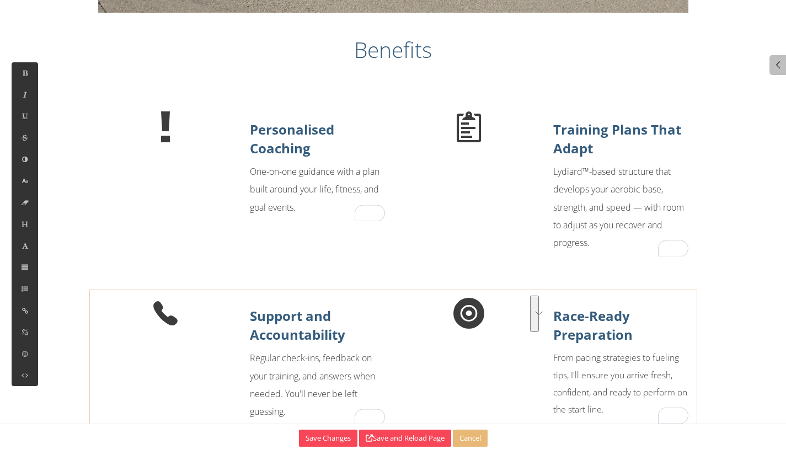
click at [615, 370] on p "Race-Ready Preparation From pacing strategies to fueling tips, I'll ensure you …" at bounding box center [621, 362] width 135 height 111
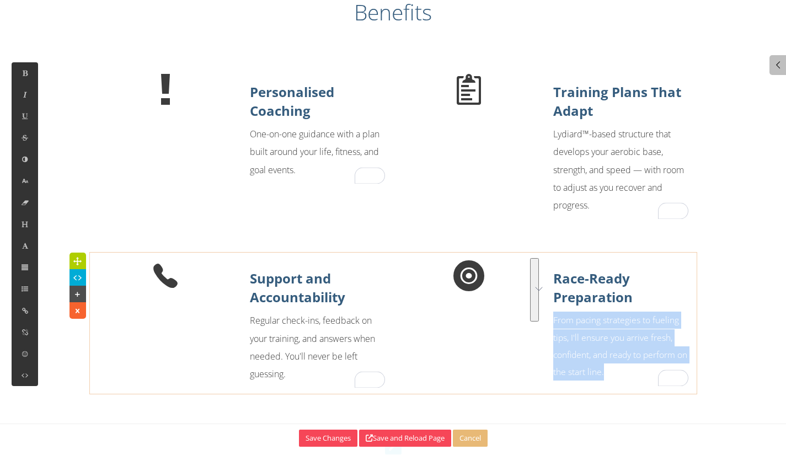
drag, startPoint x: 626, startPoint y: 394, endPoint x: 552, endPoint y: 341, distance: 91.0
click at [549, 337] on div "Support and Accountability Regular check-ins, feedback on your training, and an…" at bounding box center [393, 323] width 591 height 141
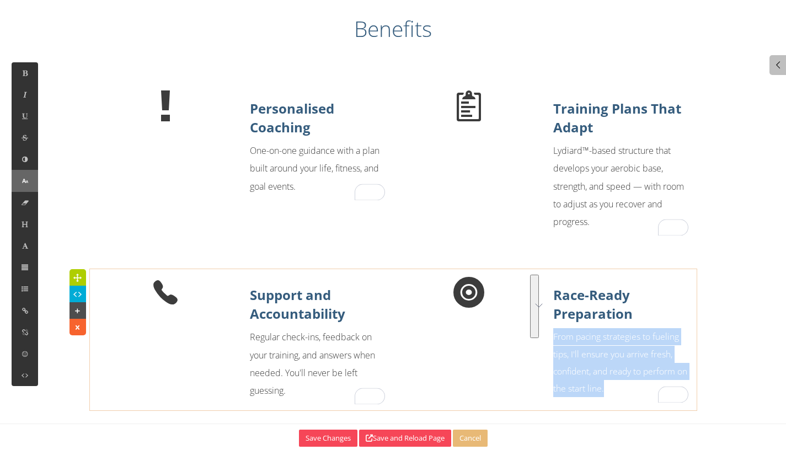
click at [22, 189] on button at bounding box center [25, 181] width 26 height 22
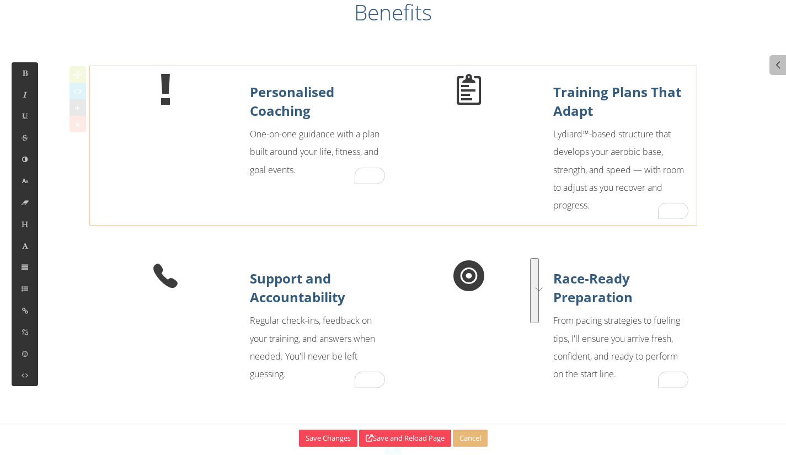
click at [646, 179] on p "Training Plans That Adapt Lydiard™-based structure that develops your aerobic b…" at bounding box center [621, 148] width 135 height 131
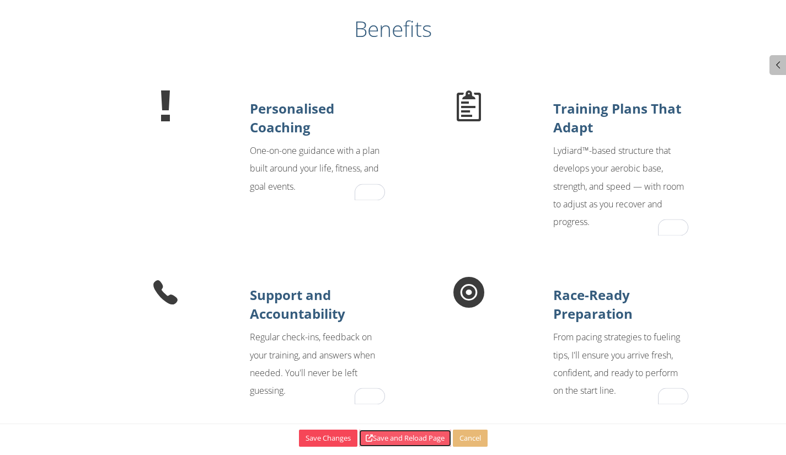
drag, startPoint x: 393, startPoint y: 436, endPoint x: 401, endPoint y: 430, distance: 9.5
click at [398, 432] on button "Save and Reload Page" at bounding box center [405, 438] width 92 height 17
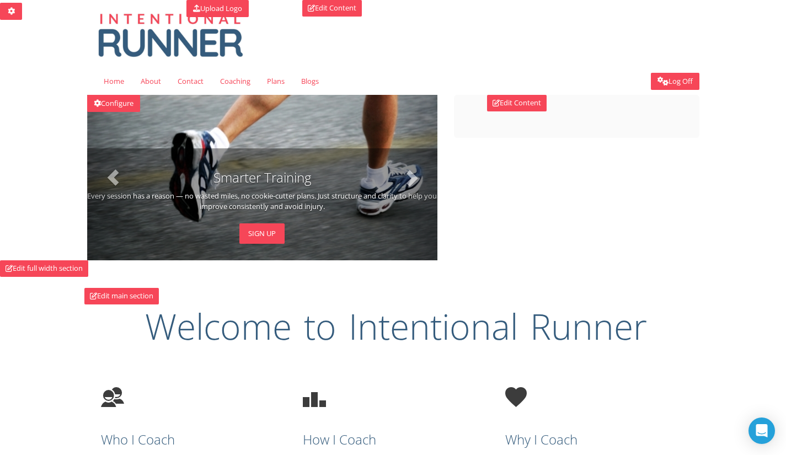
scroll to position [166, 0]
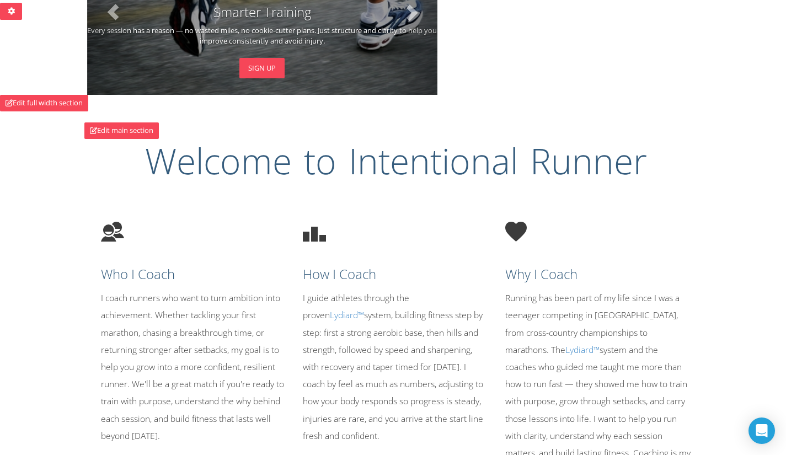
click at [164, 323] on p "I coach runners who want to turn ambition into achievement. Whether tackling yo…" at bounding box center [194, 367] width 186 height 155
click at [189, 331] on p "I coach runners who want to turn ambition into achievement. Whether tackling yo…" at bounding box center [194, 367] width 186 height 155
click at [222, 331] on p "I coach runners who want to turn ambition into achievement. Whether tackling yo…" at bounding box center [194, 367] width 186 height 155
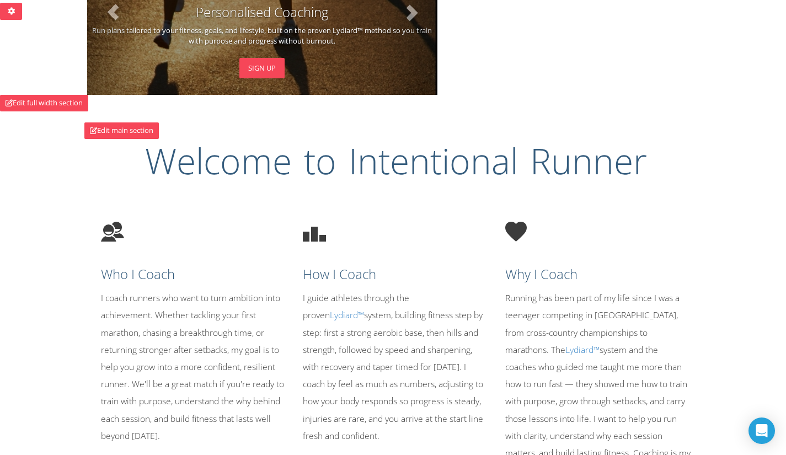
click at [202, 319] on p "I coach runners who want to turn ambition into achievement. Whether tackling yo…" at bounding box center [194, 367] width 186 height 155
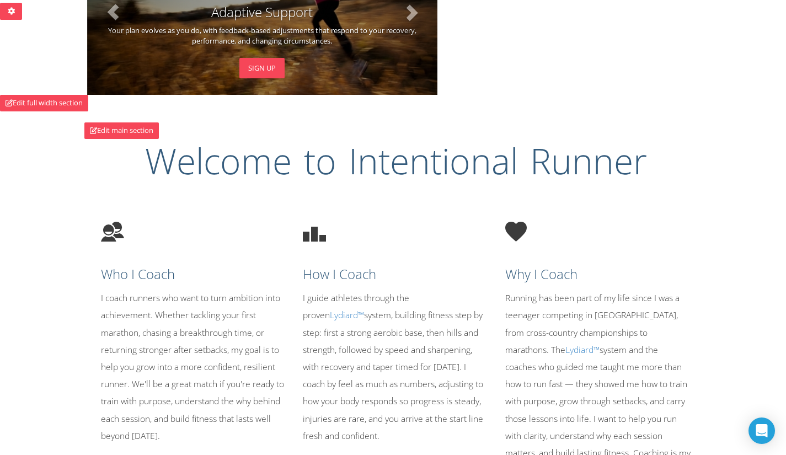
click at [358, 299] on p "I guide athletes through the proven Lydiard™ system, building fitness step by s…" at bounding box center [396, 367] width 186 height 155
click at [347, 295] on p "I guide athletes through the proven Lydiard™ system, building fitness step by s…" at bounding box center [396, 367] width 186 height 155
click at [349, 297] on p "I guide athletes through the proven Lydiard™ system, building fitness step by s…" at bounding box center [396, 367] width 186 height 155
drag, startPoint x: 387, startPoint y: 287, endPoint x: 382, endPoint y: 290, distance: 5.7
click at [382, 290] on div "How I Coach I guide athletes through the proven Lydiard™ system, building fitne…" at bounding box center [396, 327] width 203 height 245
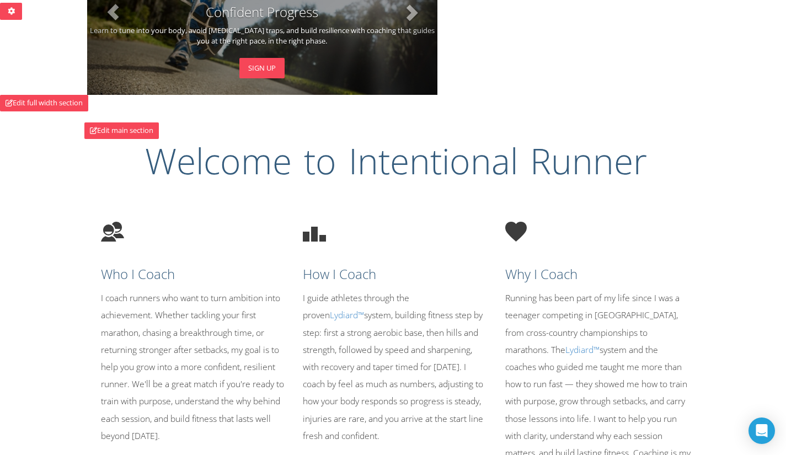
drag, startPoint x: 443, startPoint y: 259, endPoint x: 447, endPoint y: 265, distance: 7.7
click at [437, 262] on div "How I Coach I guide athletes through the proven Lydiard™ system, building fitne…" at bounding box center [396, 327] width 203 height 245
click at [656, 330] on p "Running has been part of my life since I was a teenager competing in [GEOGRAPHI…" at bounding box center [599, 393] width 186 height 206
drag, startPoint x: 731, startPoint y: 323, endPoint x: 725, endPoint y: 326, distance: 7.2
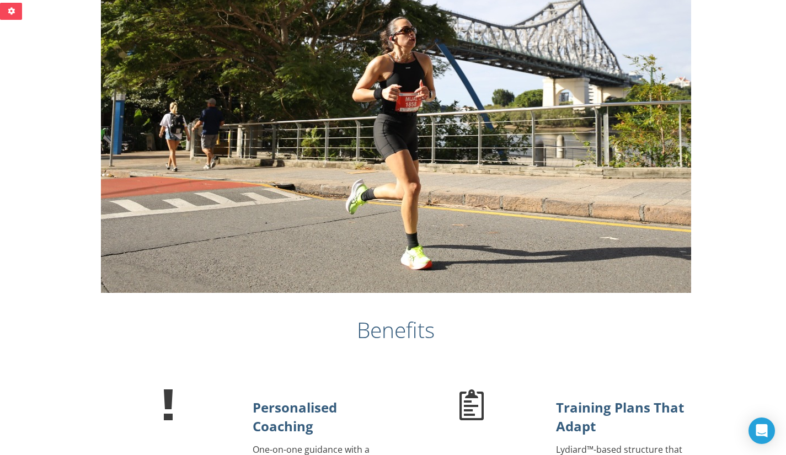
scroll to position [1159, 0]
